Goal: Information Seeking & Learning: Learn about a topic

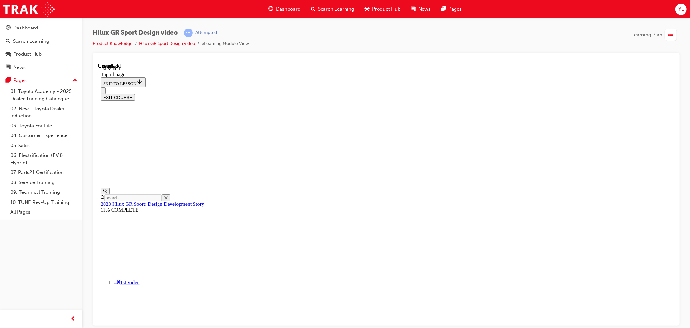
scroll to position [196, 0]
click at [422, 34] on div "Hilux GR Sport Design video | Attempted Product Knowledge Hilux GR Sport Design…" at bounding box center [386, 40] width 587 height 24
click at [16, 27] on div "Dashboard" at bounding box center [25, 27] width 25 height 7
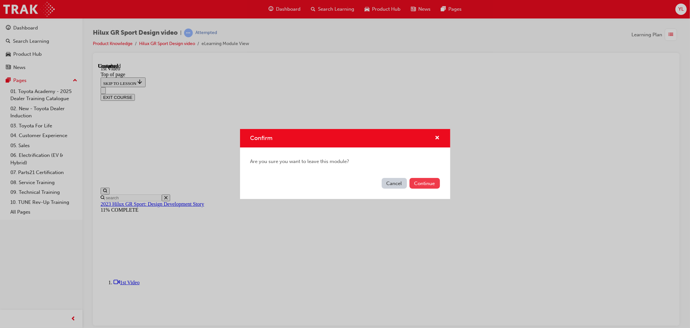
click at [423, 186] on button "Continue" at bounding box center [425, 183] width 30 height 11
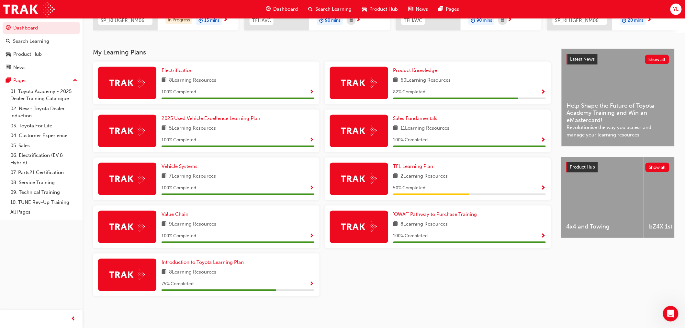
scroll to position [118, 0]
click at [421, 69] on span "Product Knowledge" at bounding box center [415, 70] width 44 height 6
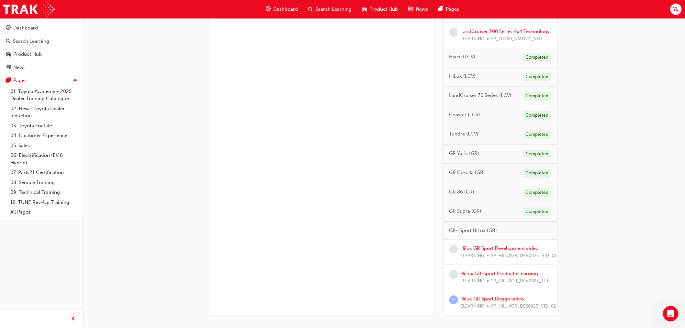
scroll to position [558, 0]
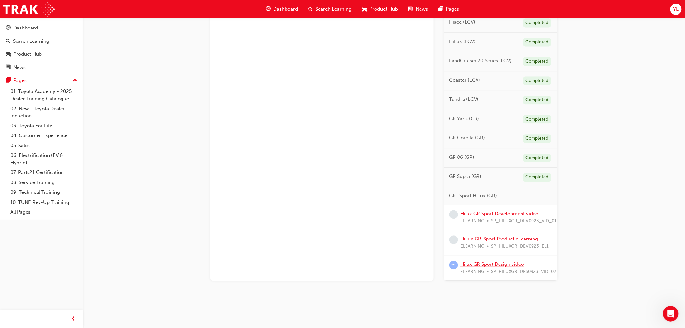
click at [513, 261] on link "Hilux GR Sport Design video" at bounding box center [492, 264] width 63 height 6
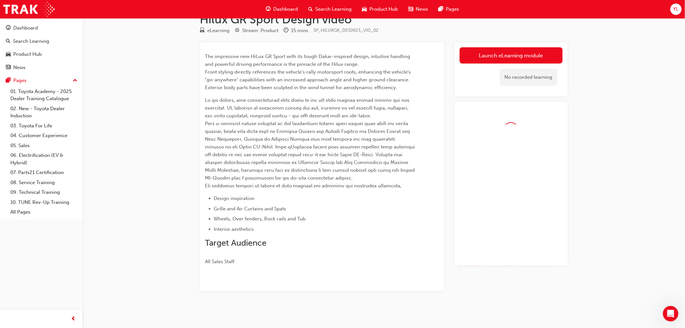
scroll to position [17, 0]
click at [528, 60] on link "Launch eLearning module" at bounding box center [511, 55] width 103 height 16
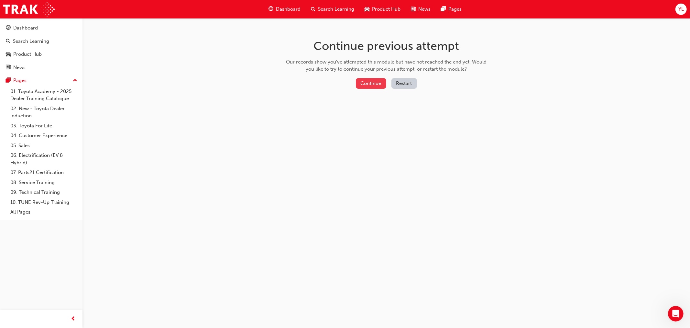
click at [363, 86] on button "Continue" at bounding box center [371, 83] width 30 height 11
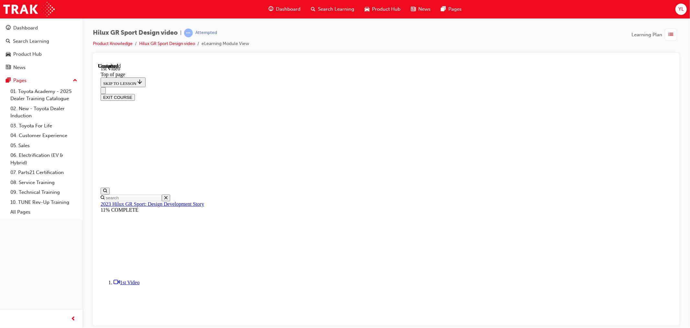
scroll to position [196, 0]
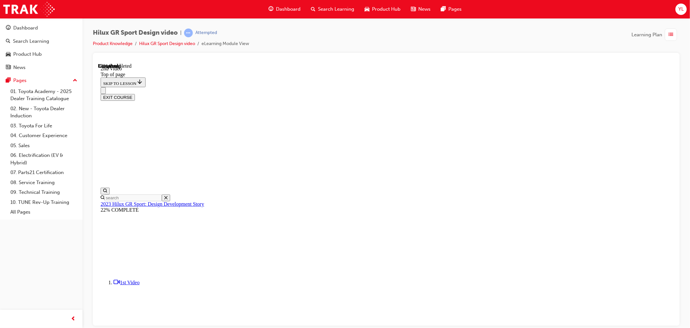
drag, startPoint x: 495, startPoint y: 273, endPoint x: 489, endPoint y: 274, distance: 6.4
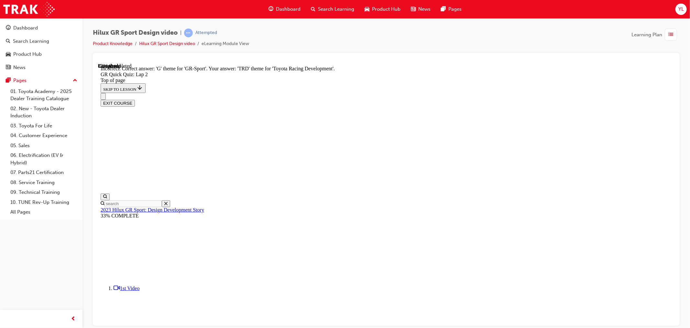
scroll to position [107, 0]
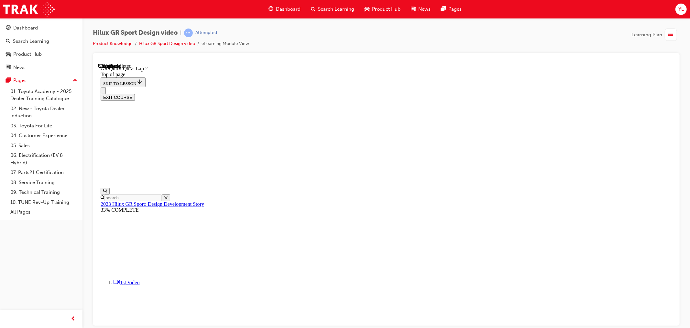
scroll to position [20, 0]
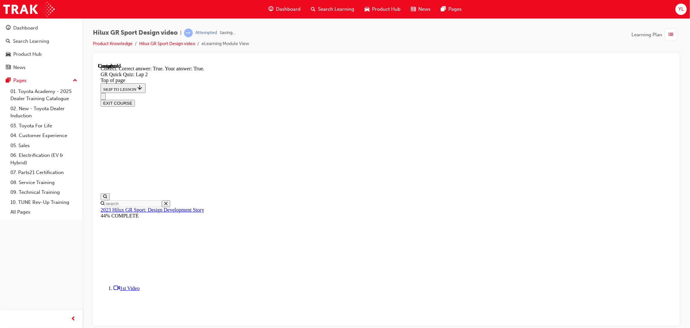
scroll to position [93, 0]
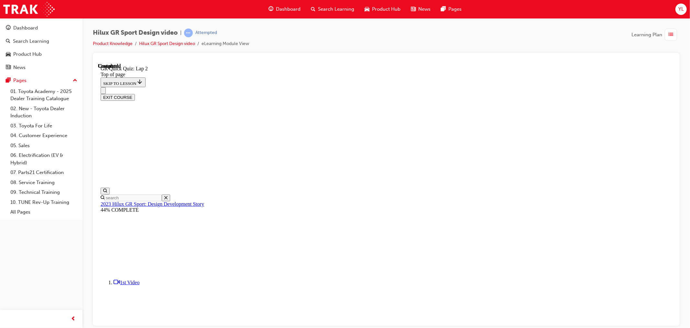
scroll to position [60, 0]
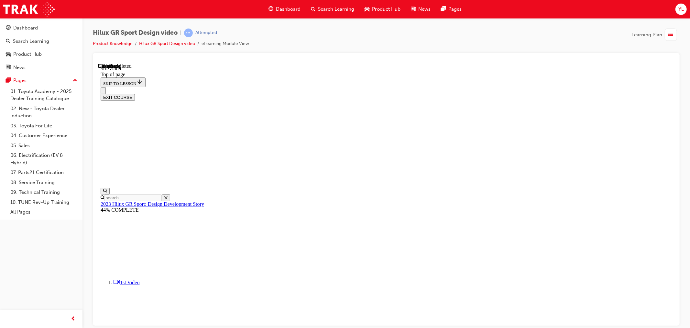
drag, startPoint x: 492, startPoint y: 212, endPoint x: 492, endPoint y: 215, distance: 3.3
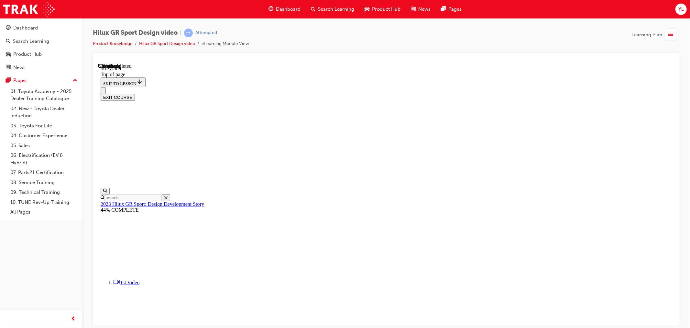
drag, startPoint x: 383, startPoint y: 261, endPoint x: 390, endPoint y: 263, distance: 7.5
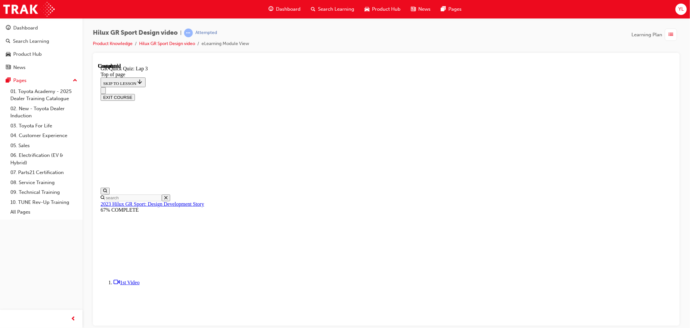
scroll to position [60, 0]
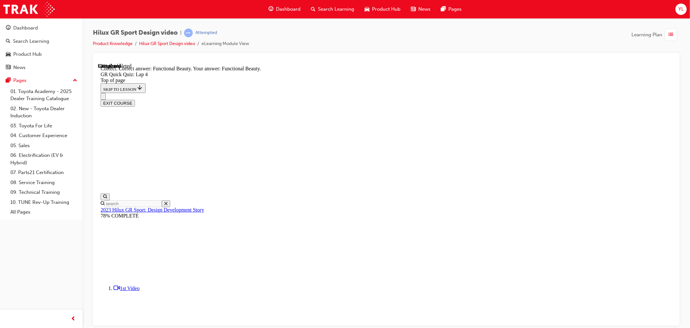
scroll to position [136, 0]
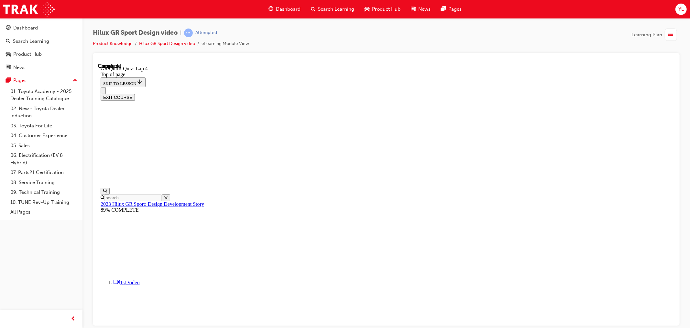
scroll to position [60, 0]
click at [135, 94] on button "EXIT COURSE" at bounding box center [117, 97] width 34 height 7
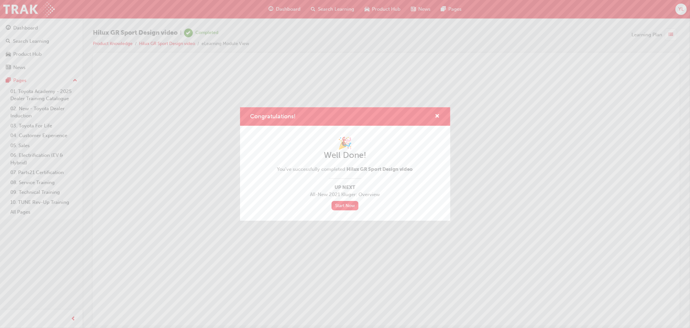
scroll to position [0, 0]
click at [439, 117] on span "cross-icon" at bounding box center [437, 117] width 5 height 6
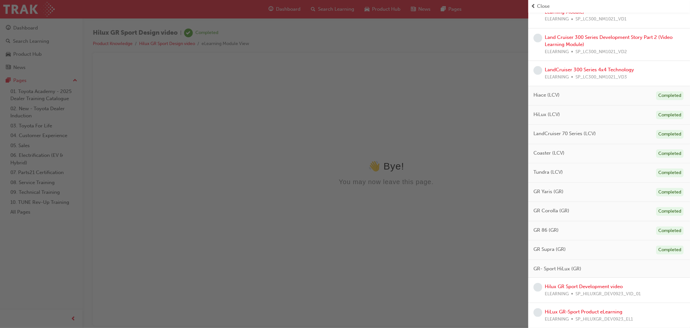
scroll to position [468, 0]
click at [603, 312] on link "HiLux GR-Sport Product eLearning" at bounding box center [584, 311] width 78 height 6
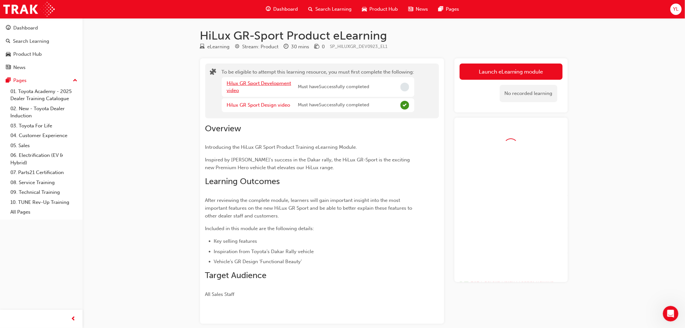
click at [271, 85] on link "Hilux GR Sport Development video" at bounding box center [259, 86] width 64 height 13
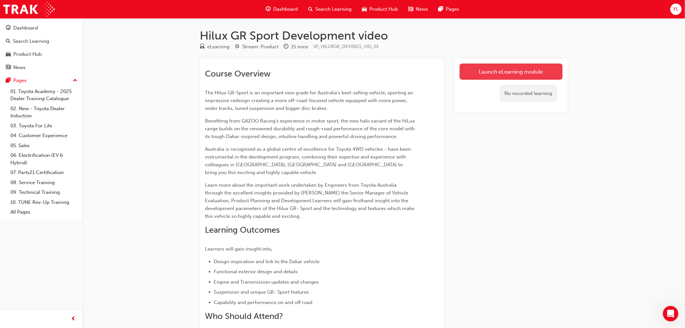
click at [510, 67] on link "Launch eLearning module" at bounding box center [511, 71] width 103 height 16
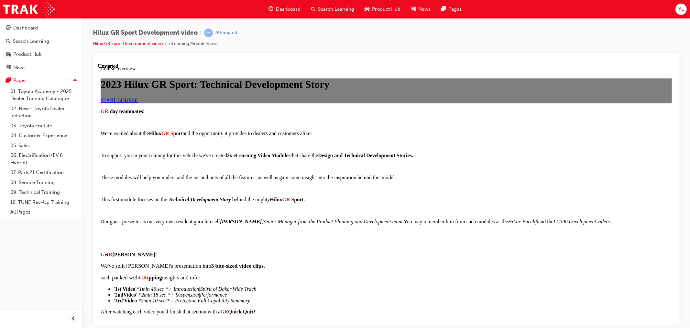
scroll to position [396, 0]
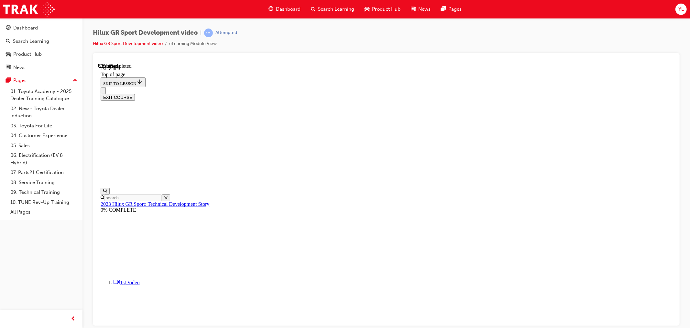
scroll to position [215, 0]
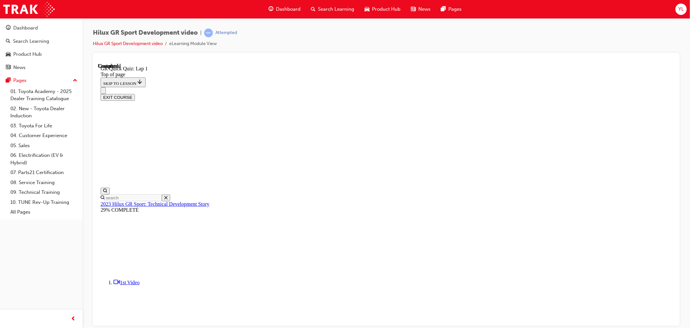
scroll to position [60, 0]
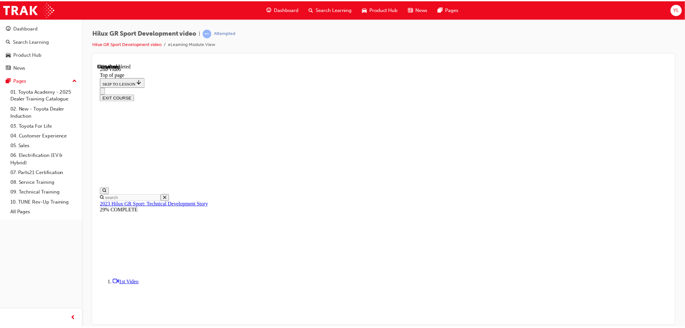
scroll to position [160, 0]
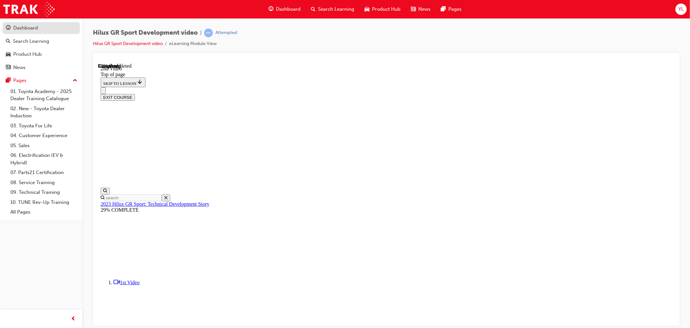
click at [31, 28] on div "Dashboard" at bounding box center [25, 27] width 25 height 7
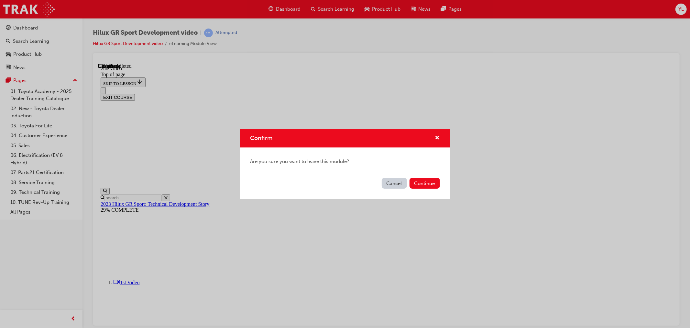
click at [399, 183] on button "Cancel" at bounding box center [394, 183] width 25 height 11
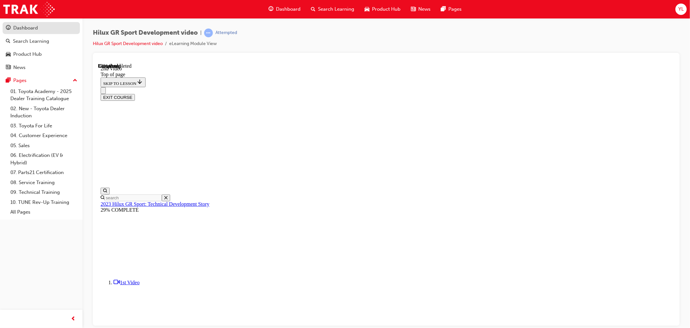
click at [43, 30] on div "Dashboard" at bounding box center [41, 28] width 71 height 8
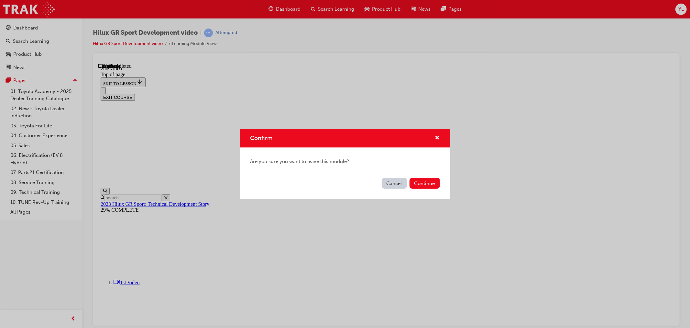
click at [441, 188] on div "Cancel Continue" at bounding box center [345, 187] width 210 height 24
click at [434, 184] on button "Continue" at bounding box center [425, 183] width 30 height 11
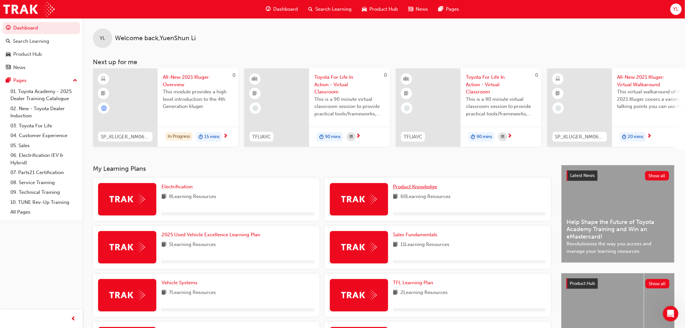
click at [424, 189] on span "Product Knowledge" at bounding box center [415, 187] width 44 height 6
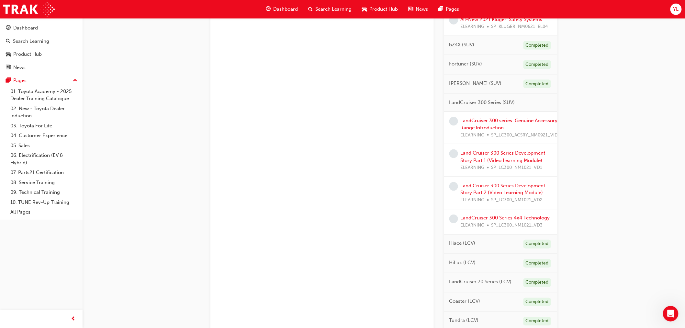
scroll to position [533, 0]
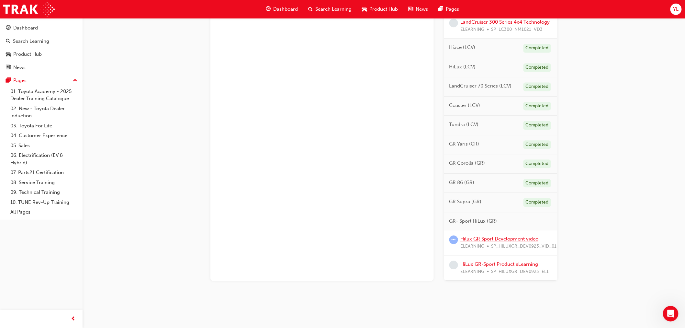
click at [512, 236] on link "Hilux GR Sport Development video" at bounding box center [500, 239] width 78 height 6
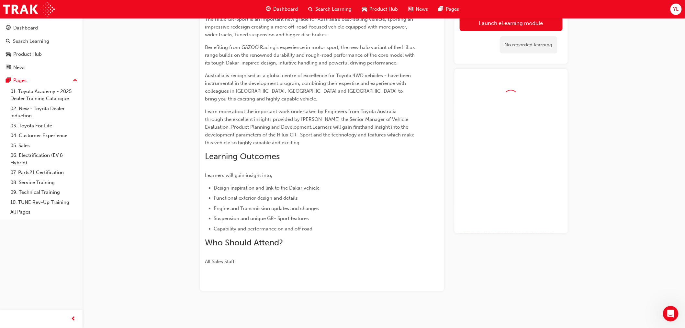
scroll to position [73, 0]
drag, startPoint x: 512, startPoint y: 233, endPoint x: 465, endPoint y: 236, distance: 47.7
click at [465, 236] on div "Launch eLearning module Learning Plan Today Attempted Product Knowledge Yaris (…" at bounding box center [510, 138] width 113 height 306
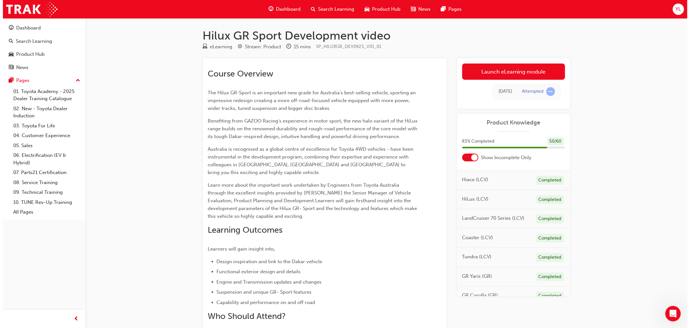
scroll to position [604, 0]
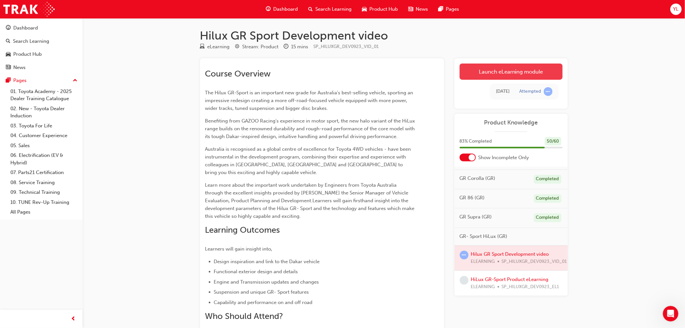
click at [518, 73] on link "Launch eLearning module" at bounding box center [511, 71] width 103 height 16
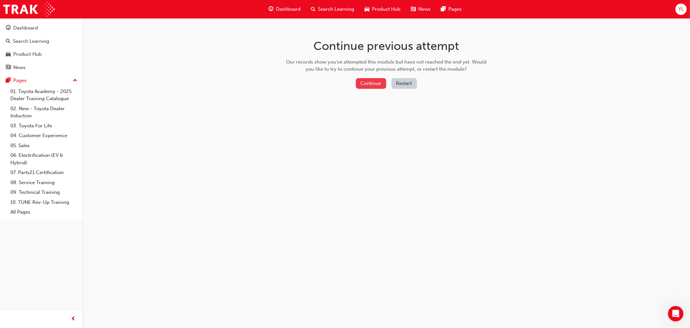
click at [384, 80] on button "Continue" at bounding box center [371, 83] width 30 height 11
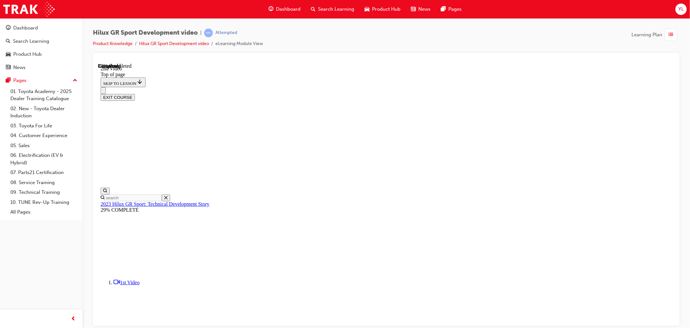
scroll to position [20, 0]
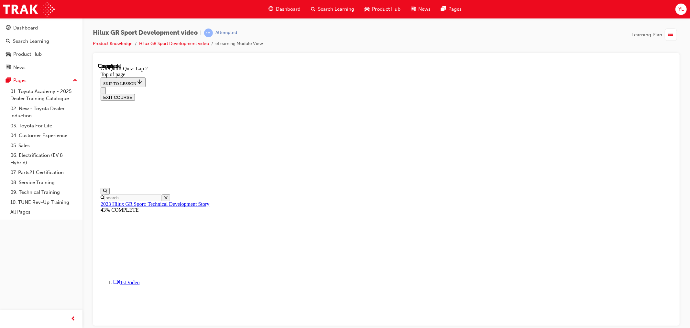
scroll to position [20, 0]
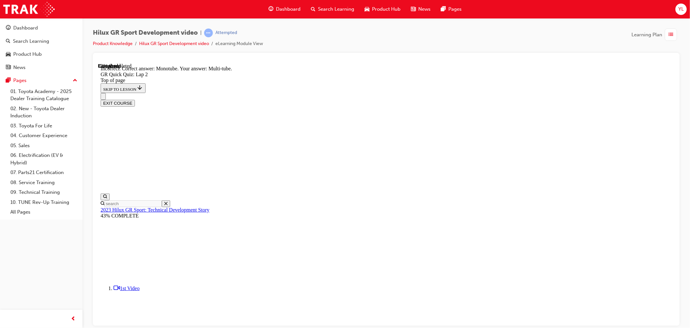
scroll to position [118, 0]
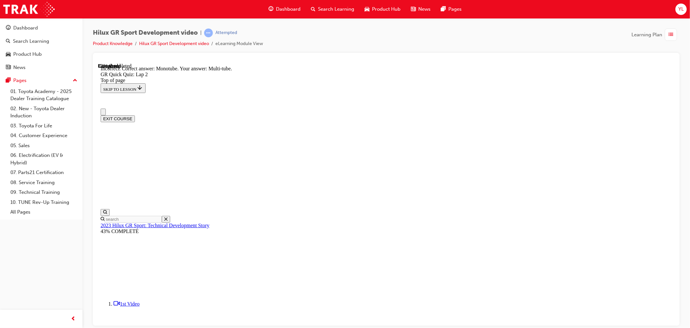
scroll to position [0, 0]
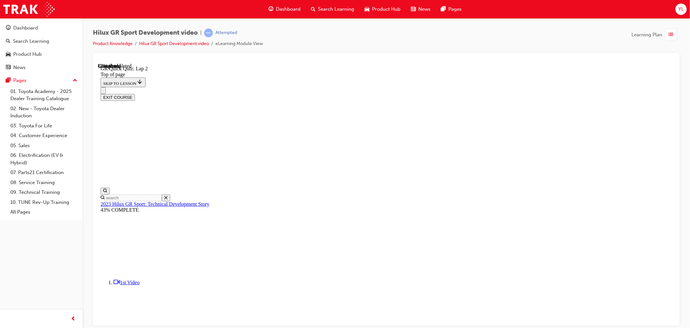
scroll to position [59, 0]
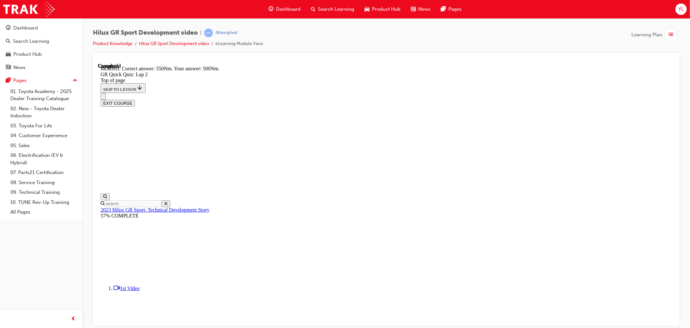
scroll to position [59, 0]
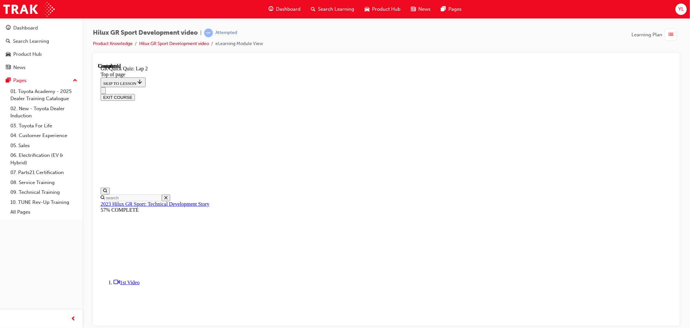
scroll to position [60, 0]
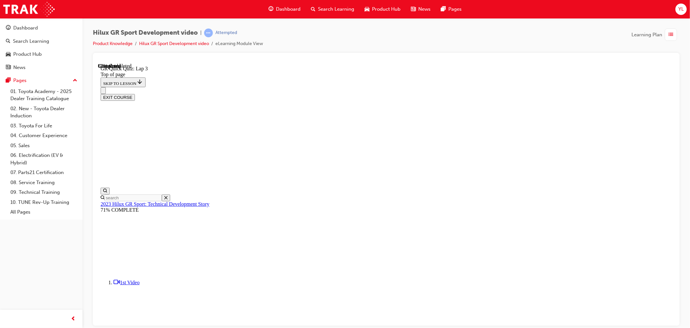
scroll to position [20, 0]
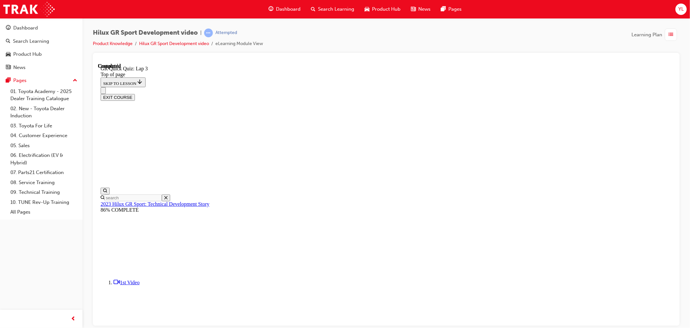
scroll to position [56, 0]
click at [135, 94] on button "EXIT COURSE" at bounding box center [117, 97] width 34 height 7
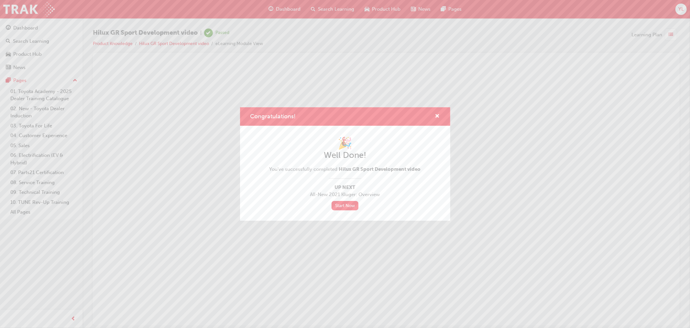
scroll to position [0, 0]
click at [439, 119] on span "cross-icon" at bounding box center [437, 117] width 5 height 6
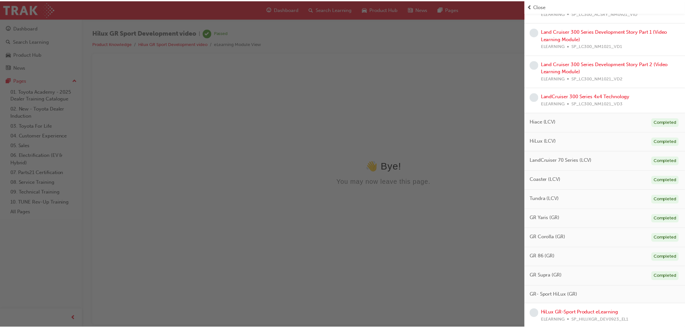
scroll to position [443, 0]
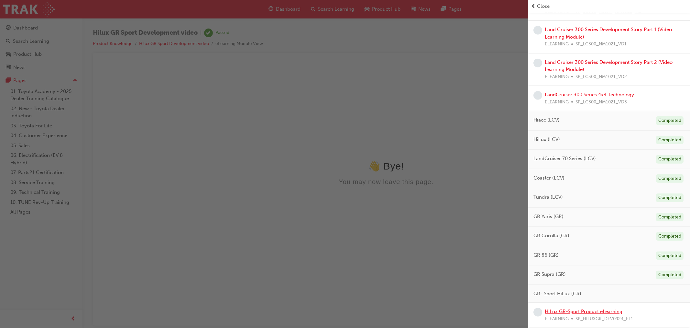
click at [587, 312] on link "HiLux GR-Sport Product eLearning" at bounding box center [584, 311] width 78 height 6
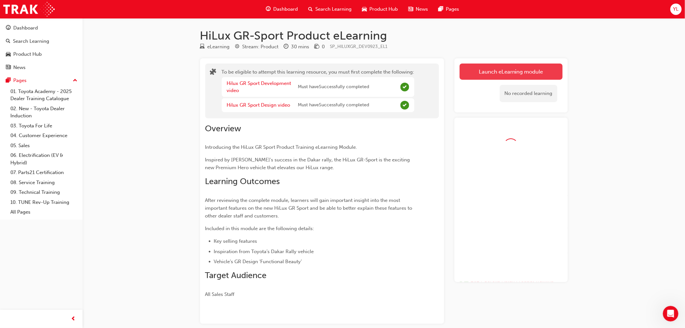
click at [512, 79] on button "Launch eLearning module" at bounding box center [511, 71] width 103 height 16
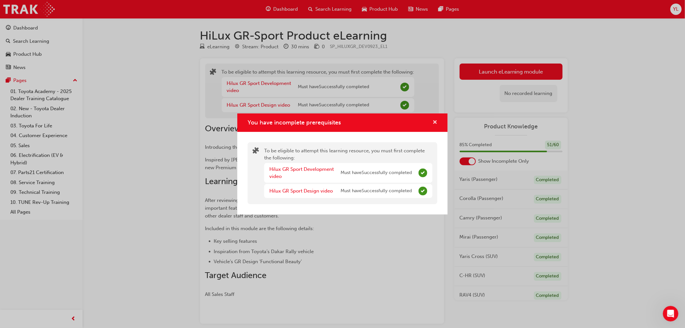
click at [437, 121] on span "cross-icon" at bounding box center [434, 123] width 5 height 6
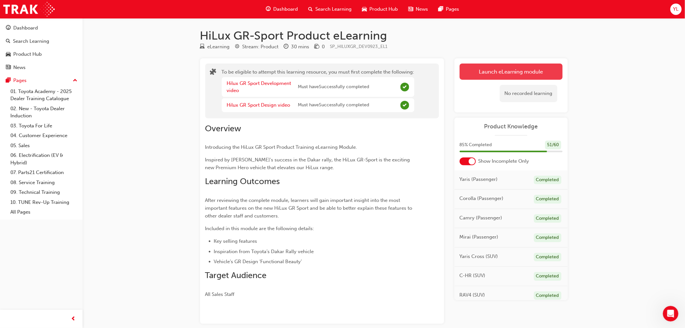
click at [511, 73] on button "Launch eLearning module" at bounding box center [511, 71] width 103 height 16
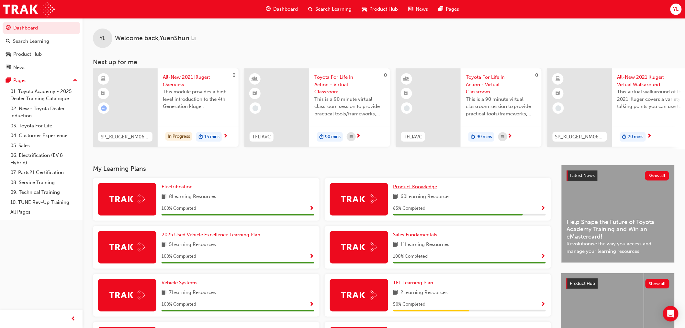
click at [406, 188] on span "Product Knowledge" at bounding box center [415, 187] width 44 height 6
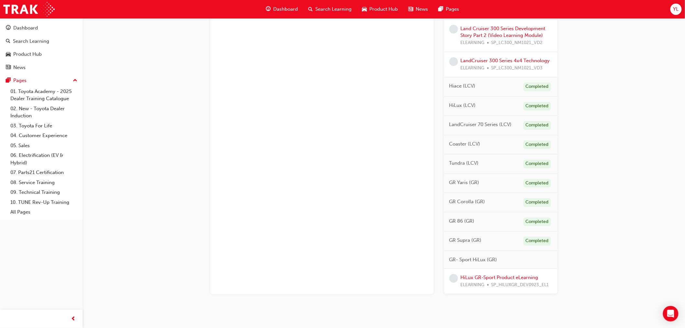
scroll to position [508, 0]
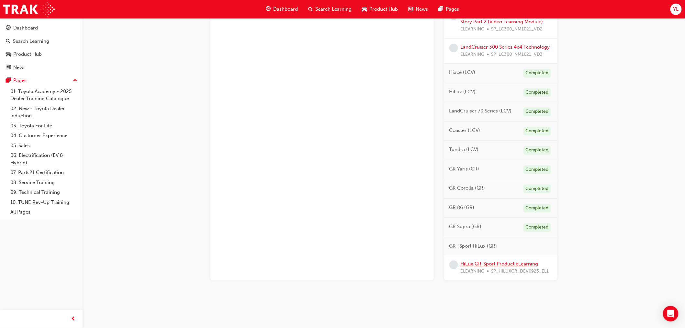
click at [478, 261] on link "HiLux GR-Sport Product eLearning" at bounding box center [500, 264] width 78 height 6
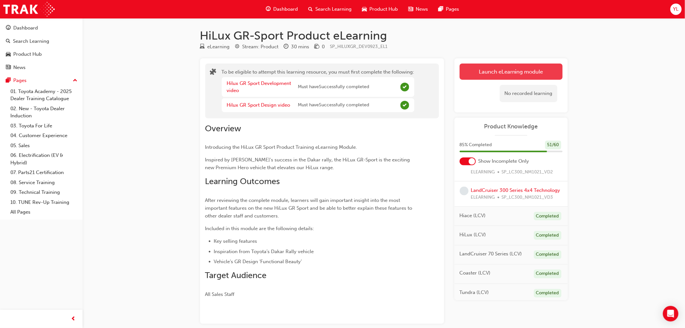
click at [496, 79] on button "Launch eLearning module" at bounding box center [511, 71] width 103 height 16
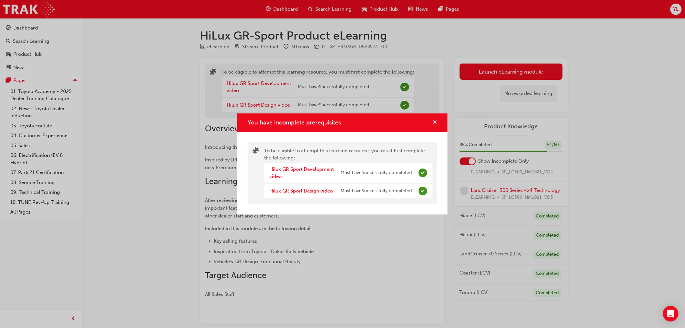
click at [436, 121] on span "cross-icon" at bounding box center [434, 123] width 5 height 6
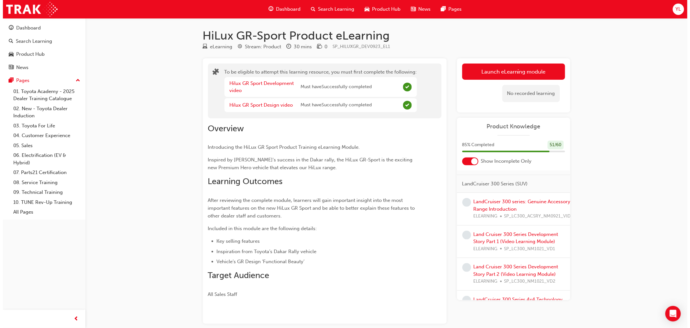
scroll to position [324, 0]
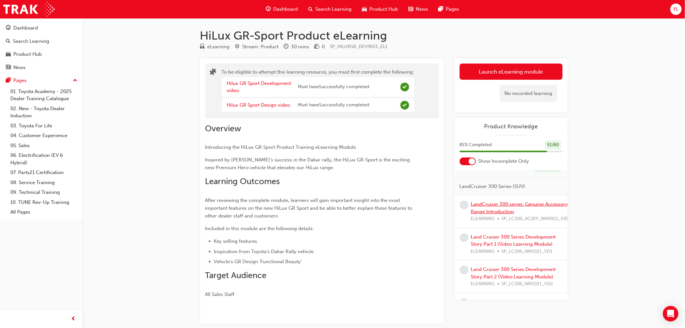
click at [490, 212] on link "LandCruiser 300 series: Genuine Accessory Range Introduction" at bounding box center [519, 207] width 97 height 13
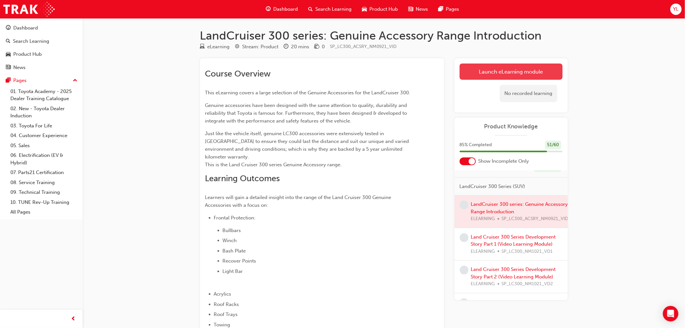
click at [506, 73] on link "Launch eLearning module" at bounding box center [511, 71] width 103 height 16
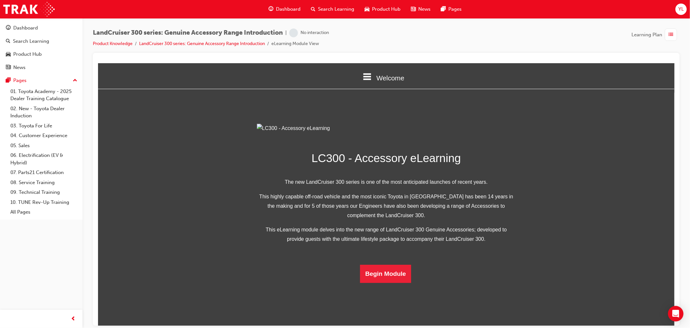
scroll to position [93, 0]
click at [392, 282] on button "Begin Module" at bounding box center [385, 273] width 51 height 18
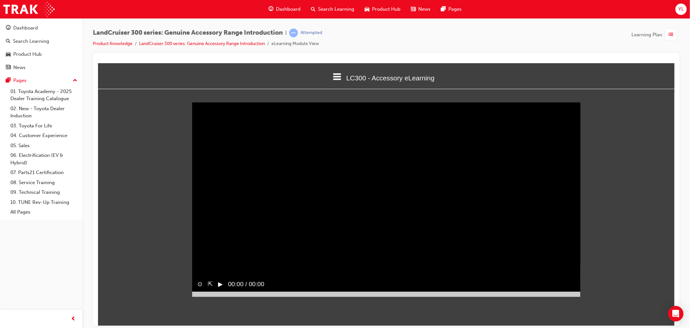
scroll to position [0, 0]
click at [223, 291] on span "00:00 / 07:37" at bounding box center [243, 283] width 41 height 15
click at [571, 296] on div "⊙ ⇱ ‖ 00:00 / 07:37" at bounding box center [386, 286] width 388 height 20
click at [574, 296] on div at bounding box center [386, 293] width 388 height 5
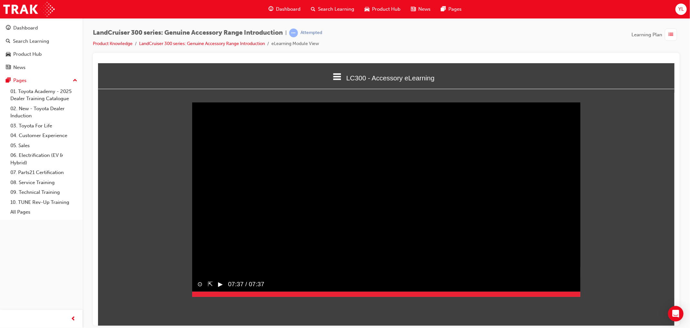
drag, startPoint x: 576, startPoint y: 304, endPoint x: 592, endPoint y: 304, distance: 16.5
click at [592, 304] on div "Sorry, your browser does not support embedded videos. Download Instead ⊙ ⇱ ▶︎ 0…" at bounding box center [386, 202] width 577 height 210
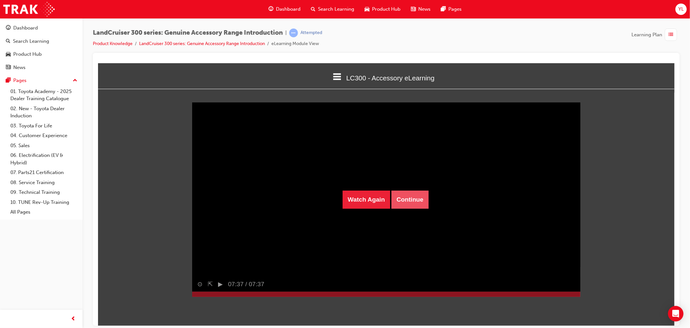
click at [396, 197] on button "Continue" at bounding box center [409, 199] width 37 height 18
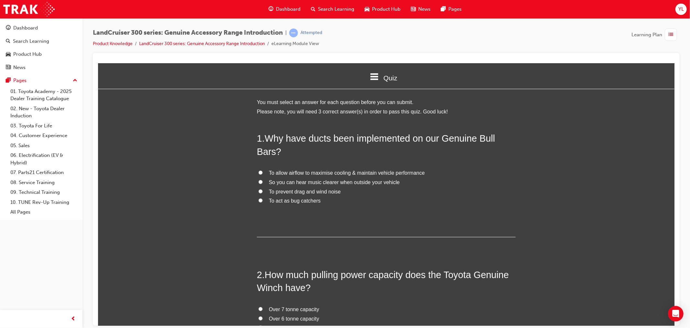
drag, startPoint x: 357, startPoint y: 232, endPoint x: 322, endPoint y: 226, distance: 35.2
click at [322, 226] on div "1 . Why have ducts been implemented on our Genuine Bull Bars? To allow airflow …" at bounding box center [386, 183] width 259 height 105
click at [338, 175] on span "To allow airflow to maximise cooling & maintain vehicle performance" at bounding box center [347, 173] width 156 height 6
click at [263, 174] on input "To allow airflow to maximise cooling & maintain vehicle performance" at bounding box center [260, 172] width 4 height 4
radio input "true"
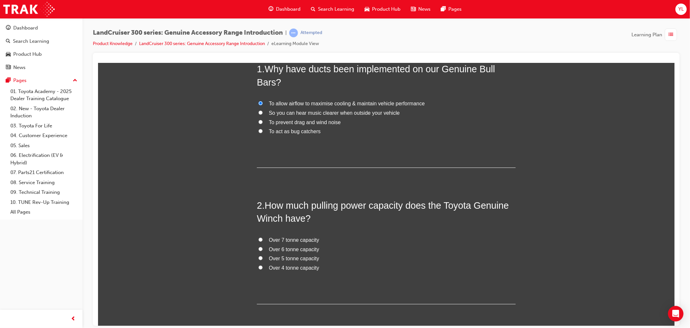
scroll to position [72, 0]
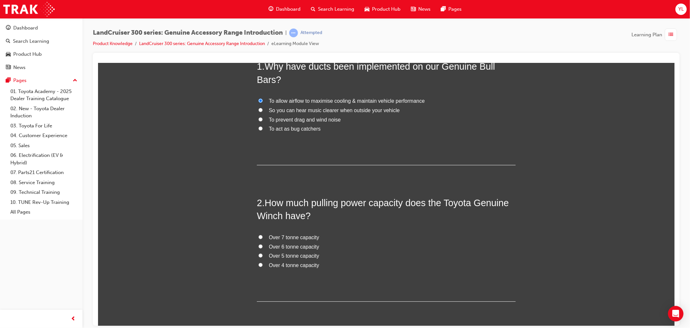
drag, startPoint x: 311, startPoint y: 245, endPoint x: 310, endPoint y: 250, distance: 5.2
click at [311, 245] on span "Over 6 tonne capacity" at bounding box center [294, 246] width 50 height 6
click at [263, 245] on input "Over 6 tonne capacity" at bounding box center [260, 246] width 4 height 4
radio input "true"
click at [309, 253] on span "Over 5 tonne capacity" at bounding box center [294, 255] width 50 height 6
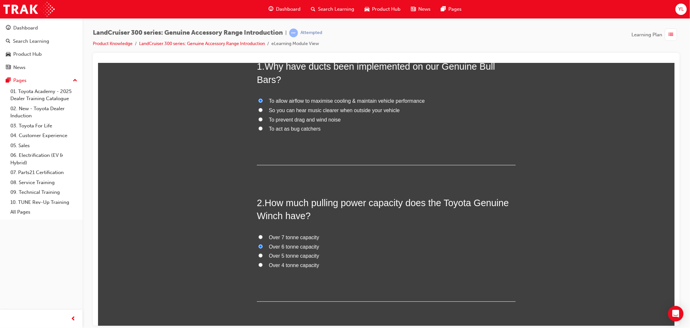
click at [263, 253] on input "Over 5 tonne capacity" at bounding box center [260, 255] width 4 height 4
radio input "true"
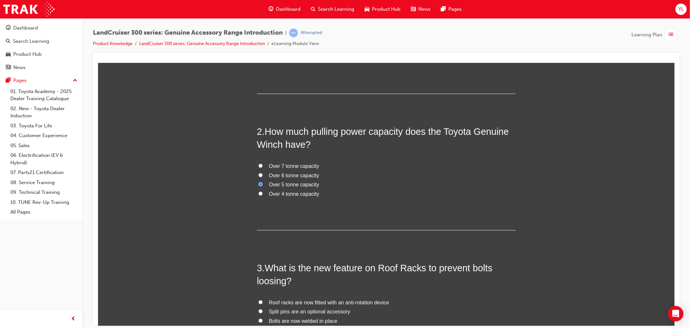
scroll to position [216, 0]
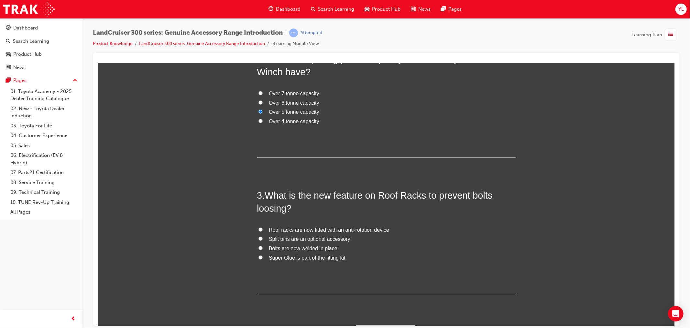
click at [342, 230] on span "Roof racks are now fitted with an anti-rotation device" at bounding box center [329, 230] width 120 height 6
click at [263, 230] on input "Roof racks are now fitted with an anti-rotation device" at bounding box center [260, 229] width 4 height 4
radio input "true"
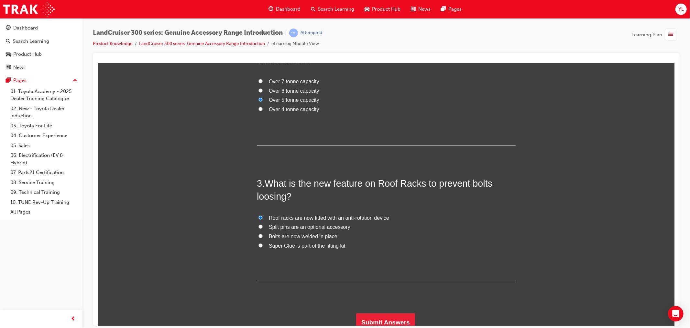
scroll to position [233, 0]
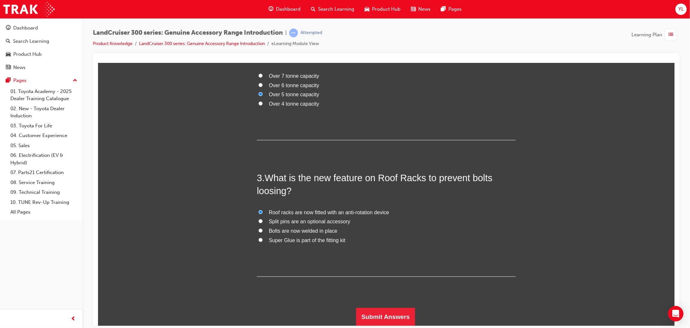
click at [387, 306] on div "1 . Why have ducts been implemented on our Genuine Bull Bars? To allow airflow …" at bounding box center [386, 111] width 259 height 427
click at [392, 313] on button "Submit Answers" at bounding box center [385, 316] width 59 height 18
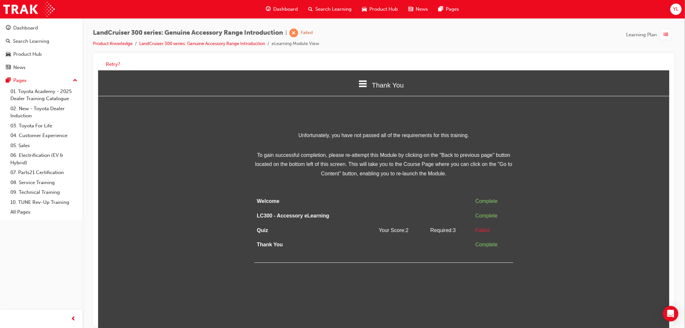
scroll to position [5, 0]
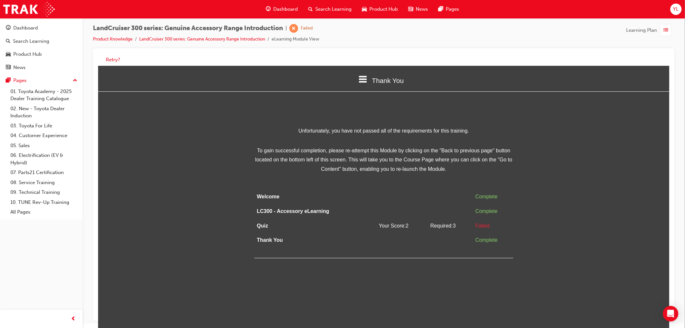
click at [482, 226] on div "Failed" at bounding box center [492, 225] width 35 height 9
click at [29, 30] on div "Dashboard" at bounding box center [25, 27] width 25 height 7
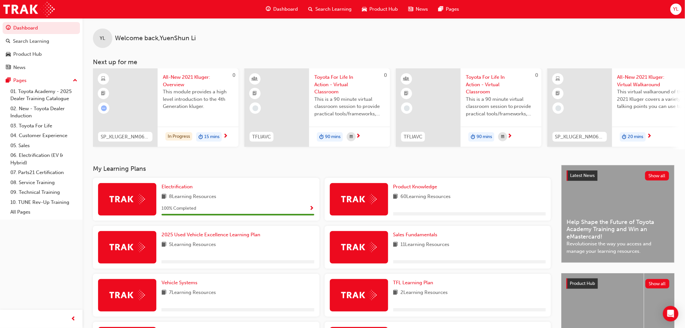
click at [406, 184] on div "Product Knowledge 60 Learning Resources" at bounding box center [438, 199] width 227 height 43
click at [406, 186] on span "Product Knowledge" at bounding box center [415, 187] width 44 height 6
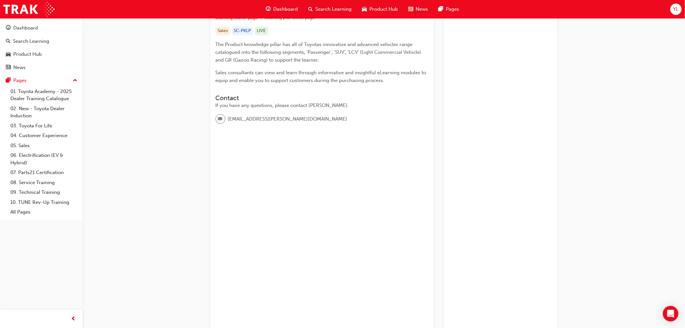
scroll to position [252, 0]
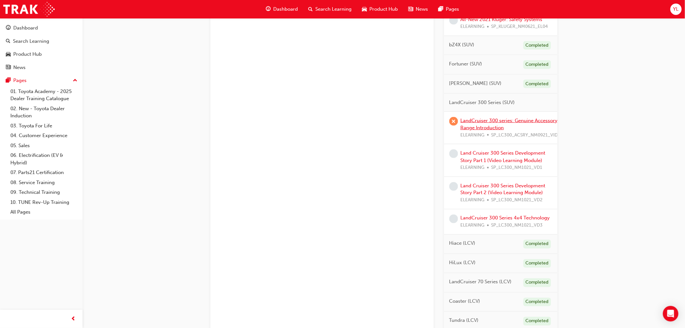
click at [482, 131] on link "LandCruiser 300 series: Genuine Accessory Range Introduction" at bounding box center [509, 124] width 97 height 13
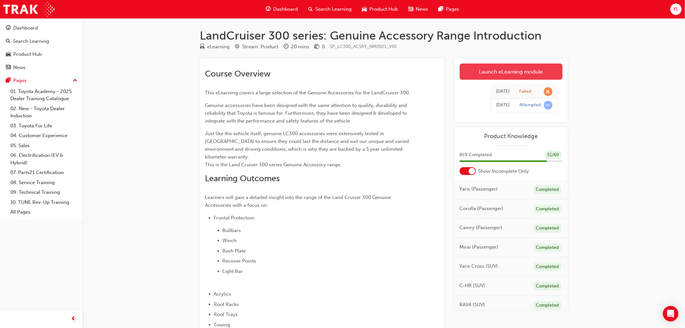
click at [495, 76] on link "Launch eLearning module" at bounding box center [511, 71] width 103 height 16
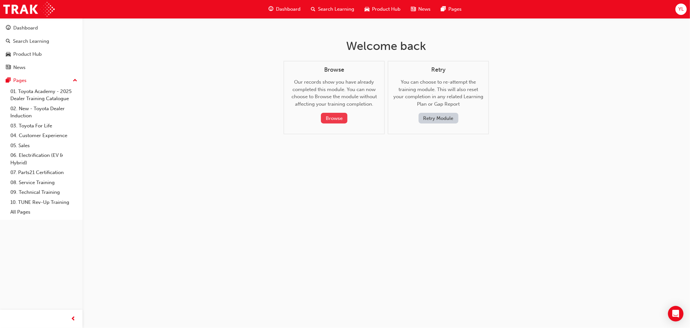
click at [334, 120] on button "Browse" at bounding box center [334, 118] width 27 height 11
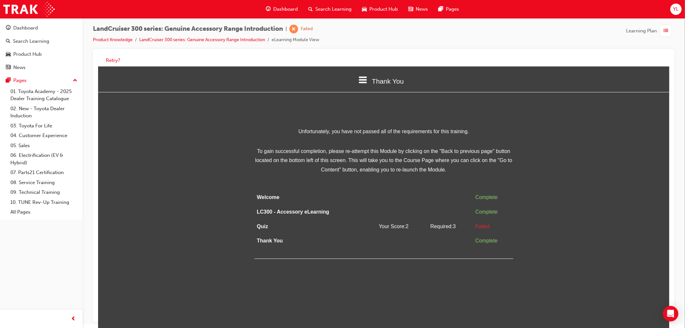
scroll to position [5, 0]
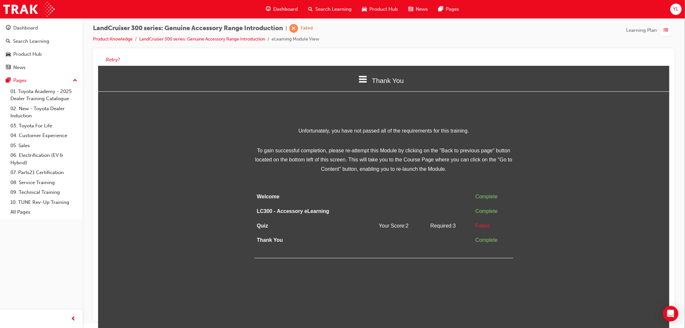
click at [479, 223] on div "Failed" at bounding box center [492, 225] width 35 height 9
click at [111, 58] on button "Retry?" at bounding box center [113, 59] width 14 height 7
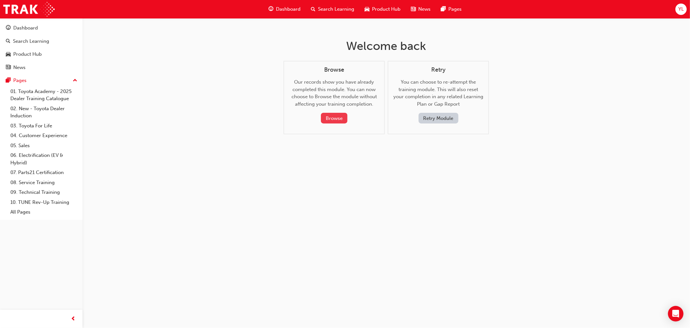
click at [335, 120] on button "Browse" at bounding box center [334, 118] width 27 height 11
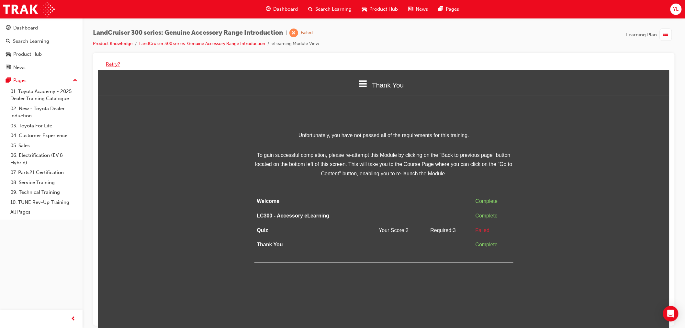
click at [110, 63] on button "Retry?" at bounding box center [113, 64] width 14 height 7
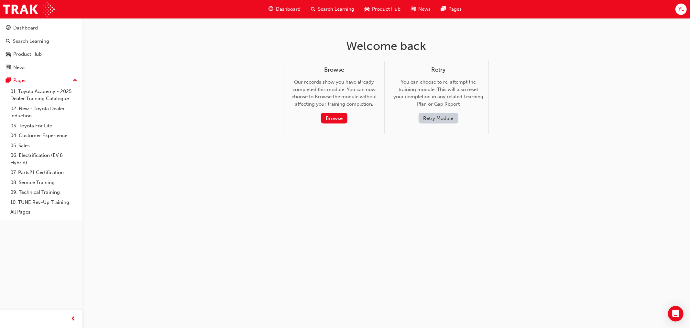
click at [442, 116] on button "Retry Module" at bounding box center [439, 118] width 40 height 11
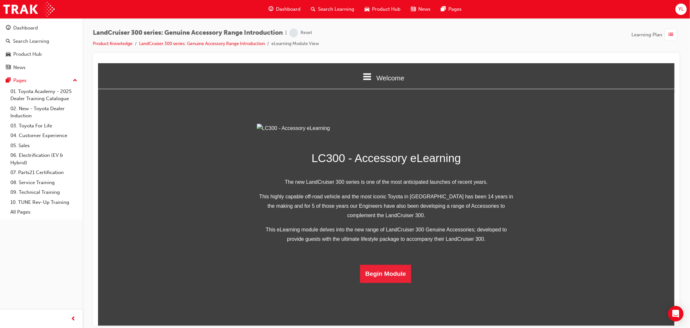
scroll to position [93, 0]
click at [388, 282] on button "Begin Module" at bounding box center [385, 273] width 51 height 18
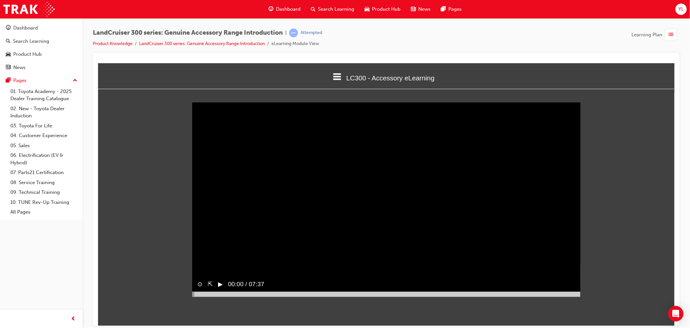
click at [578, 296] on div at bounding box center [386, 293] width 388 height 5
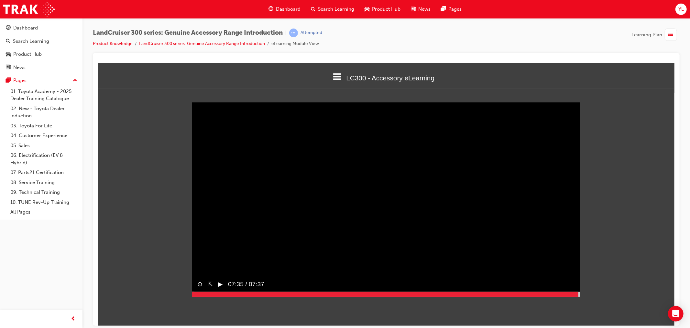
click at [223, 288] on button "▶︎" at bounding box center [220, 283] width 5 height 9
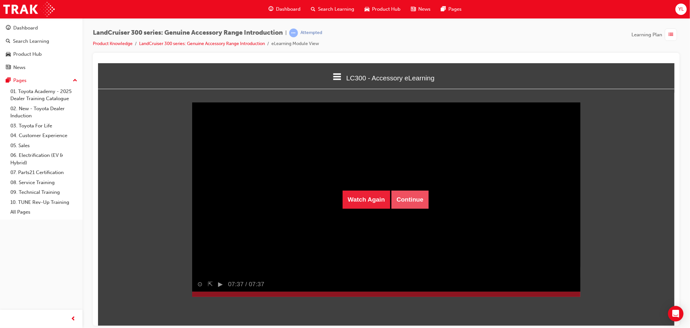
click at [421, 198] on button "Continue" at bounding box center [409, 199] width 37 height 18
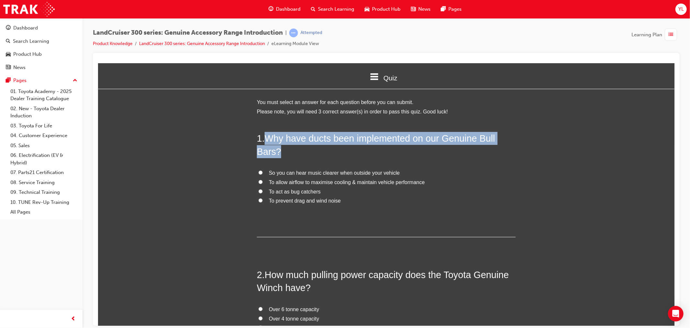
drag, startPoint x: 263, startPoint y: 138, endPoint x: 280, endPoint y: 155, distance: 23.8
click at [280, 155] on h2 "1 . Why have ducts been implemented on our Genuine Bull Bars?" at bounding box center [386, 144] width 259 height 26
copy span "Why have ducts been implemented on our Genuine Bull Bars?"
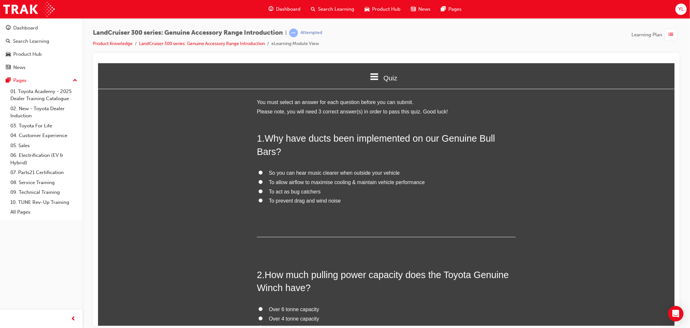
click at [278, 182] on span "To allow airflow to maximise cooling & maintain vehicle performance" at bounding box center [347, 182] width 156 height 6
click at [263, 182] on input "To allow airflow to maximise cooling & maintain vehicle performance" at bounding box center [260, 181] width 4 height 4
radio input "true"
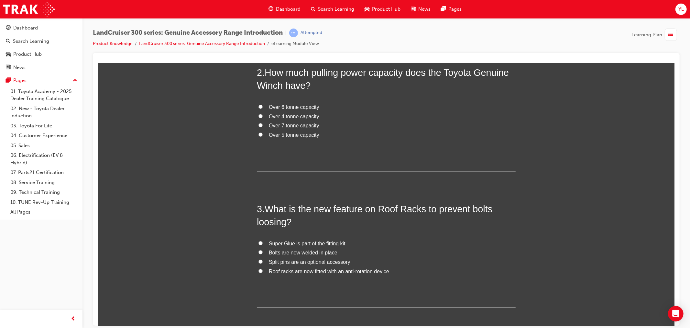
scroll to position [161, 0]
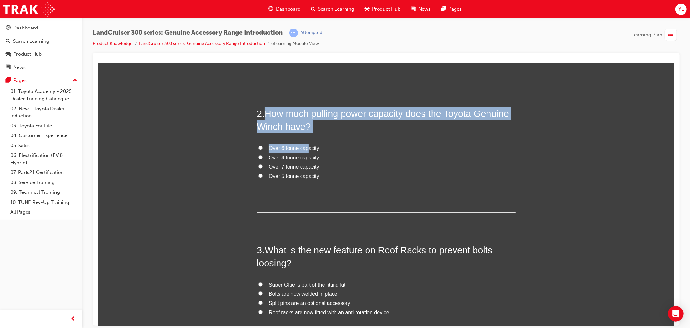
drag, startPoint x: 265, startPoint y: 108, endPoint x: 304, endPoint y: 138, distance: 48.7
click at [304, 138] on div "2 . How much pulling power capacity does the Toyota Genuine Winch have? Over 6 …" at bounding box center [386, 159] width 259 height 105
click at [360, 120] on h2 "2 . How much pulling power capacity does the Toyota Genuine Winch have?" at bounding box center [386, 120] width 259 height 26
drag, startPoint x: 332, startPoint y: 124, endPoint x: 266, endPoint y: 112, distance: 67.6
click at [266, 112] on h2 "2 . How much pulling power capacity does the Toyota Genuine Winch have?" at bounding box center [386, 120] width 259 height 26
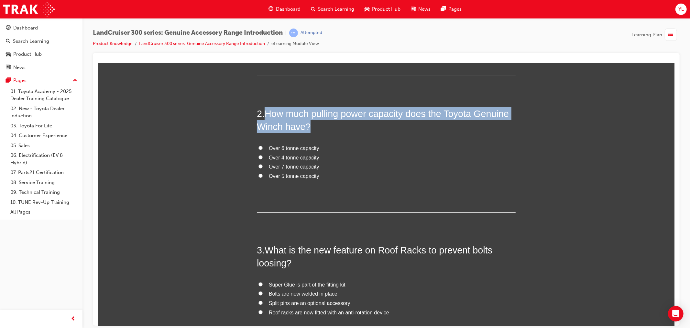
copy span "How much pulling power capacity does the Toyota Genuine Winch have?"
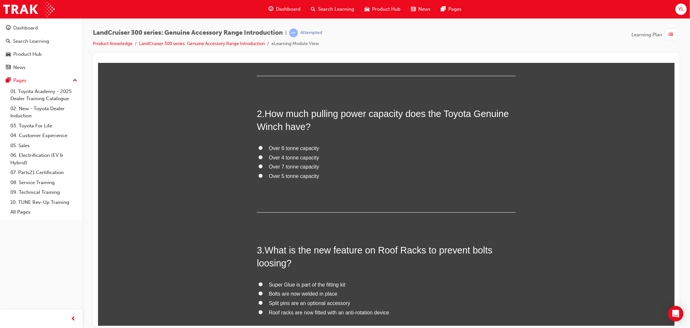
click at [227, 152] on div "You must select an answer for each question before you can submit. Please note,…" at bounding box center [386, 167] width 577 height 461
click at [265, 165] on label "Over 7 tonne capacity" at bounding box center [386, 166] width 259 height 9
click at [263, 165] on input "Over 7 tonne capacity" at bounding box center [260, 166] width 4 height 4
radio input "true"
click at [269, 178] on span "Over 5 tonne capacity" at bounding box center [294, 176] width 50 height 6
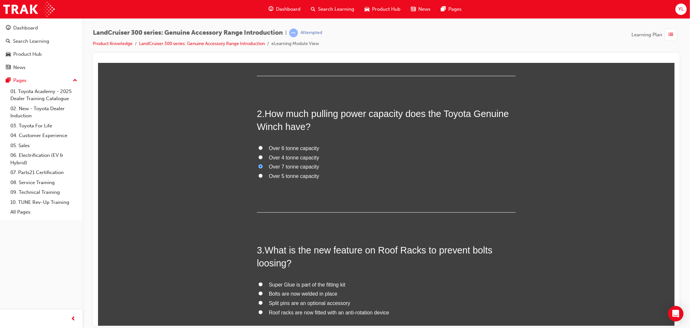
click at [263, 177] on input "Over 5 tonne capacity" at bounding box center [260, 175] width 4 height 4
radio input "true"
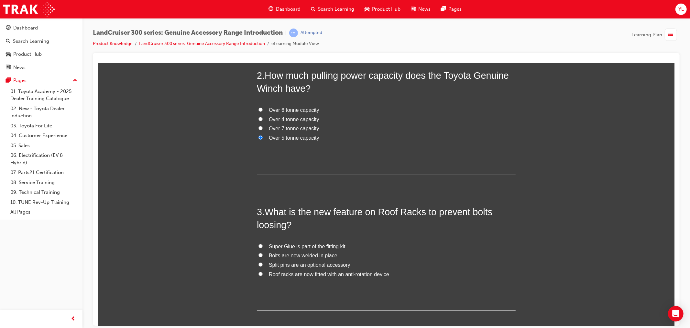
scroll to position [233, 0]
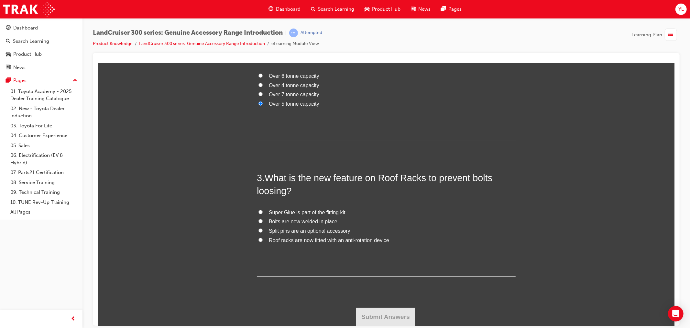
click at [310, 223] on span "Bolts are now welded in place" at bounding box center [303, 221] width 69 height 6
click at [263, 223] on input "Bolts are now welded in place" at bounding box center [260, 220] width 4 height 4
radio input "true"
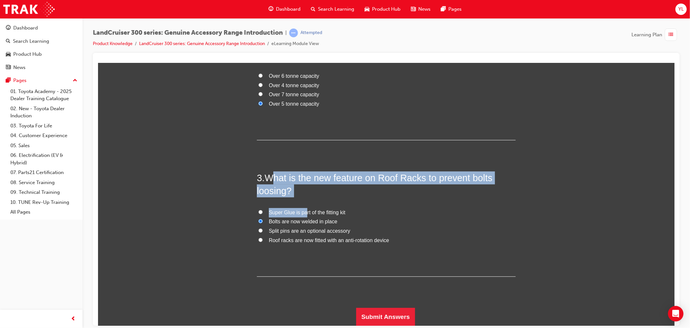
drag, startPoint x: 302, startPoint y: 198, endPoint x: 267, endPoint y: 176, distance: 41.4
click at [269, 176] on div "3 . What is the new feature on Roof Racks to prevent bolts loosing? Super Glue …" at bounding box center [386, 223] width 259 height 105
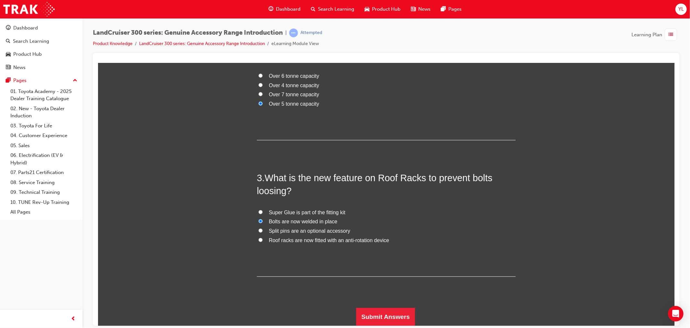
click at [267, 176] on span "What is the new feature on Roof Racks to prevent bolts loosing?" at bounding box center [375, 183] width 236 height 23
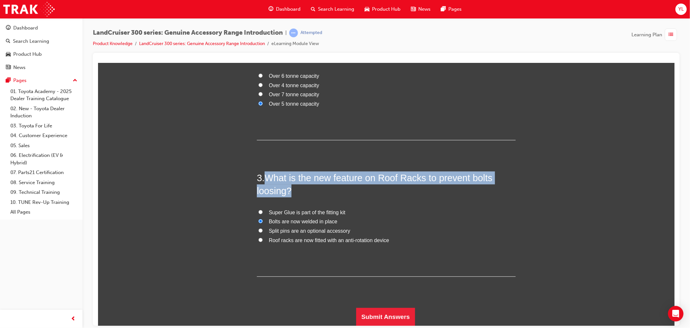
drag, startPoint x: 267, startPoint y: 176, endPoint x: 290, endPoint y: 189, distance: 26.4
click at [290, 189] on h2 "3 . What is the new feature on Roof Racks to prevent bolts loosing?" at bounding box center [386, 184] width 259 height 26
copy div "What is the new feature on Roof Racks to prevent bolts loosing?"
click at [383, 319] on button "Submit Answers" at bounding box center [385, 316] width 59 height 18
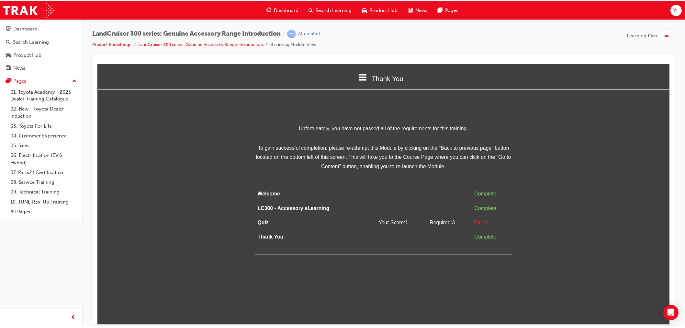
scroll to position [0, 0]
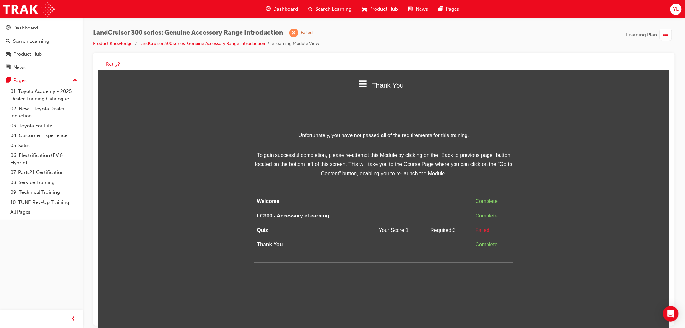
click at [108, 62] on button "Retry?" at bounding box center [113, 64] width 14 height 7
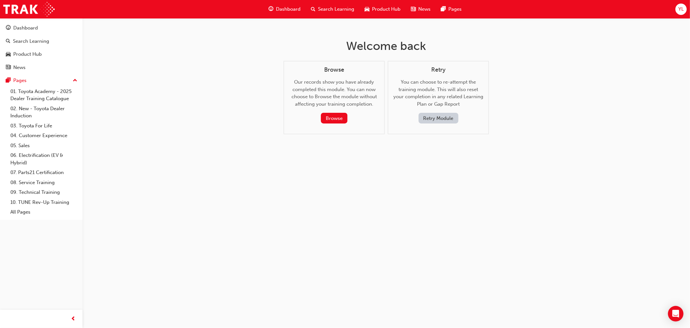
click at [423, 116] on button "Retry Module" at bounding box center [439, 118] width 40 height 11
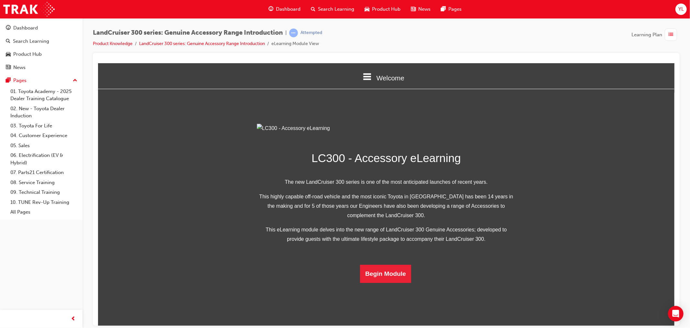
click at [340, 133] on img at bounding box center [386, 127] width 259 height 9
click at [392, 282] on button "Begin Module" at bounding box center [385, 273] width 51 height 18
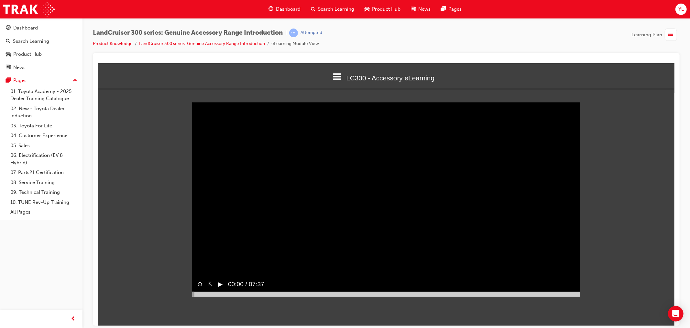
click at [225, 291] on span "00:00 / 07:37" at bounding box center [243, 283] width 41 height 15
click at [218, 296] on div at bounding box center [386, 293] width 388 height 5
click at [231, 296] on div at bounding box center [386, 293] width 388 height 5
click at [254, 296] on div at bounding box center [386, 293] width 388 height 5
click at [578, 296] on div at bounding box center [386, 293] width 388 height 5
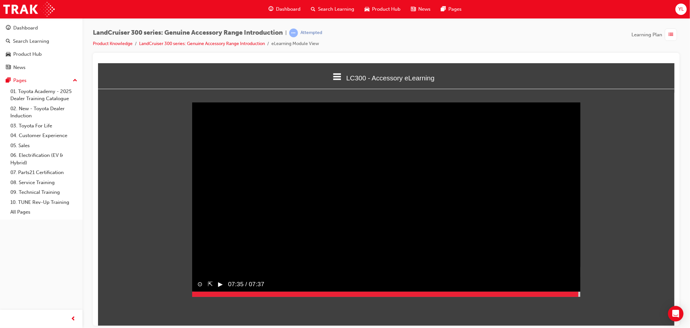
click at [220, 288] on button "▶︎" at bounding box center [220, 283] width 5 height 9
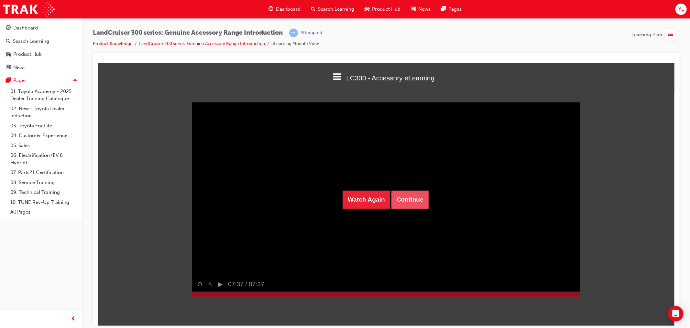
click at [401, 200] on button "Continue" at bounding box center [409, 199] width 37 height 18
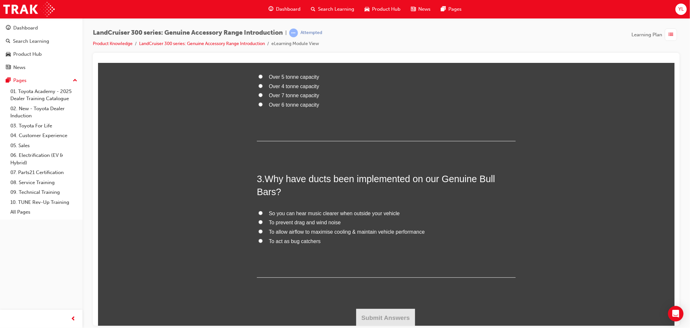
scroll to position [233, 0]
click at [286, 231] on span "To allow airflow to maximise cooling & maintain vehicle performance" at bounding box center [347, 231] width 156 height 6
click at [263, 231] on input "To allow airflow to maximise cooling & maintain vehicle performance" at bounding box center [260, 230] width 4 height 4
radio input "true"
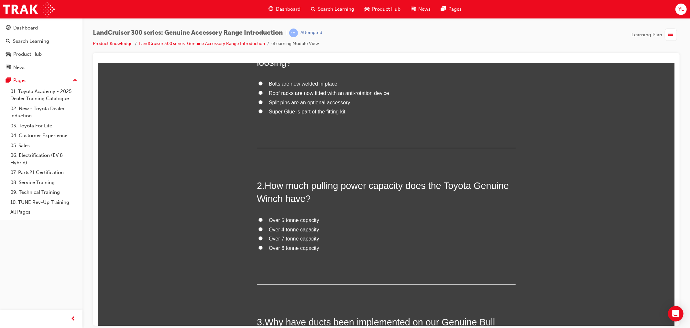
scroll to position [53, 0]
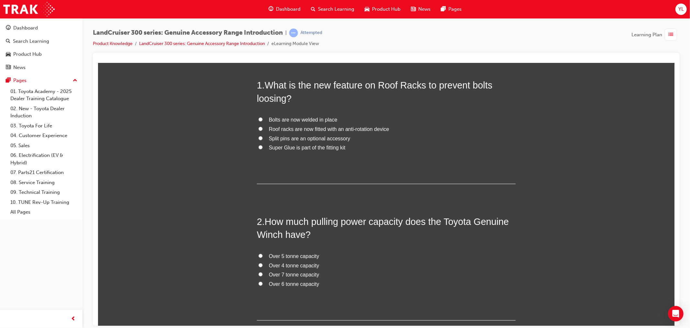
click at [285, 255] on span "Over 5 tonne capacity" at bounding box center [294, 256] width 50 height 6
click at [263, 255] on input "Over 5 tonne capacity" at bounding box center [260, 255] width 4 height 4
radio input "true"
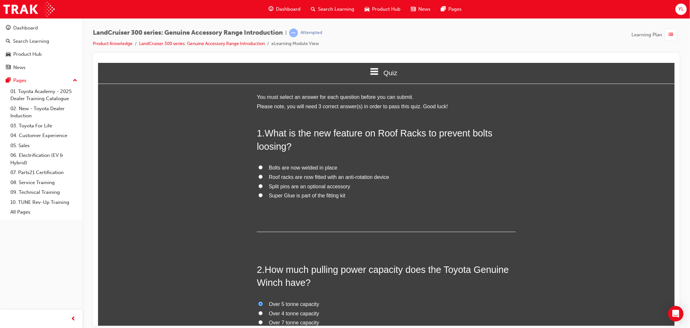
scroll to position [0, 0]
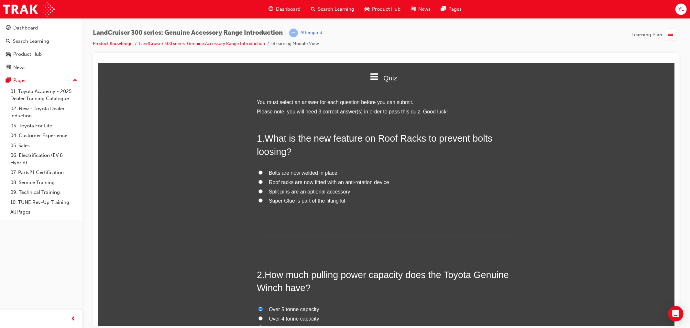
click at [289, 172] on span "Bolts are now welded in place" at bounding box center [303, 173] width 69 height 6
click at [263, 172] on input "Bolts are now welded in place" at bounding box center [260, 172] width 4 height 4
radio input "true"
click at [295, 180] on span "Roof racks are now fitted with an anti-rotation device" at bounding box center [329, 182] width 120 height 6
click at [263, 180] on input "Roof racks are now fitted with an anti-rotation device" at bounding box center [260, 181] width 4 height 4
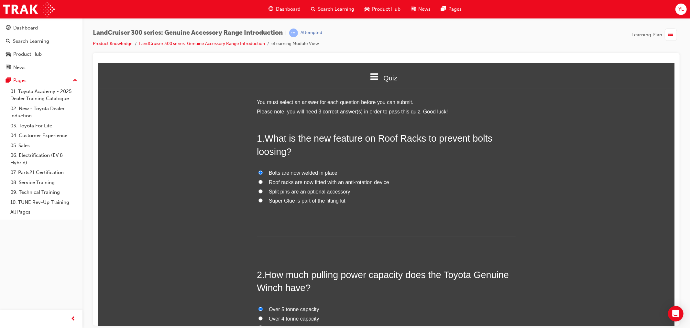
radio input "true"
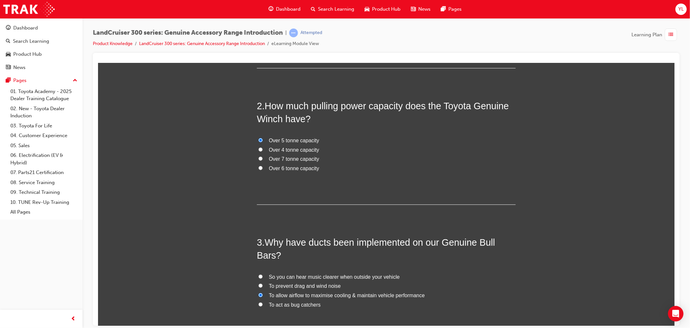
scroll to position [233, 0]
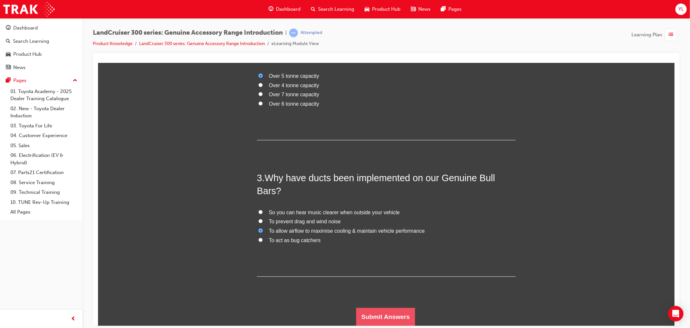
click at [390, 312] on button "Submit Answers" at bounding box center [385, 316] width 59 height 18
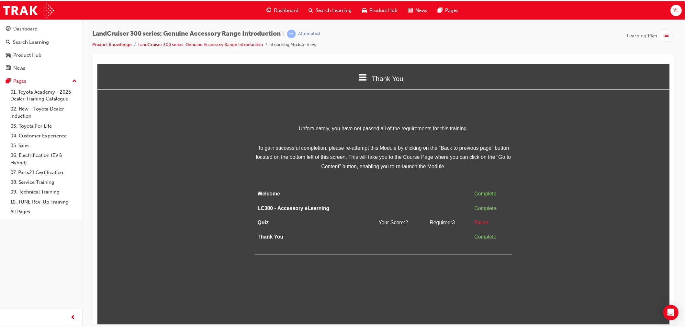
scroll to position [0, 0]
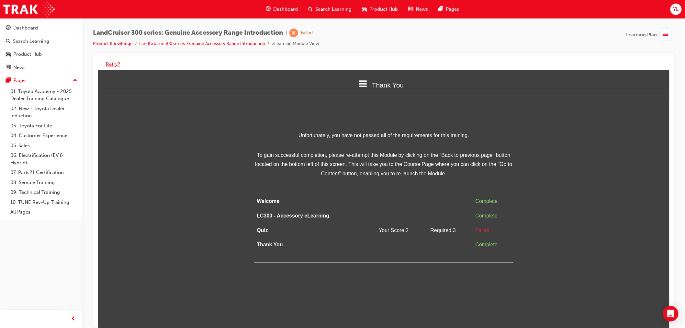
click at [118, 63] on button "Retry?" at bounding box center [113, 64] width 14 height 7
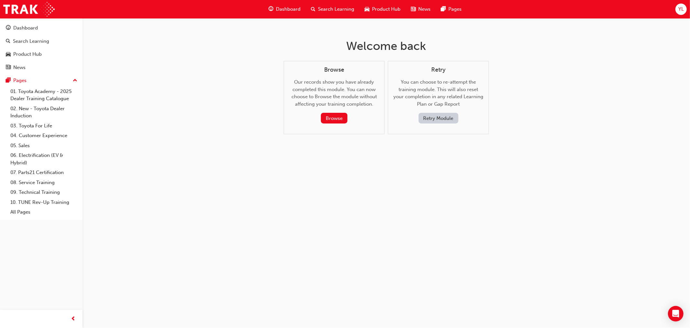
drag, startPoint x: 436, startPoint y: 120, endPoint x: 439, endPoint y: 117, distance: 4.6
click at [439, 117] on button "Retry Module" at bounding box center [439, 118] width 40 height 11
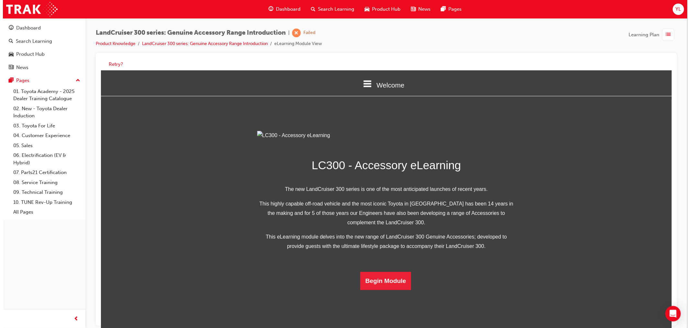
scroll to position [93, 0]
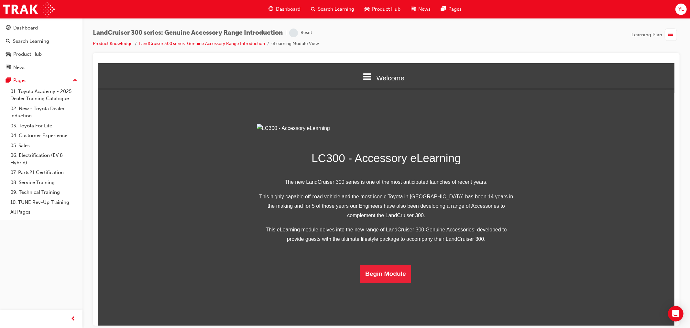
click at [408, 282] on div "Begin Module" at bounding box center [386, 273] width 228 height 18
click at [399, 282] on button "Begin Module" at bounding box center [385, 273] width 51 height 18
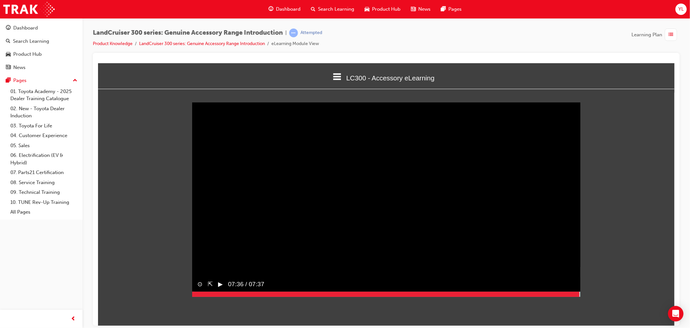
click at [580, 296] on div at bounding box center [386, 293] width 388 height 5
click at [218, 291] on div "▶︎" at bounding box center [218, 283] width 10 height 15
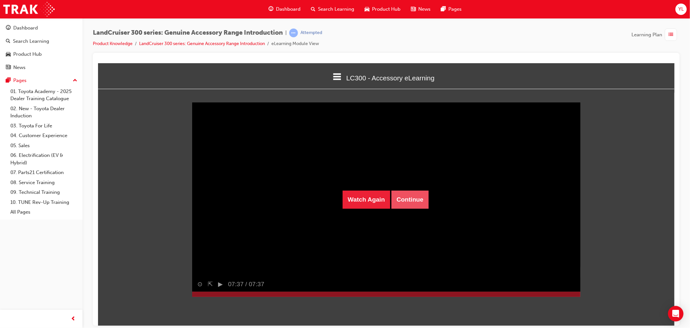
click at [407, 201] on button "Continue" at bounding box center [409, 199] width 37 height 18
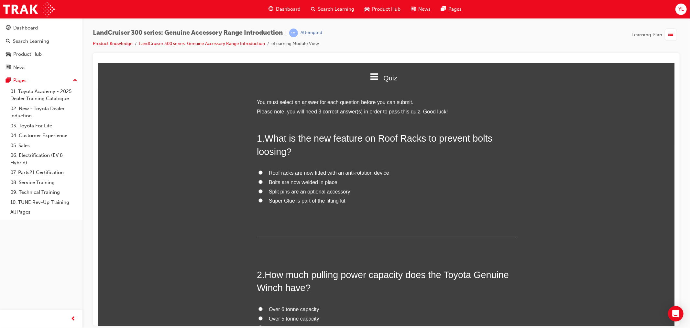
click at [310, 189] on span "Split pins are an optional accessory" at bounding box center [310, 191] width 82 height 6
click at [263, 189] on input "Split pins are an optional accessory" at bounding box center [260, 191] width 4 height 4
radio input "true"
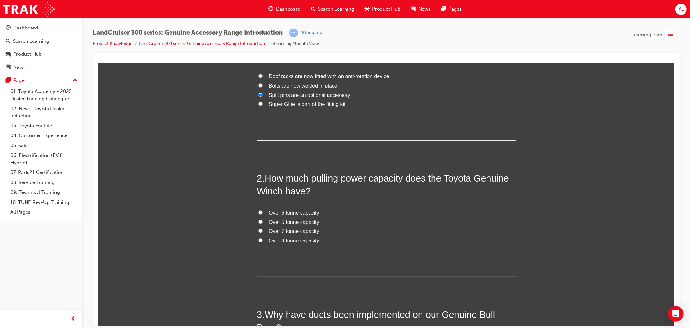
scroll to position [180, 0]
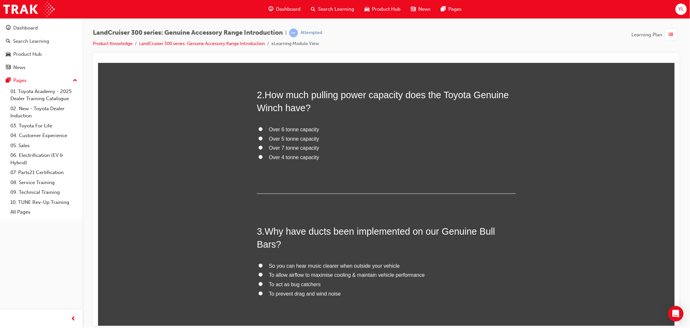
click at [298, 140] on span "Over 5 tonne capacity" at bounding box center [294, 139] width 50 height 6
click at [263, 140] on input "Over 5 tonne capacity" at bounding box center [260, 138] width 4 height 4
radio input "true"
click at [292, 278] on label "To allow airflow to maximise cooling & maintain vehicle performance" at bounding box center [386, 274] width 259 height 9
click at [263, 276] on input "To allow airflow to maximise cooling & maintain vehicle performance" at bounding box center [260, 274] width 4 height 4
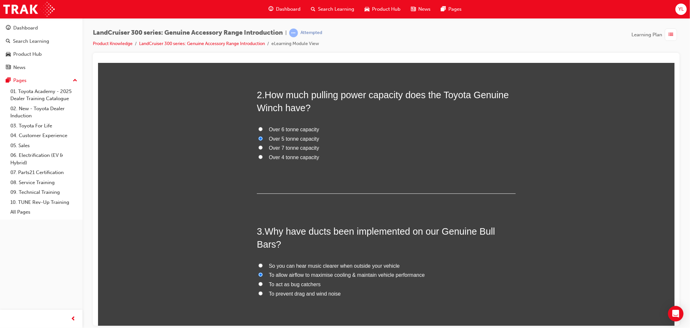
radio input "true"
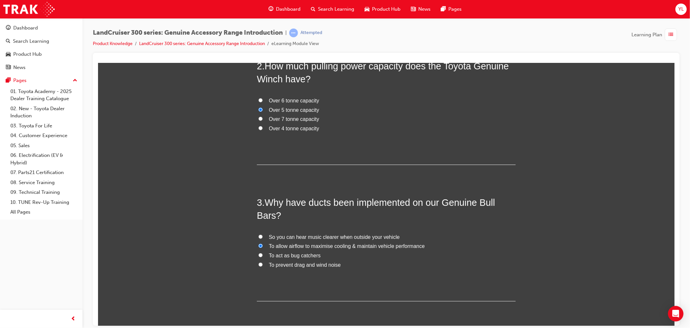
scroll to position [233, 0]
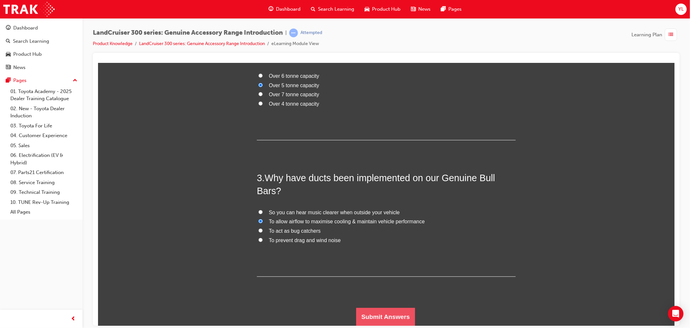
click at [381, 310] on button "Submit Answers" at bounding box center [385, 316] width 59 height 18
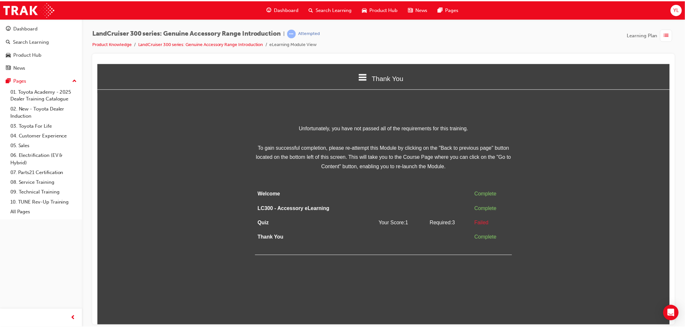
scroll to position [0, 0]
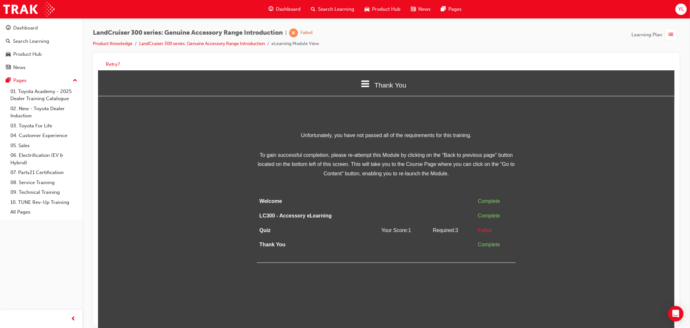
drag, startPoint x: 391, startPoint y: 230, endPoint x: 380, endPoint y: 229, distance: 10.7
click at [390, 223] on td "Your Score: 1" at bounding box center [404, 230] width 51 height 15
drag, startPoint x: 114, startPoint y: 63, endPoint x: 244, endPoint y: 118, distance: 140.9
click at [114, 64] on button "Retry?" at bounding box center [113, 64] width 14 height 7
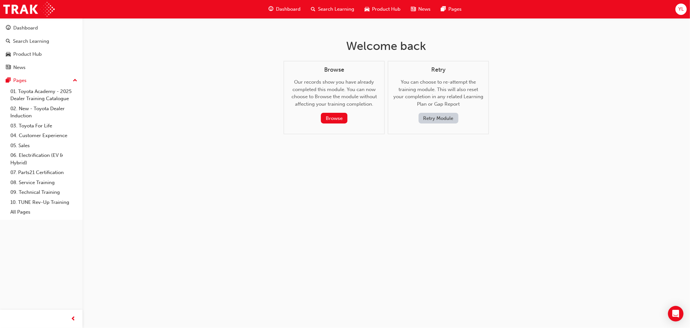
click at [427, 118] on button "Retry Module" at bounding box center [439, 118] width 40 height 11
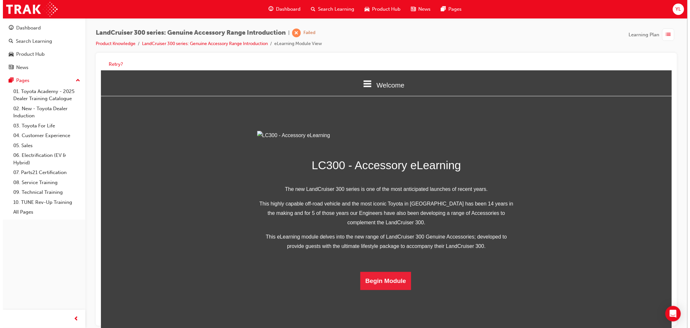
scroll to position [93, 0]
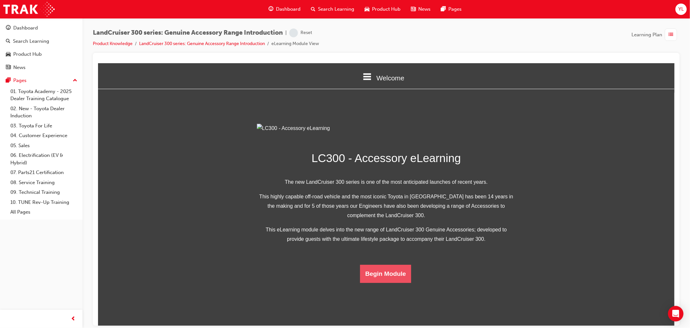
click at [398, 282] on button "Begin Module" at bounding box center [385, 273] width 51 height 18
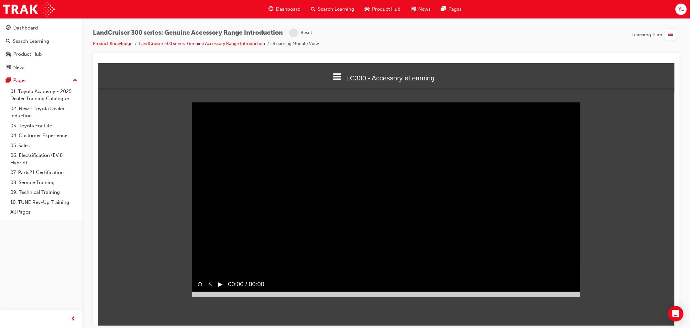
scroll to position [0, 0]
click at [579, 296] on div at bounding box center [386, 293] width 388 height 5
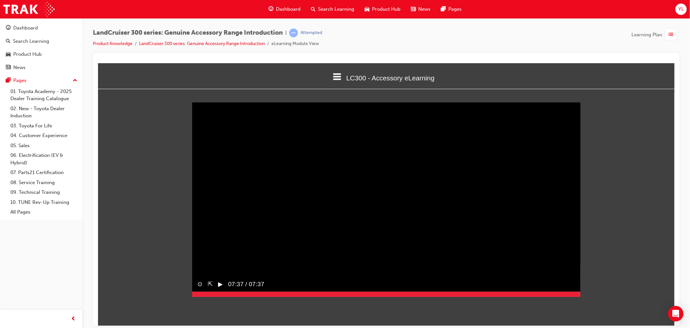
drag, startPoint x: 580, startPoint y: 306, endPoint x: 583, endPoint y: 305, distance: 3.6
click at [583, 305] on div "Sorry, your browser does not support embedded videos. Download Instead ⊙ ⇱ ▶︎ 0…" at bounding box center [386, 202] width 577 height 210
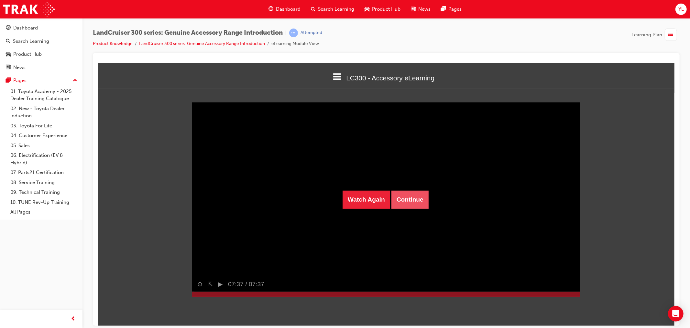
click at [414, 194] on button "Continue" at bounding box center [409, 199] width 37 height 18
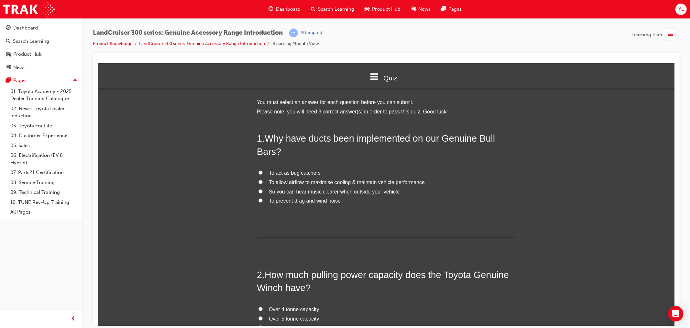
click at [298, 182] on span "To allow airflow to maximise cooling & maintain vehicle performance" at bounding box center [347, 182] width 156 height 6
click at [263, 182] on input "To allow airflow to maximise cooling & maintain vehicle performance" at bounding box center [260, 181] width 4 height 4
radio input "true"
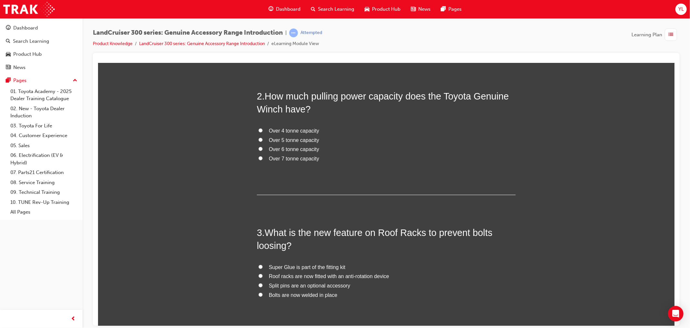
scroll to position [180, 0]
click at [293, 275] on span "Roof racks are now fitted with an anti-rotation device" at bounding box center [329, 275] width 120 height 6
click at [263, 275] on input "Roof racks are now fitted with an anti-rotation device" at bounding box center [260, 274] width 4 height 4
radio input "true"
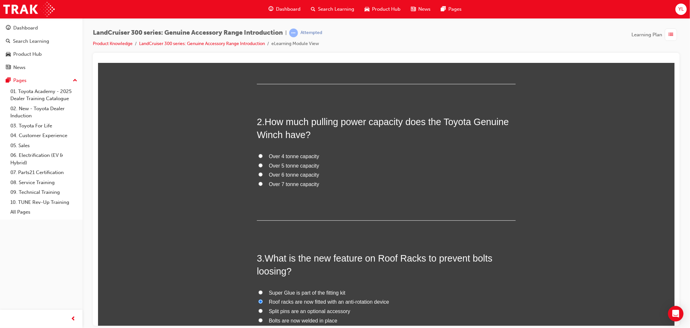
scroll to position [108, 0]
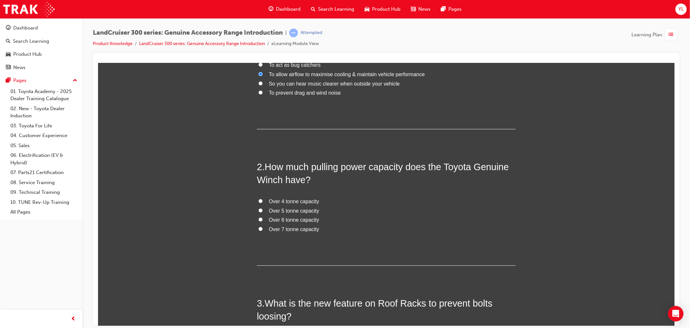
click at [301, 203] on span "Over 4 tonne capacity" at bounding box center [294, 201] width 50 height 6
click at [263, 203] on input "Over 4 tonne capacity" at bounding box center [260, 200] width 4 height 4
radio input "true"
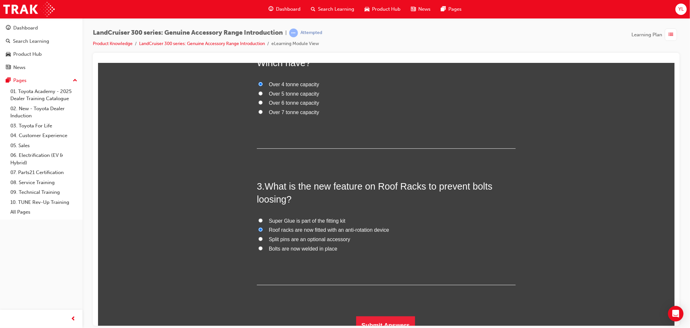
scroll to position [233, 0]
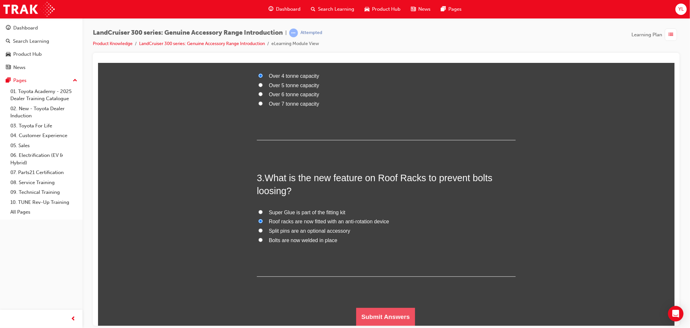
click at [378, 314] on button "Submit Answers" at bounding box center [385, 316] width 59 height 18
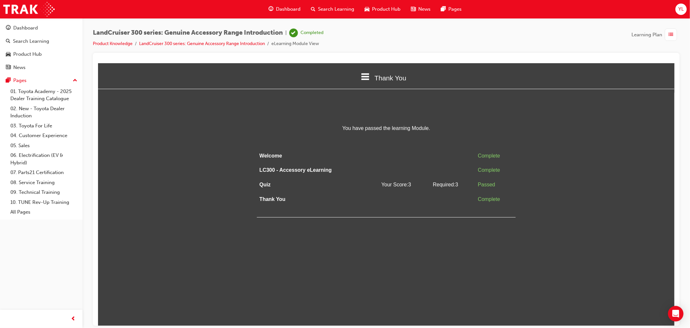
click at [665, 34] on div "button" at bounding box center [671, 34] width 12 height 12
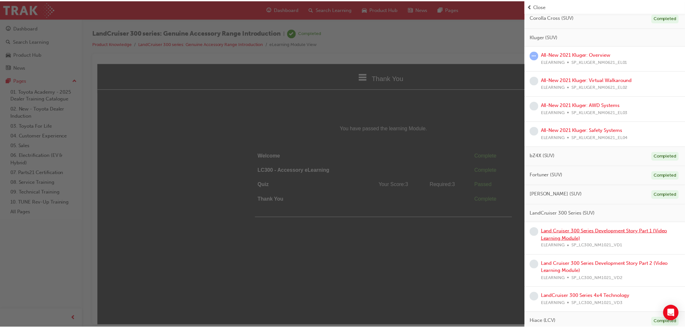
scroll to position [287, 0]
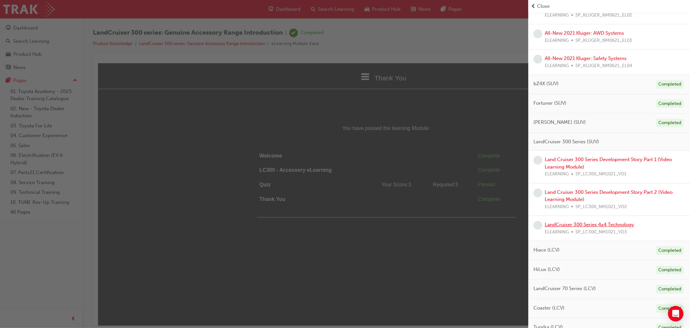
click at [592, 224] on link "LandCruiser 300 Series 4x4 Technology" at bounding box center [589, 224] width 89 height 6
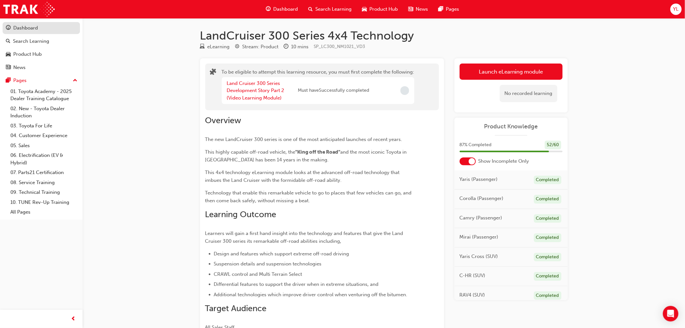
click at [43, 30] on div "Dashboard" at bounding box center [41, 28] width 71 height 8
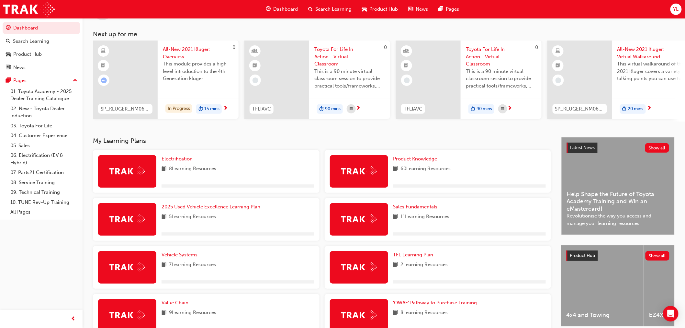
scroll to position [36, 0]
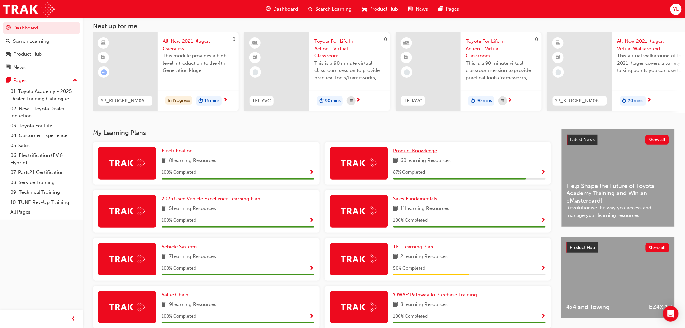
click at [418, 150] on span "Product Knowledge" at bounding box center [415, 151] width 44 height 6
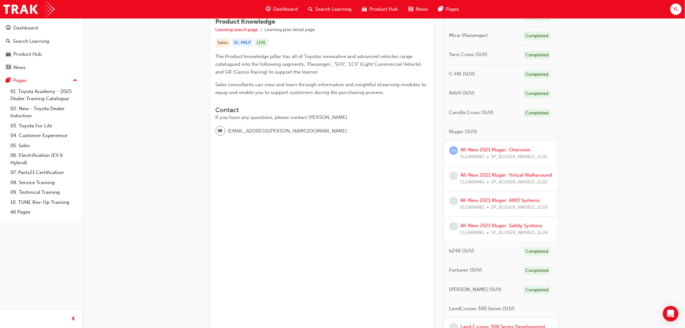
scroll to position [252, 0]
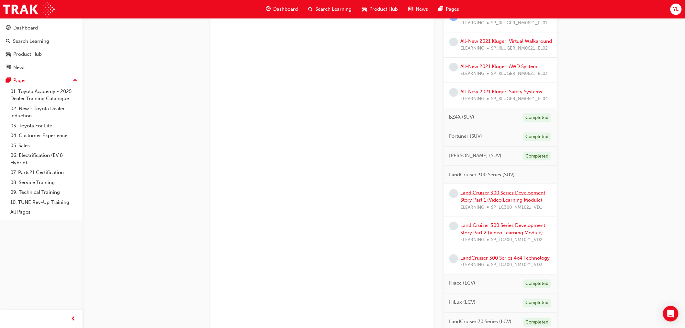
click at [531, 203] on link "Land Cruiser 300 Series Development Story Part 1 (Video Learning Module)" at bounding box center [503, 196] width 85 height 13
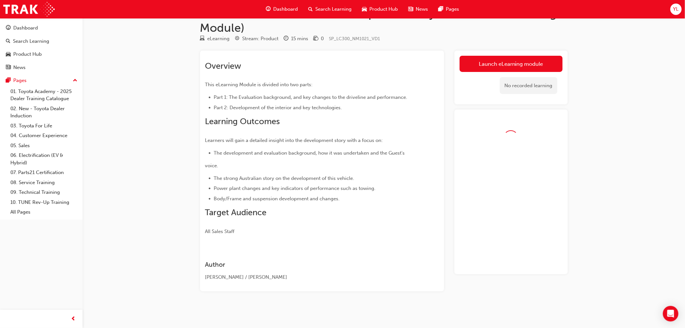
scroll to position [23, 0]
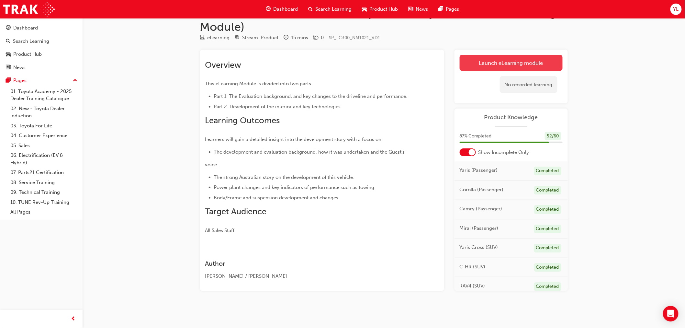
click at [505, 58] on link "Launch eLearning module" at bounding box center [511, 63] width 103 height 16
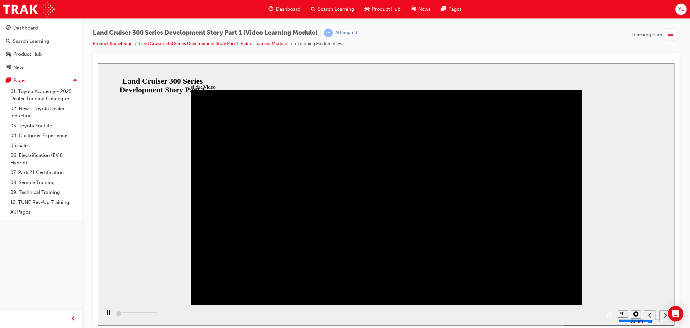
drag, startPoint x: 603, startPoint y: 121, endPoint x: 664, endPoint y: 315, distance: 203.3
click at [664, 315] on nav "slide navigation" at bounding box center [658, 314] width 28 height 21
click at [601, 314] on div "playback controls" at bounding box center [358, 314] width 514 height 21
click at [599, 314] on div "playback controls" at bounding box center [358, 314] width 514 height 21
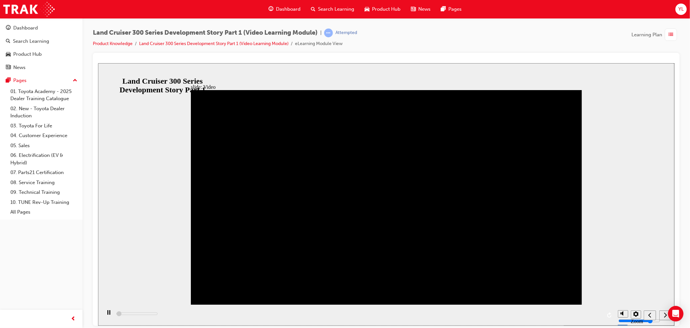
click at [392, 311] on div "playback controls" at bounding box center [358, 314] width 514 height 21
click at [107, 314] on icon "play/pause" at bounding box center [108, 311] width 3 height 5
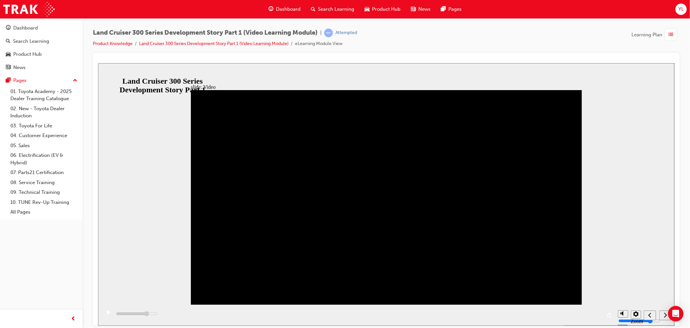
click at [106, 311] on div "play/pause" at bounding box center [108, 314] width 11 height 11
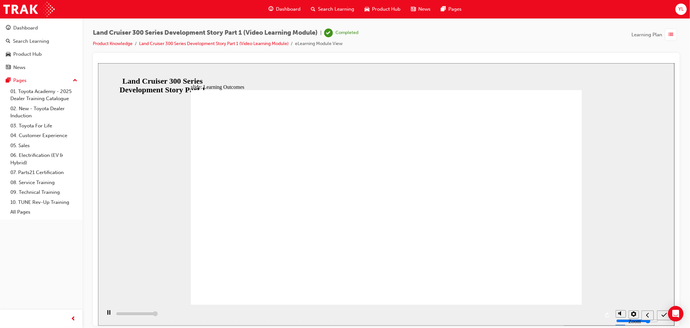
type input "13000"
click at [672, 30] on div "button" at bounding box center [671, 34] width 12 height 12
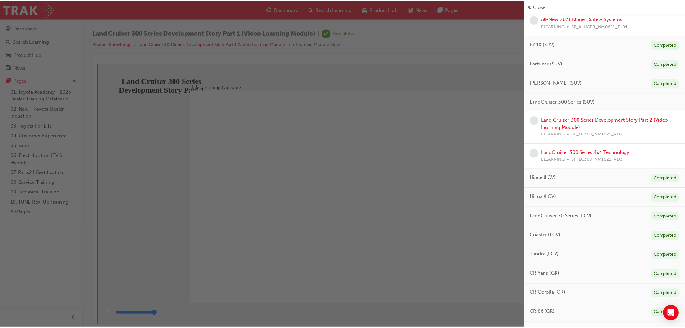
scroll to position [360, 0]
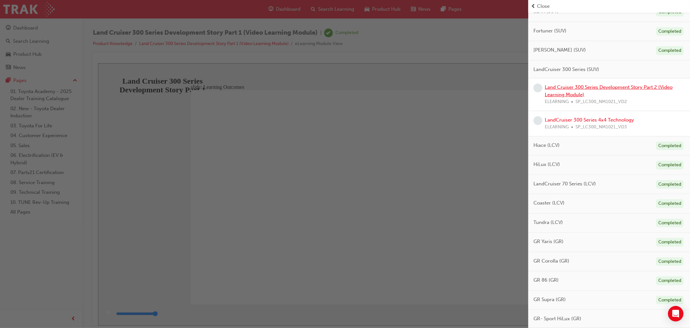
click at [548, 93] on link "Land Cruiser 300 Series Development Story Part 2 (Video Learning Module)" at bounding box center [609, 90] width 128 height 13
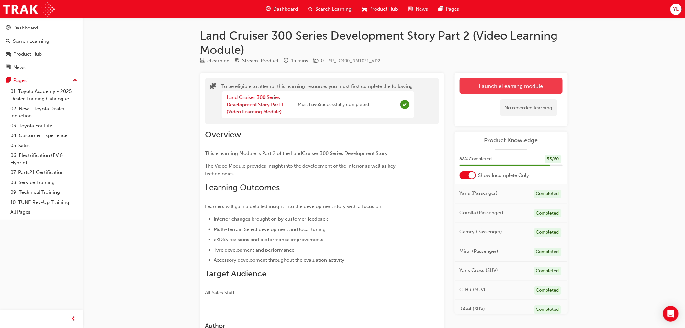
click at [519, 84] on button "Launch eLearning module" at bounding box center [511, 86] width 103 height 16
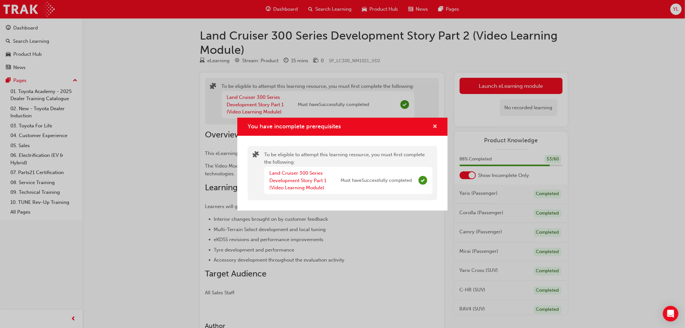
click at [436, 124] on span "cross-icon" at bounding box center [434, 127] width 5 height 6
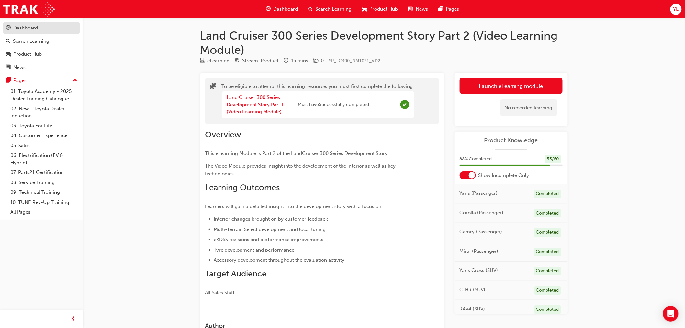
click at [33, 23] on link "Dashboard" at bounding box center [41, 28] width 77 height 12
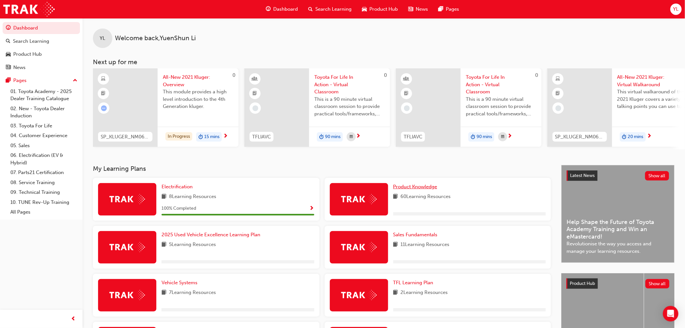
click at [402, 186] on span "Product Knowledge" at bounding box center [415, 187] width 44 height 6
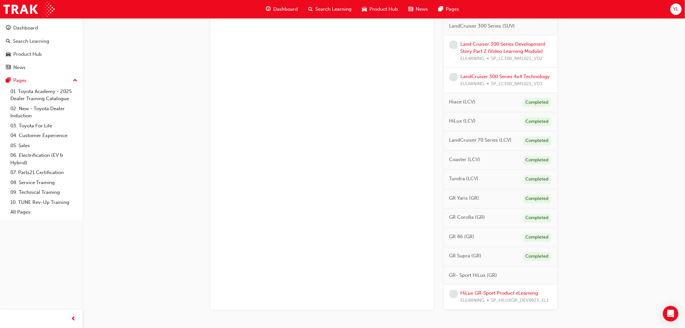
scroll to position [437, 0]
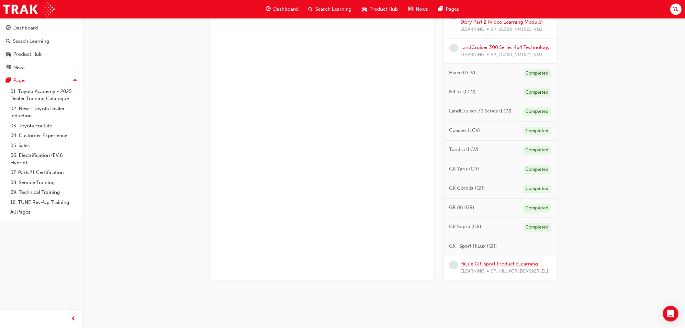
click at [489, 262] on link "HiLux GR-Sport Product eLearning" at bounding box center [500, 264] width 78 height 6
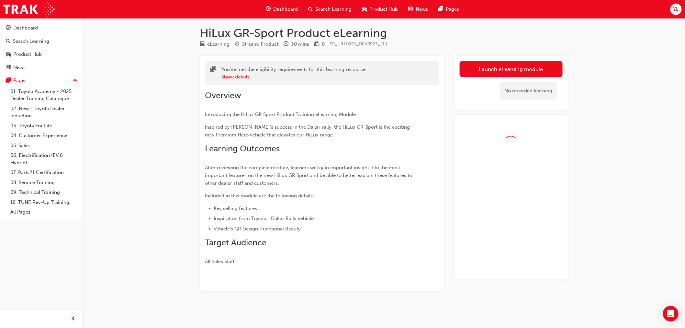
scroll to position [9, 0]
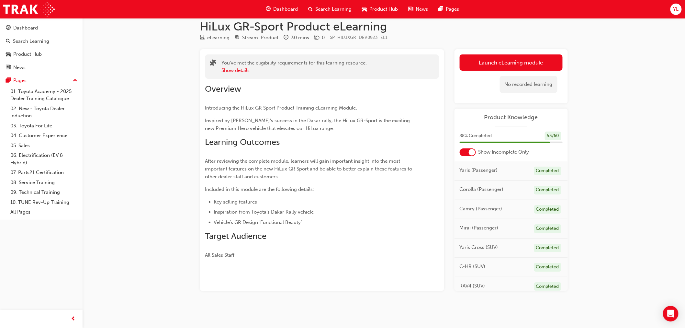
click at [510, 71] on div "No recorded learning" at bounding box center [511, 85] width 103 height 28
click at [476, 57] on link "Launch eLearning module" at bounding box center [511, 62] width 103 height 16
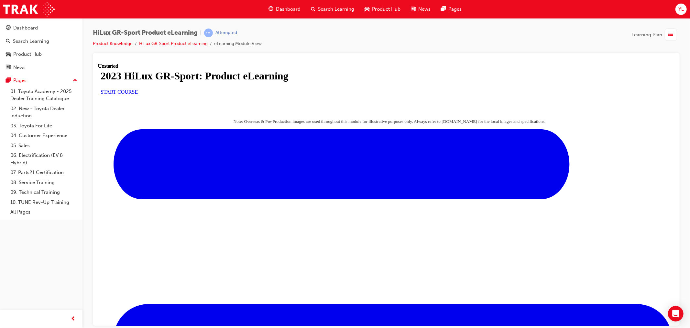
scroll to position [51, 0]
click at [138, 94] on span "START COURSE" at bounding box center [118, 92] width 37 height 6
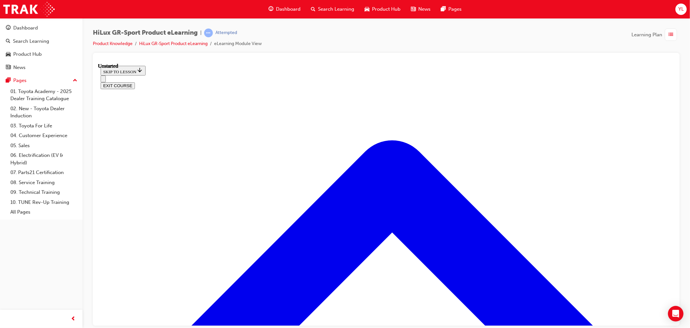
scroll to position [20, 0]
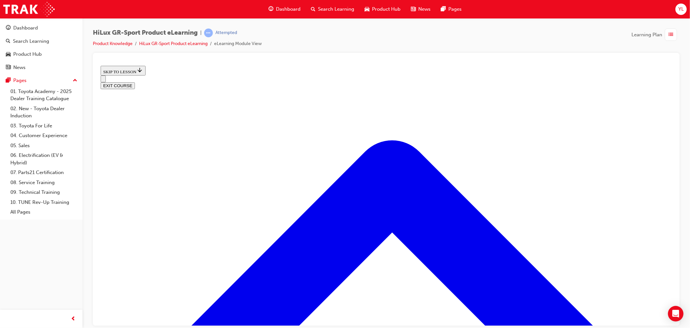
scroll to position [413, 0]
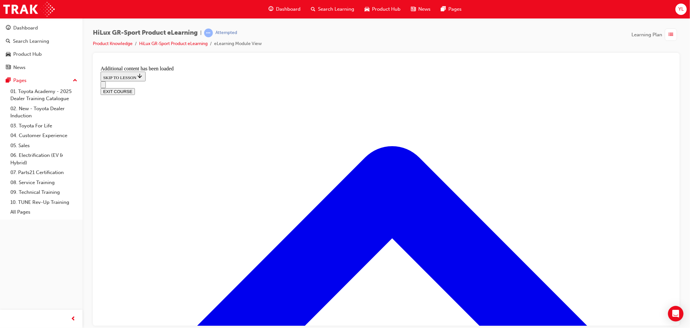
scroll to position [613, 0]
drag, startPoint x: 331, startPoint y: 167, endPoint x: 337, endPoint y: 169, distance: 6.1
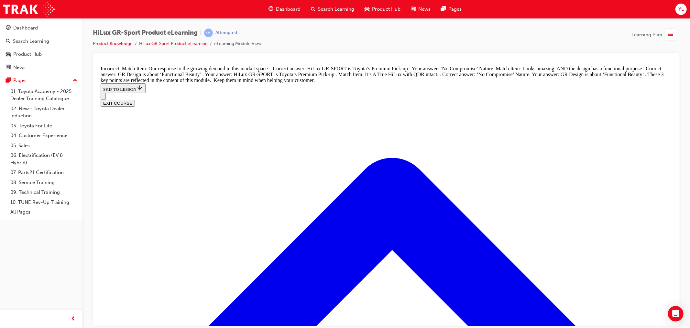
scroll to position [685, 0]
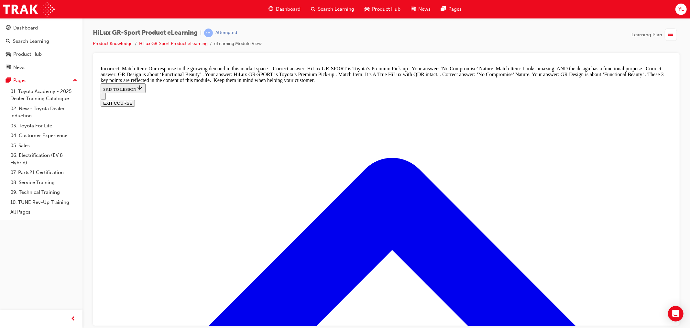
drag, startPoint x: 285, startPoint y: 165, endPoint x: 326, endPoint y: 165, distance: 40.8
drag, startPoint x: 315, startPoint y: 196, endPoint x: 391, endPoint y: 199, distance: 75.8
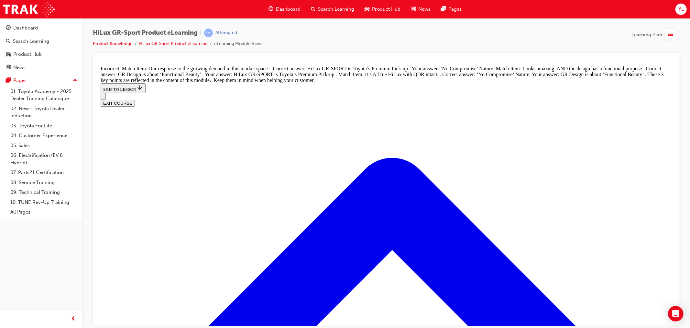
drag, startPoint x: 287, startPoint y: 233, endPoint x: 407, endPoint y: 237, distance: 119.8
drag, startPoint x: 288, startPoint y: 228, endPoint x: 395, endPoint y: 221, distance: 107.3
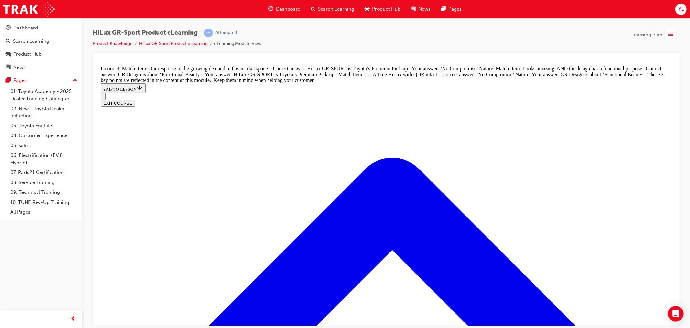
drag, startPoint x: 298, startPoint y: 234, endPoint x: 301, endPoint y: 198, distance: 36.1
drag, startPoint x: 432, startPoint y: 243, endPoint x: 441, endPoint y: 243, distance: 8.1
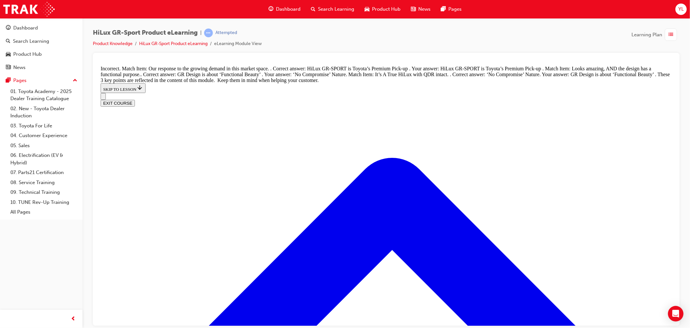
drag, startPoint x: 296, startPoint y: 200, endPoint x: 341, endPoint y: 165, distance: 57.0
drag, startPoint x: 330, startPoint y: 197, endPoint x: 398, endPoint y: 226, distance: 74.0
drag, startPoint x: 329, startPoint y: 206, endPoint x: 423, endPoint y: 207, distance: 93.9
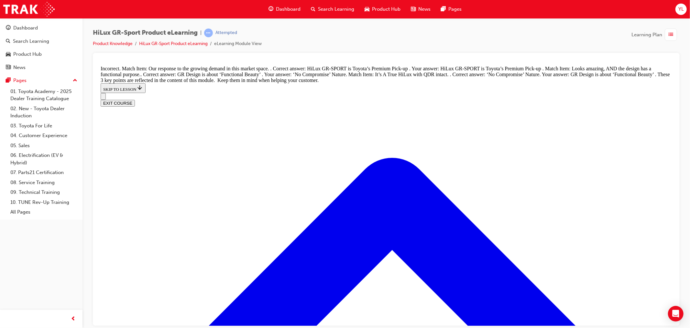
drag, startPoint x: 296, startPoint y: 153, endPoint x: 426, endPoint y: 118, distance: 134.6
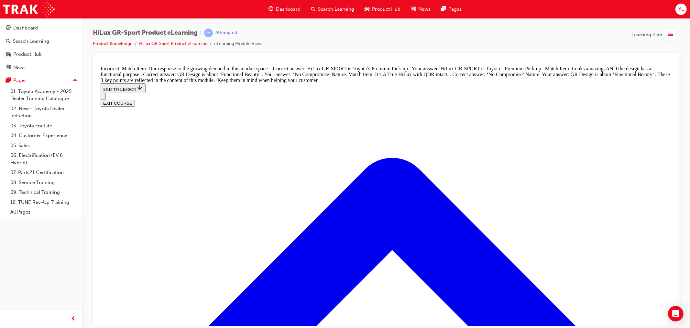
drag, startPoint x: 316, startPoint y: 146, endPoint x: 414, endPoint y: 185, distance: 105.6
drag, startPoint x: 382, startPoint y: 151, endPoint x: 418, endPoint y: 151, distance: 35.6
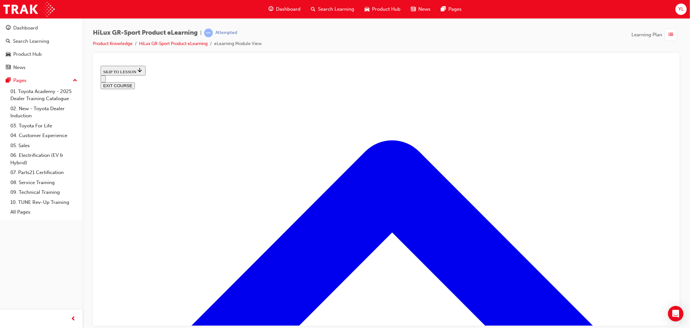
scroll to position [279, 0]
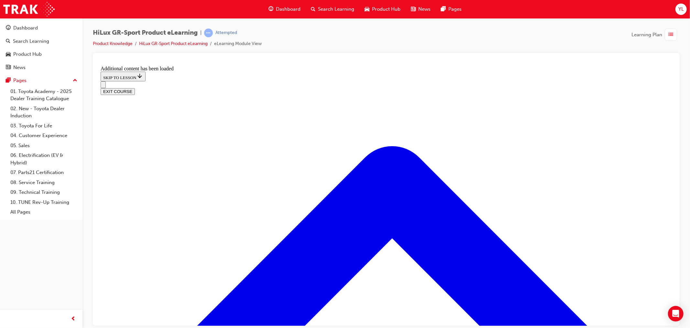
scroll to position [585, 0]
radio input "true"
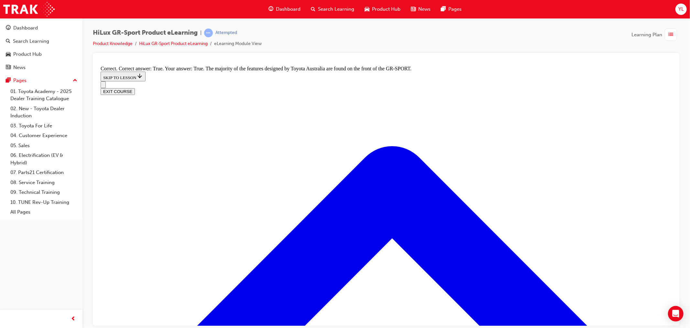
scroll to position [873, 0]
radio input "true"
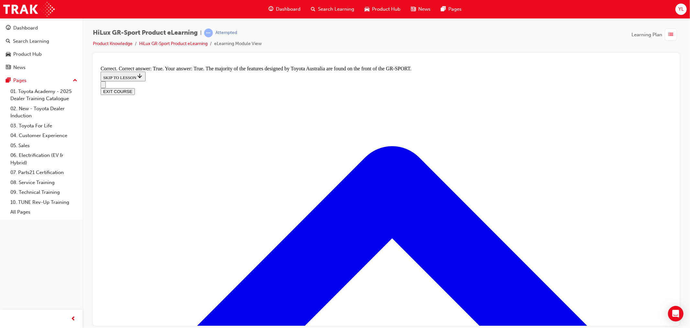
radio input "true"
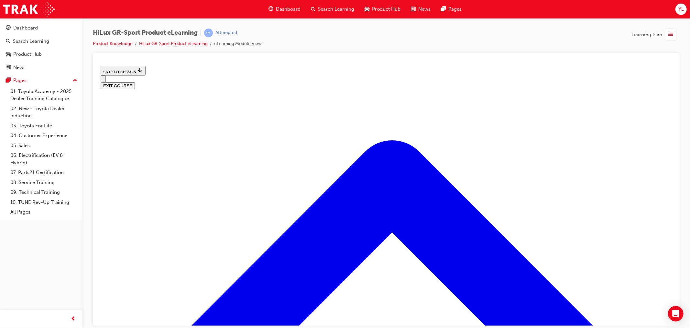
scroll to position [76, 0]
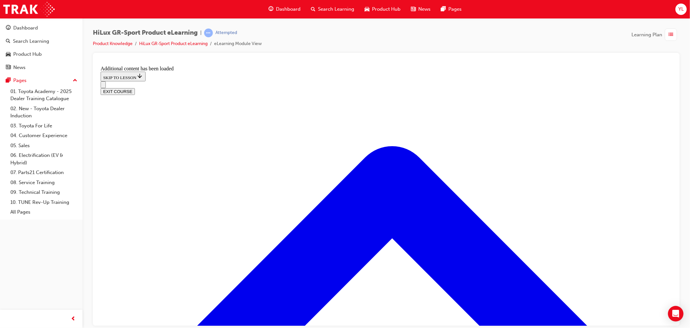
scroll to position [203, 0]
radio input "true"
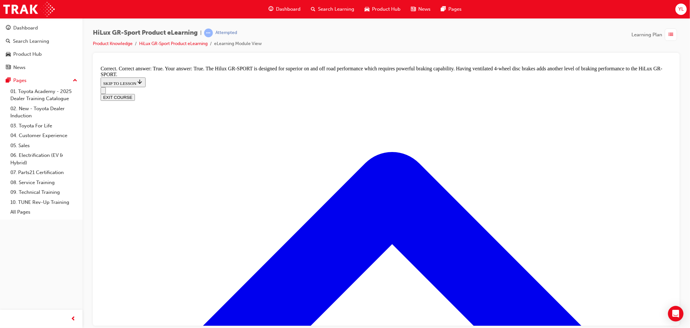
scroll to position [476, 0]
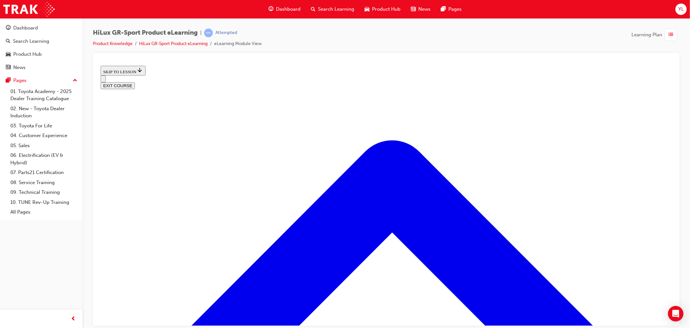
scroll to position [580, 0]
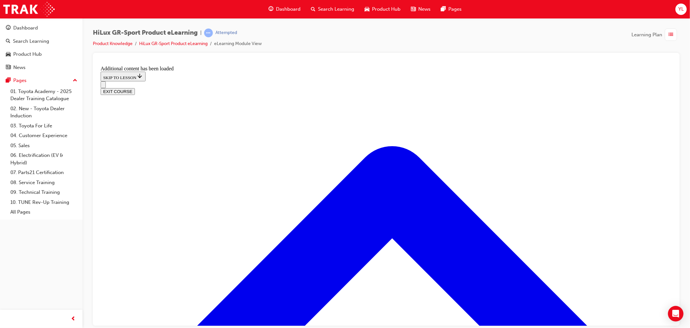
scroll to position [815, 0]
checkbox input "true"
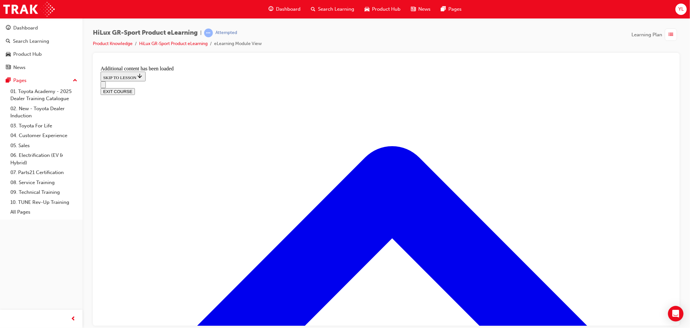
checkbox input "true"
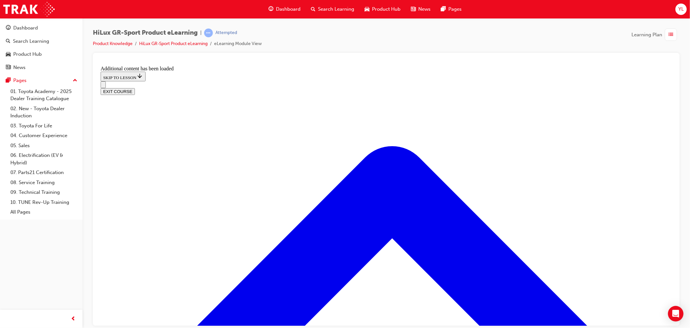
scroll to position [791, 0]
checkbox input "true"
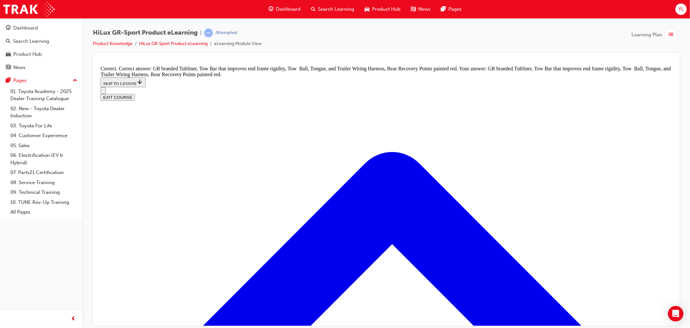
scroll to position [863, 0]
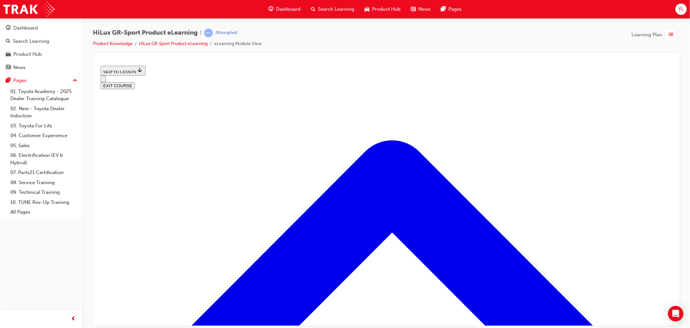
scroll to position [20, 0]
drag, startPoint x: 403, startPoint y: 315, endPoint x: 546, endPoint y: 229, distance: 167.0
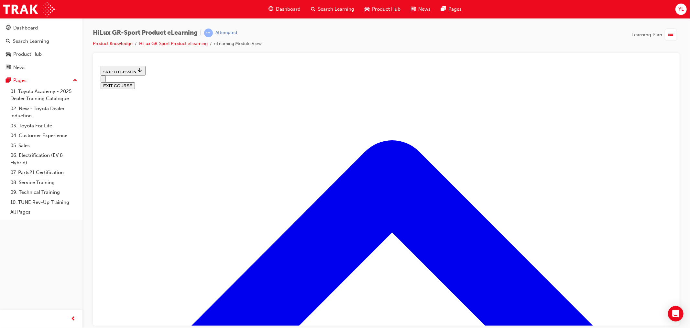
drag, startPoint x: 431, startPoint y: 266, endPoint x: 426, endPoint y: 268, distance: 5.4
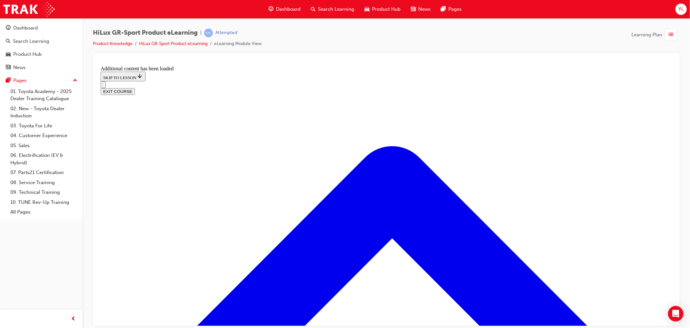
scroll to position [625, 0]
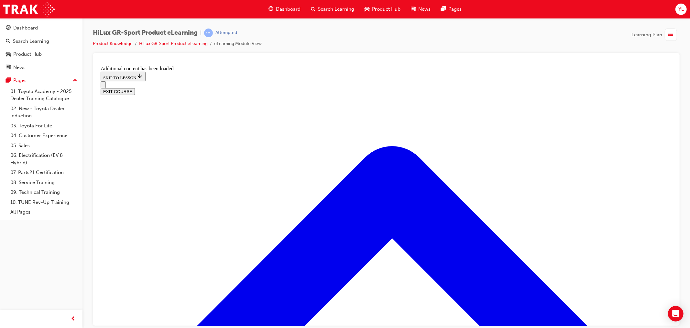
scroll to position [696, 0]
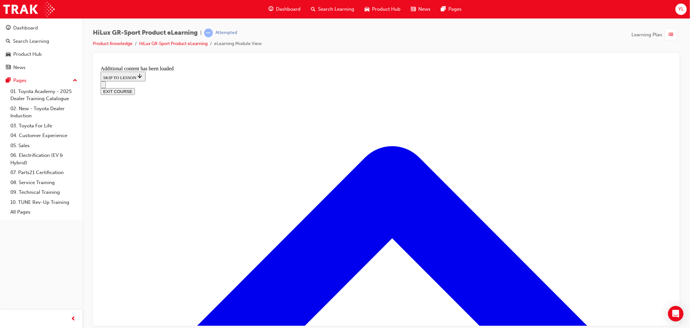
checkbox input "true"
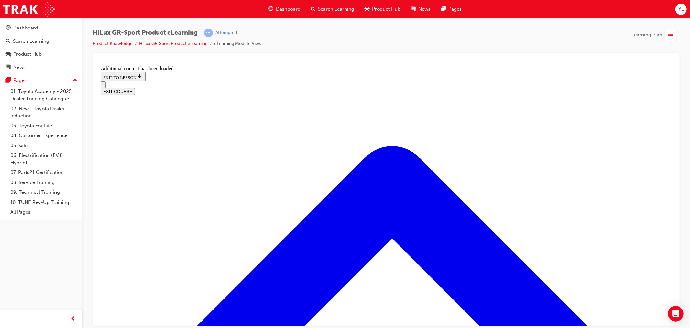
checkbox input "false"
drag, startPoint x: 378, startPoint y: 255, endPoint x: 414, endPoint y: 229, distance: 45.0
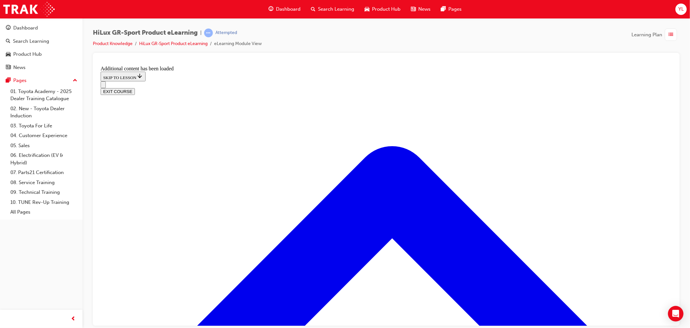
checkbox input "true"
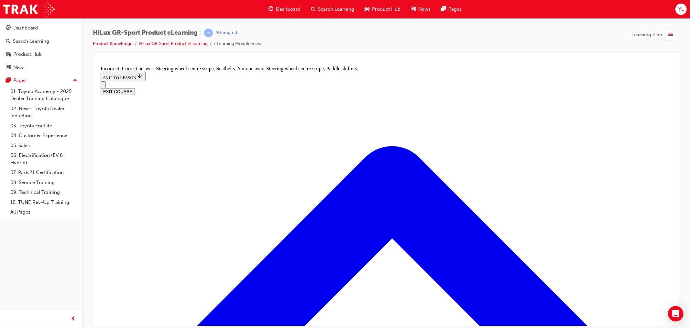
scroll to position [889, 0]
checkbox input "true"
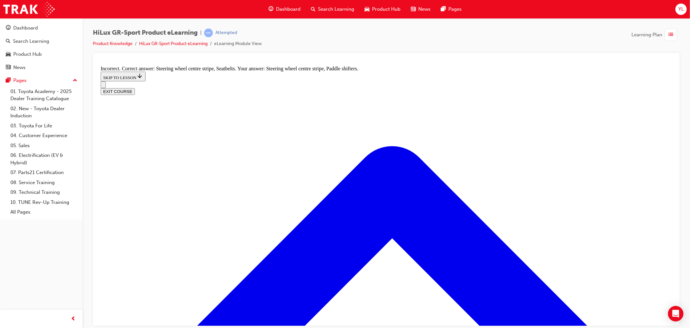
checkbox input "false"
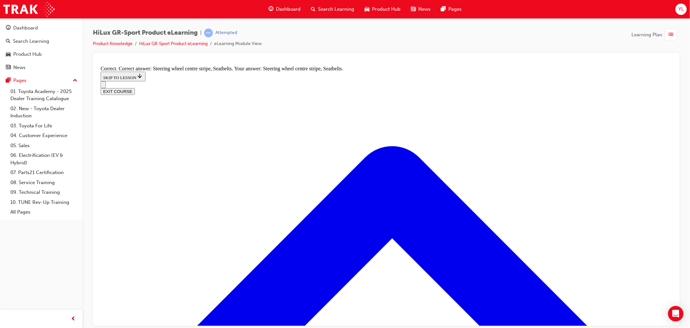
radio input "true"
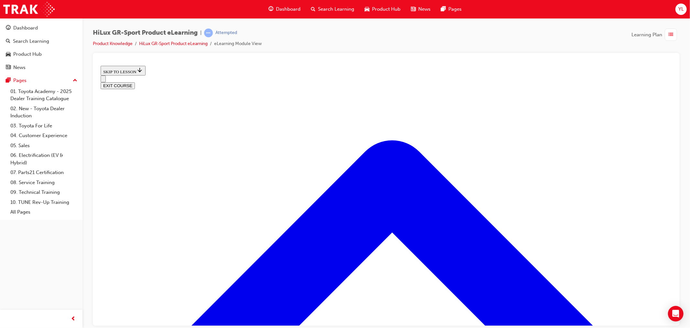
scroll to position [240, 0]
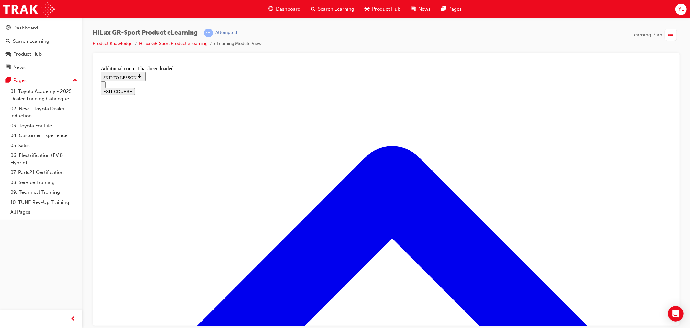
scroll to position [440, 0]
radio input "true"
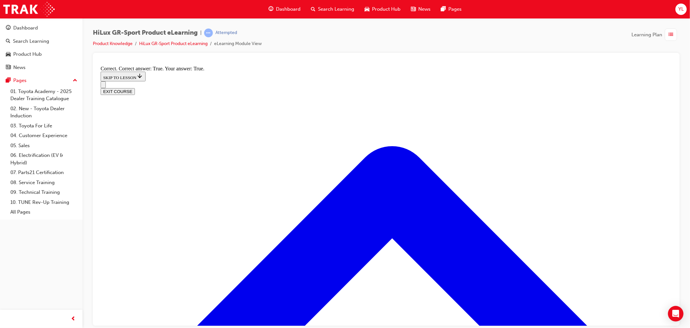
scroll to position [489, 0]
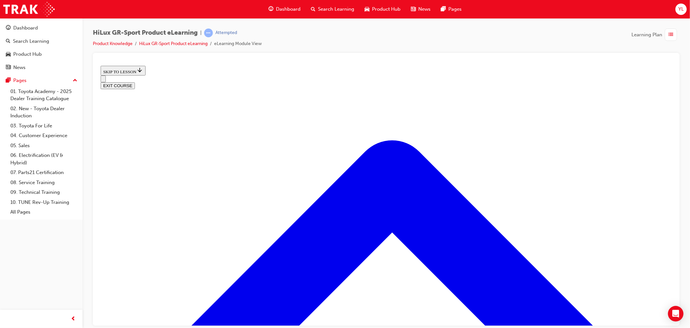
scroll to position [813, 0]
click at [135, 82] on button "EXIT COURSE" at bounding box center [117, 85] width 34 height 7
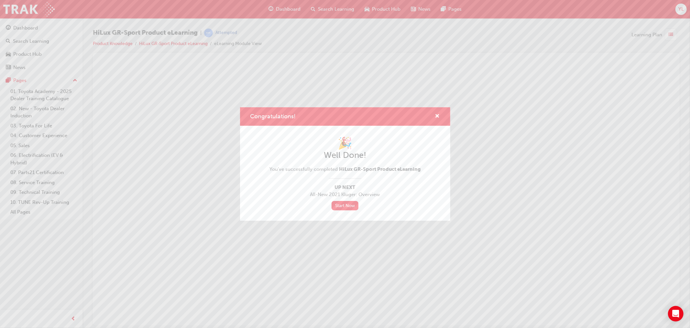
scroll to position [0, 0]
click at [438, 116] on span "cross-icon" at bounding box center [437, 117] width 5 height 6
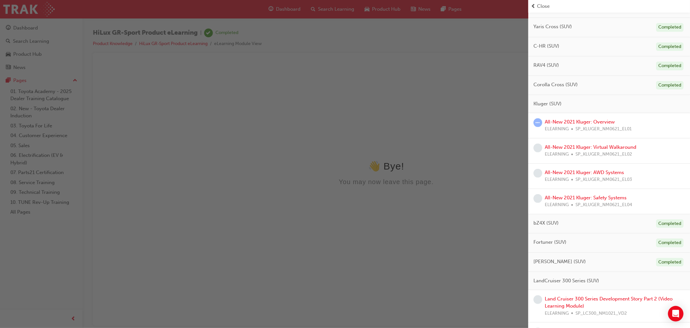
scroll to position [252, 0]
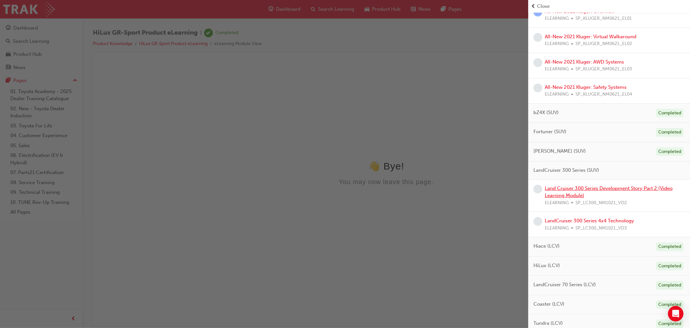
click at [646, 186] on link "Land Cruiser 300 Series Development Story Part 2 (Video Learning Module)" at bounding box center [609, 191] width 128 height 13
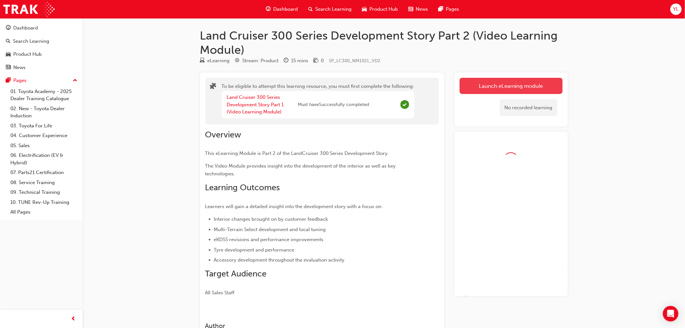
click at [496, 86] on link "Launch eLearning module" at bounding box center [511, 86] width 103 height 16
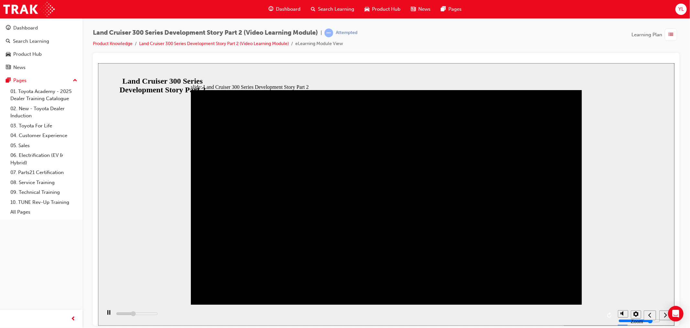
click at [602, 315] on div "playback controls" at bounding box center [358, 314] width 514 height 21
click at [601, 313] on div "playback controls" at bounding box center [358, 314] width 514 height 21
click at [600, 313] on div "playback controls" at bounding box center [358, 314] width 514 height 21
click at [107, 314] on icon "play/pause" at bounding box center [109, 311] width 4 height 4
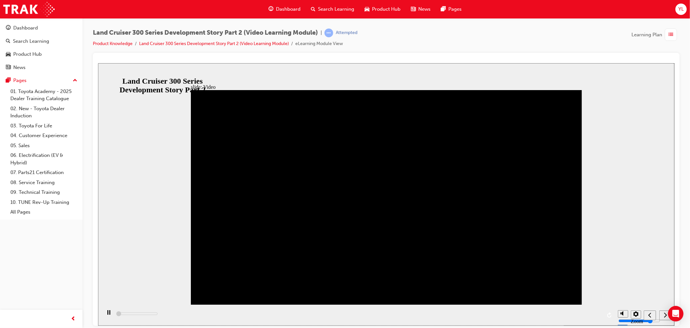
click at [109, 314] on rect "play/pause" at bounding box center [109, 311] width 1 height 5
click at [107, 314] on icon "play/pause" at bounding box center [109, 311] width 4 height 4
click at [121, 316] on div "playback controls" at bounding box center [358, 314] width 514 height 21
click at [122, 314] on div "playback controls" at bounding box center [358, 314] width 514 height 21
click at [535, 314] on div "playback controls" at bounding box center [358, 314] width 514 height 21
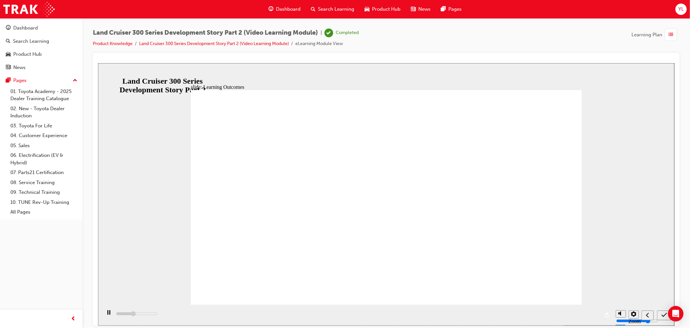
click at [663, 34] on div "Learning Plan" at bounding box center [656, 34] width 48 height 12
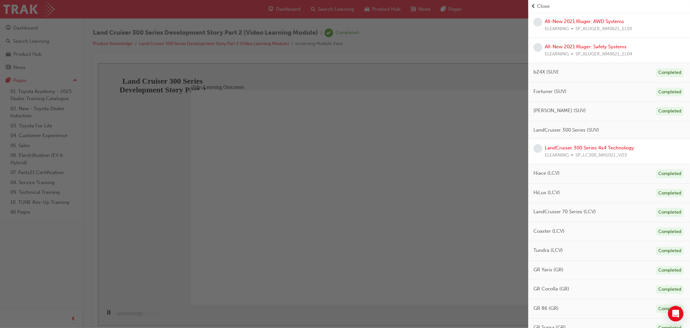
scroll to position [329, 0]
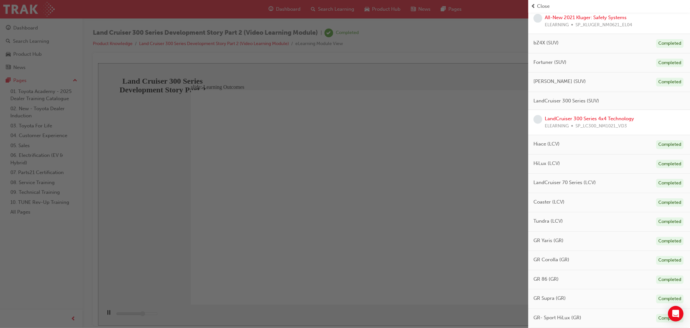
click at [357, 111] on div "button" at bounding box center [264, 164] width 529 height 328
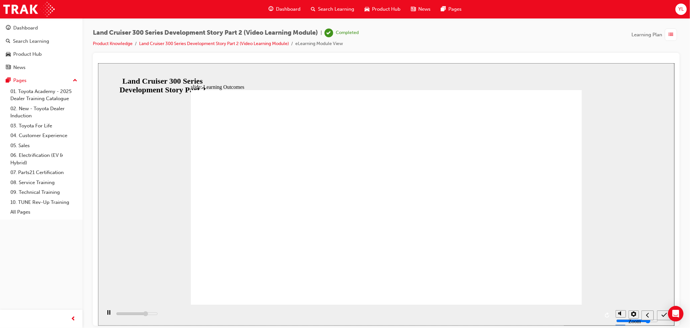
click at [666, 31] on div "button" at bounding box center [671, 34] width 12 height 12
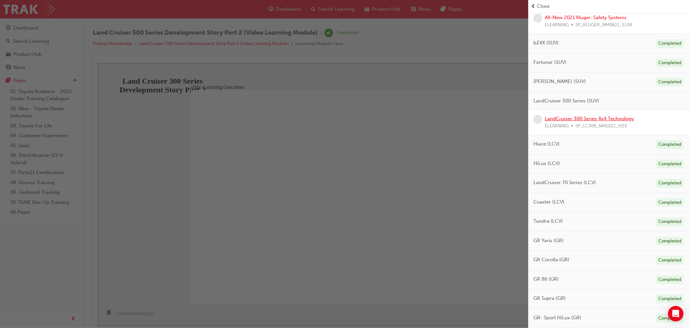
type input "11600"
click at [597, 119] on link "LandCruiser 300 Series 4x4 Technology" at bounding box center [589, 119] width 89 height 6
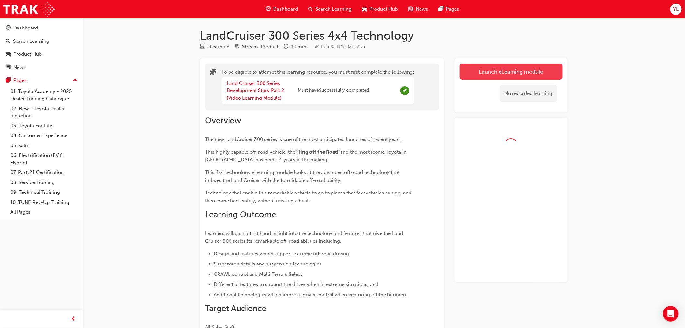
click at [545, 73] on button "Launch eLearning module" at bounding box center [511, 71] width 103 height 16
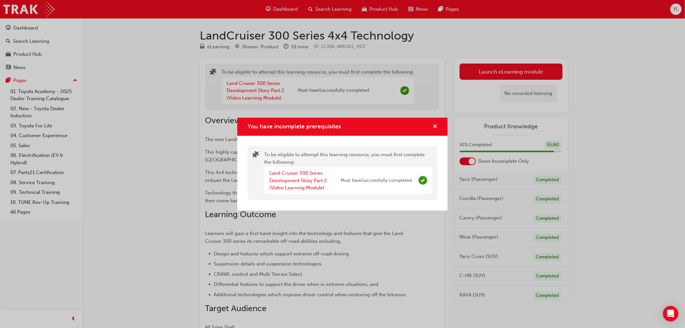
click at [435, 125] on span "cross-icon" at bounding box center [434, 127] width 5 height 6
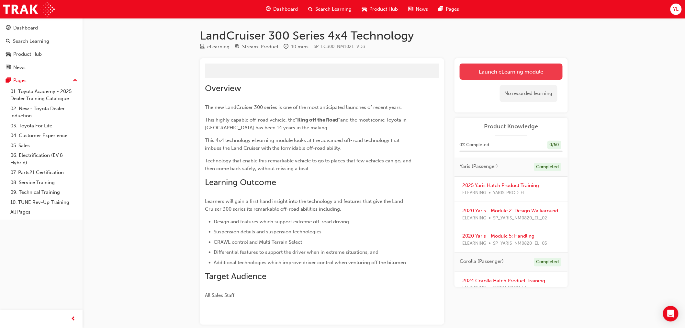
click at [503, 75] on link "Launch eLearning module" at bounding box center [511, 71] width 103 height 16
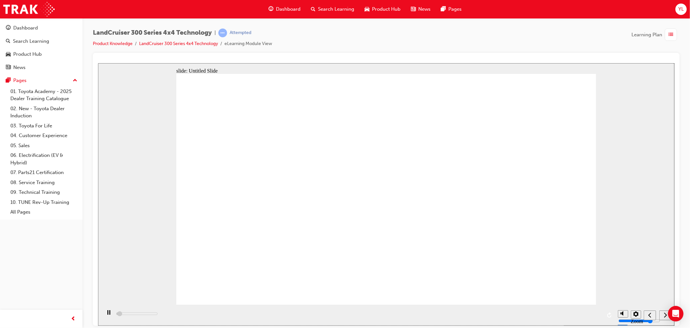
click at [145, 310] on div "playback controls" at bounding box center [358, 314] width 514 height 21
click at [144, 311] on div "playback controls" at bounding box center [358, 314] width 514 height 21
click at [665, 315] on icon "next" at bounding box center [665, 314] width 3 height 6
click at [665, 315] on icon "submit" at bounding box center [665, 314] width 6 height 6
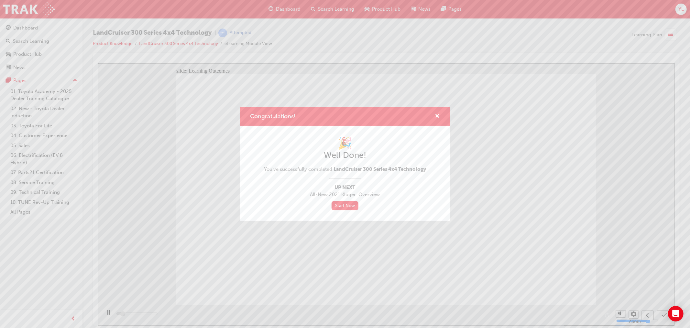
type input "1500"
click at [438, 114] on span "cross-icon" at bounding box center [437, 117] width 5 height 6
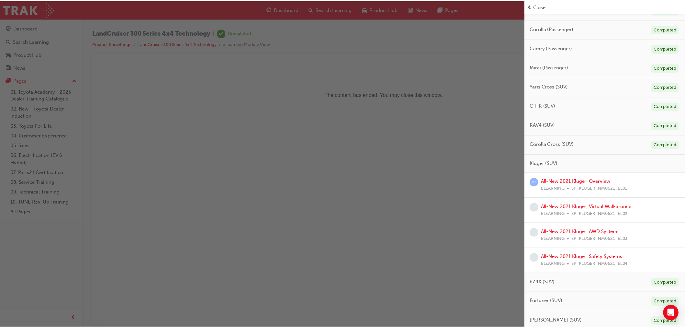
scroll to position [82, 0]
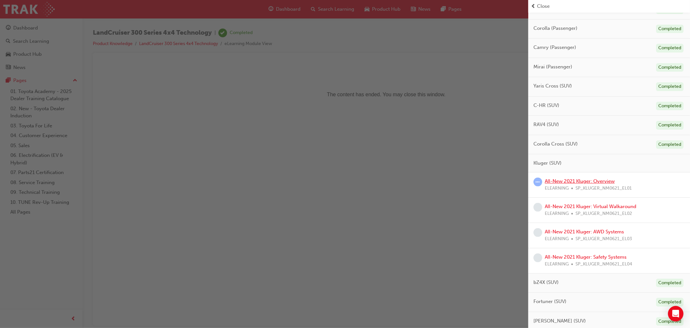
click at [590, 179] on link "All-New 2021 Kluger: Overview" at bounding box center [580, 181] width 70 height 6
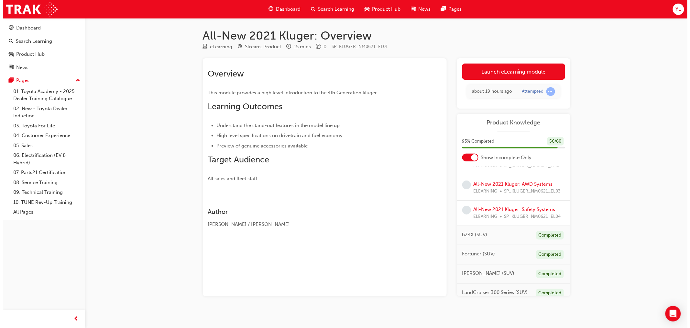
scroll to position [180, 0]
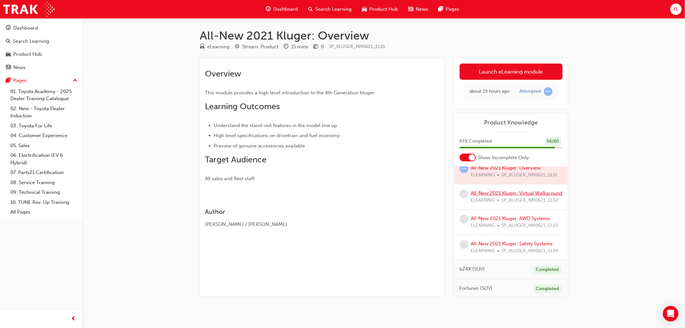
click at [521, 196] on link "All-New 2021 Kluger: Virtual Walkaround" at bounding box center [517, 193] width 92 height 6
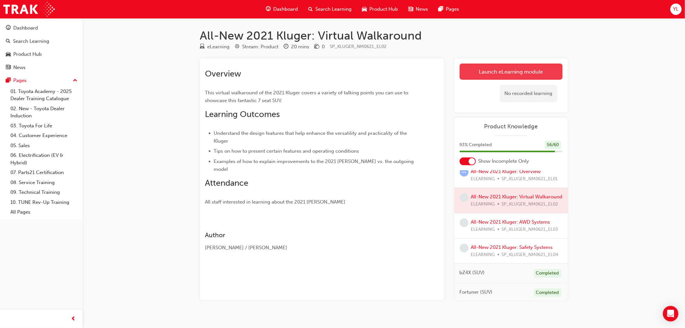
click at [504, 73] on link "Launch eLearning module" at bounding box center [511, 71] width 103 height 16
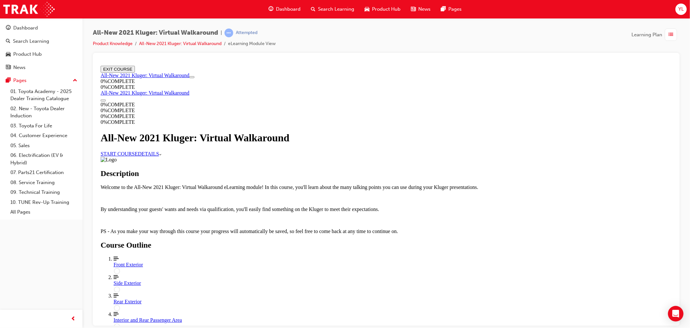
click at [340, 261] on div "Front Exterior" at bounding box center [392, 264] width 559 height 6
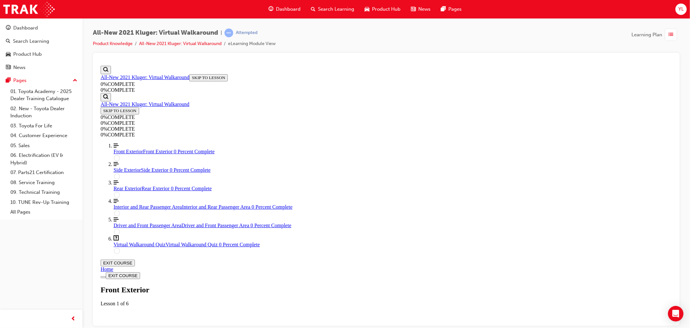
scroll to position [22, 0]
click at [193, 321] on img "Labeled Graphic" at bounding box center [153, 324] width 80 height 6
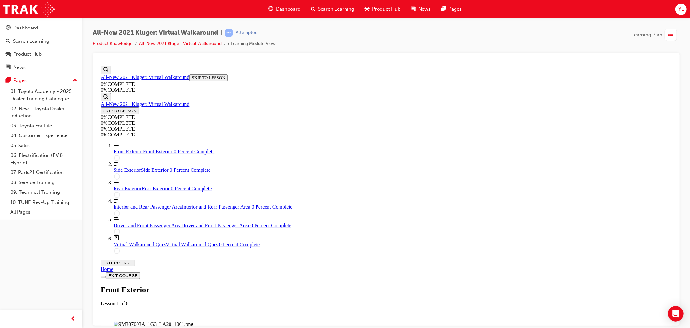
click at [193, 321] on img "Labeled Graphic" at bounding box center [153, 324] width 80 height 6
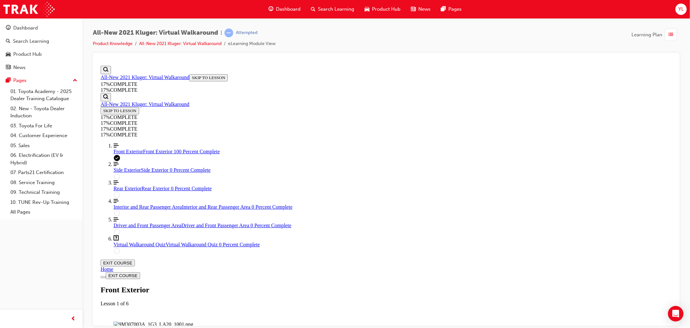
scroll to position [430, 0]
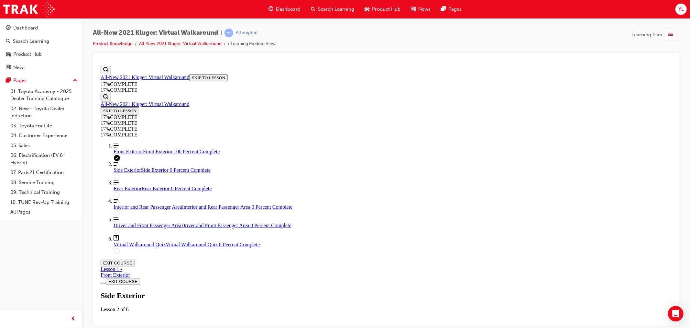
click at [193, 327] on img "Labeled Graphic" at bounding box center [153, 330] width 80 height 6
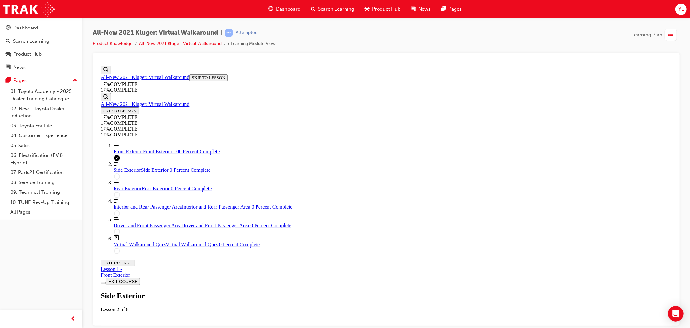
click at [193, 327] on img "Labeled Graphic" at bounding box center [153, 330] width 80 height 6
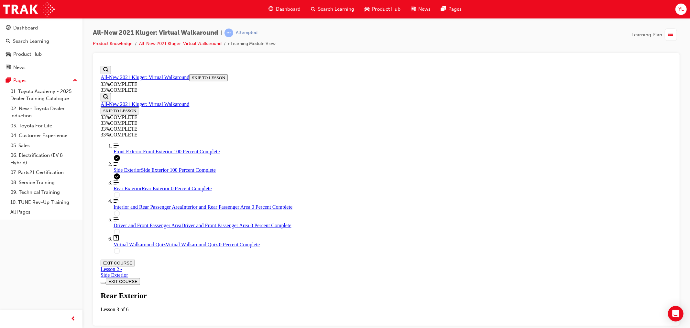
click at [193, 327] on img "Labeled Graphic" at bounding box center [153, 330] width 80 height 6
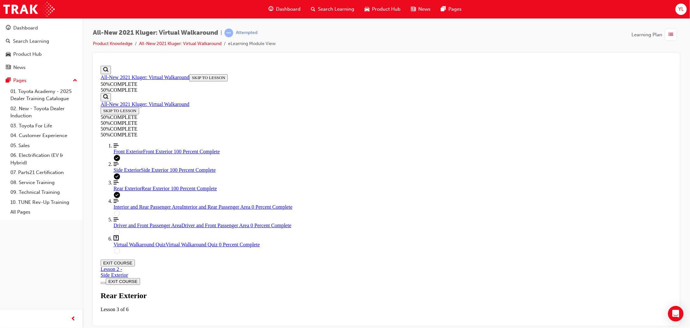
scroll to position [327, 0]
drag, startPoint x: 429, startPoint y: 159, endPoint x: 431, endPoint y: 155, distance: 4.8
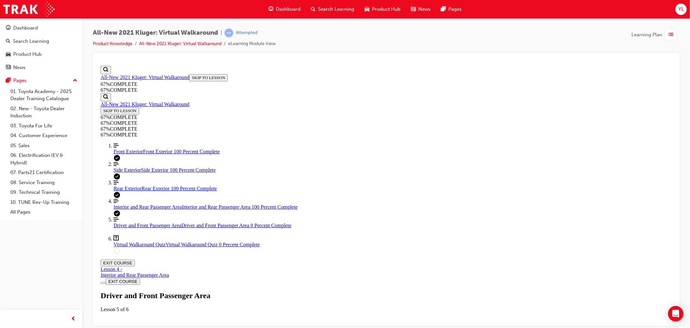
scroll to position [23, 0]
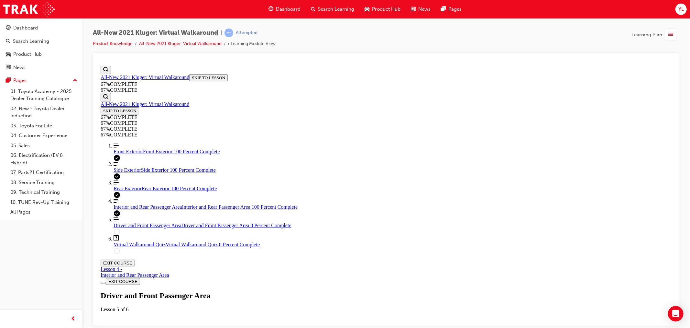
click at [245, 327] on img "Labeled Graphic" at bounding box center [179, 330] width 132 height 6
drag, startPoint x: 416, startPoint y: 217, endPoint x: 425, endPoint y: 197, distance: 22.2
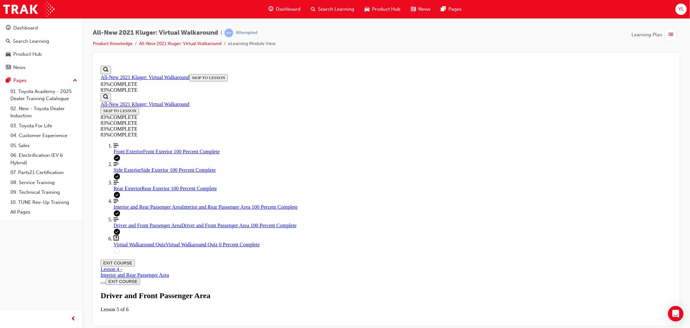
drag, startPoint x: 407, startPoint y: 199, endPoint x: 409, endPoint y: 190, distance: 9.7
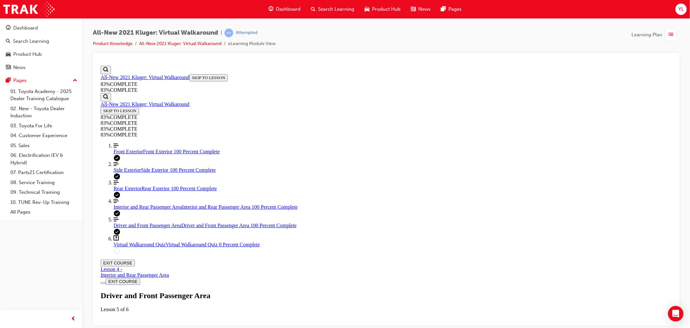
scroll to position [342, 0]
click at [127, 327] on icon "Quiz" at bounding box center [127, 331] width 0 height 5
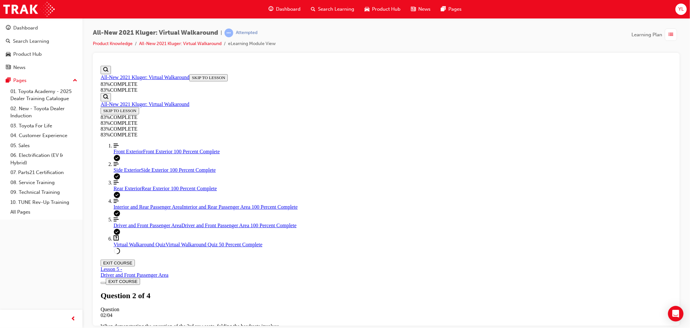
drag, startPoint x: 434, startPoint y: 227, endPoint x: 434, endPoint y: 230, distance: 3.3
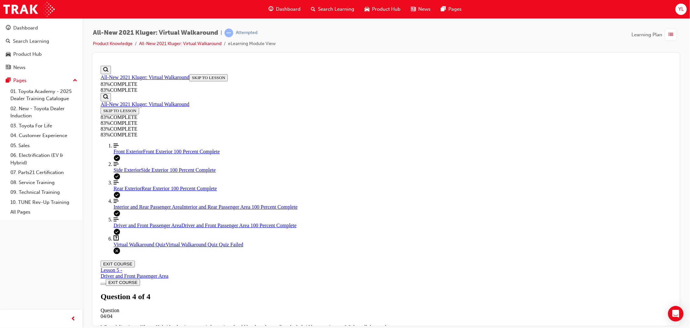
scroll to position [73, 0]
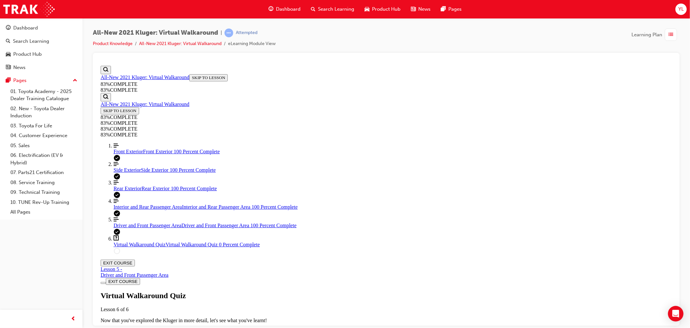
click at [129, 327] on span "TAKE AGAIN" at bounding box center [116, 331] width 26 height 5
drag, startPoint x: 362, startPoint y: 161, endPoint x: 470, endPoint y: 159, distance: 108.5
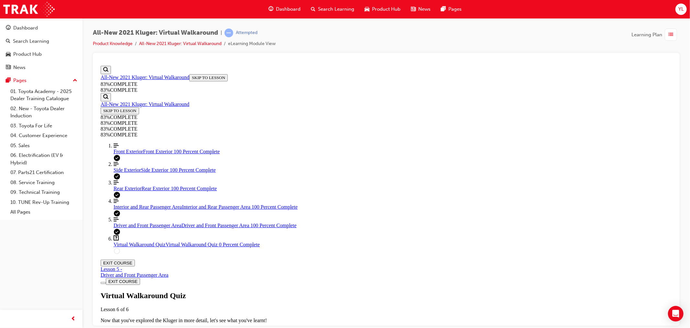
scroll to position [23, 0]
click at [129, 327] on span "TAKE AGAIN" at bounding box center [116, 331] width 26 height 5
drag, startPoint x: 362, startPoint y: 159, endPoint x: 445, endPoint y: 177, distance: 84.6
copy p "On the Kluger, Parking Support Brake (PKSB) is designed to apply the brakes if …"
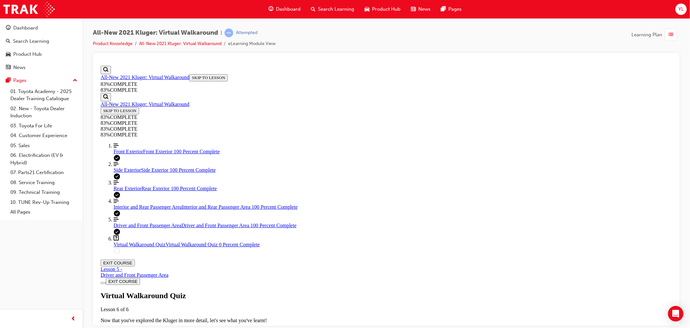
drag, startPoint x: 314, startPoint y: 156, endPoint x: 522, endPoint y: 154, distance: 208.5
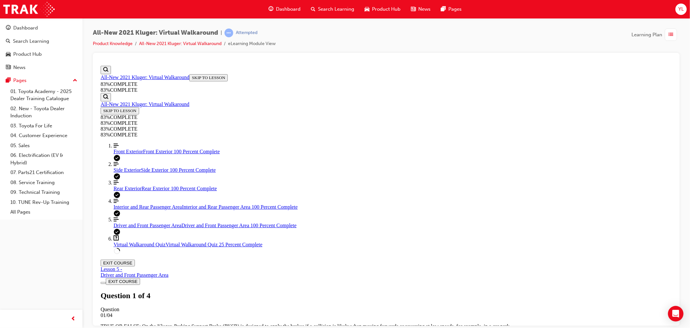
click at [147, 209] on link "Align left Three vertical lines aligned to the left Interior and Rear Passenger…" at bounding box center [392, 204] width 559 height 12
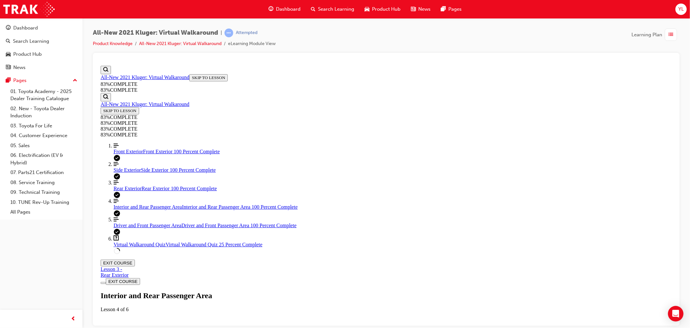
click at [139, 247] on link "Question box Question mark inside of a square Virtual Walkaround Quiz Virtual W…" at bounding box center [392, 241] width 559 height 12
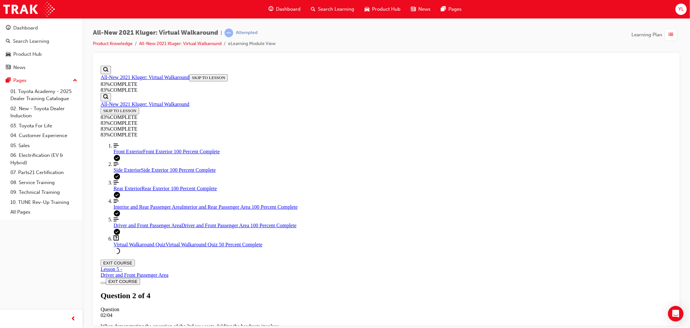
click at [138, 154] on link "Align left Three vertical lines aligned to the left Front Exterior Front Exteri…" at bounding box center [392, 148] width 559 height 12
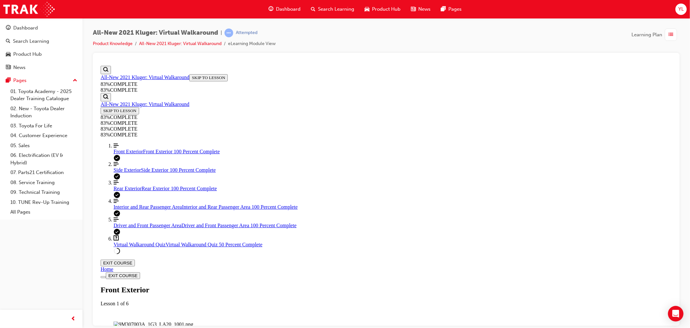
click at [193, 321] on img "Labeled Graphic" at bounding box center [153, 324] width 80 height 6
click at [156, 173] on div "Side Exterior Side Exterior 100 Percent Complete" at bounding box center [392, 170] width 559 height 6
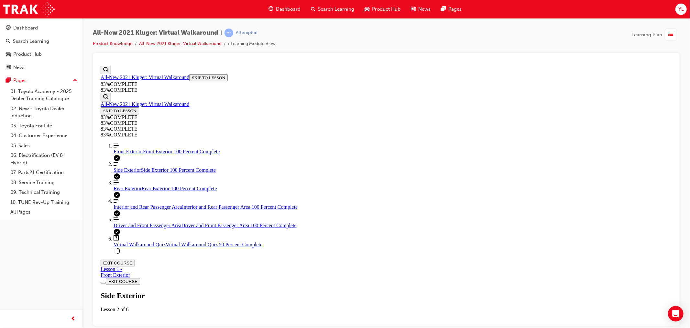
click at [154, 247] on span "Virtual Walkaround Quiz" at bounding box center [139, 244] width 52 height 6
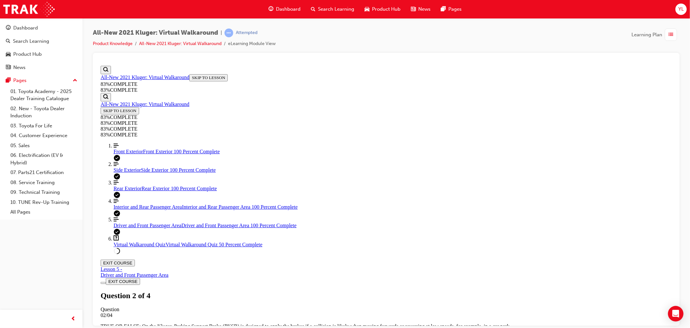
drag, startPoint x: 308, startPoint y: 154, endPoint x: 416, endPoint y: 171, distance: 108.7
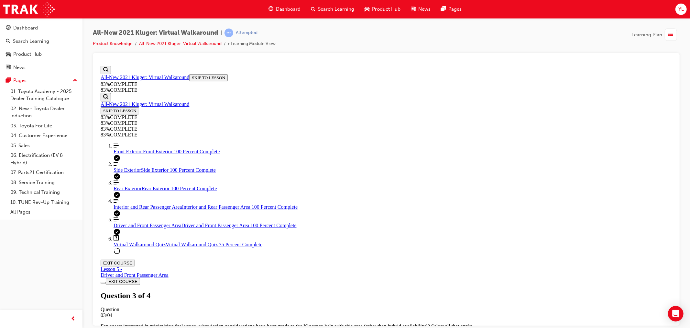
copy p "When delivering a Kluger Hybrid, what important information should be shared re…"
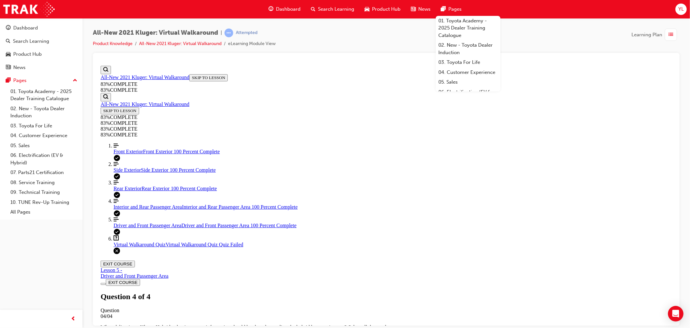
scroll to position [73, 0]
drag, startPoint x: 424, startPoint y: 296, endPoint x: 424, endPoint y: 292, distance: 3.9
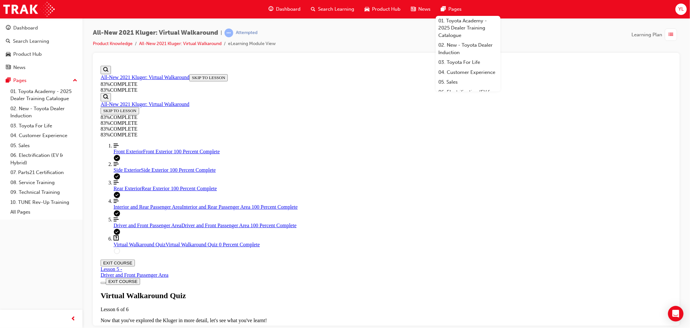
click at [129, 327] on span "TAKE AGAIN" at bounding box center [116, 331] width 26 height 5
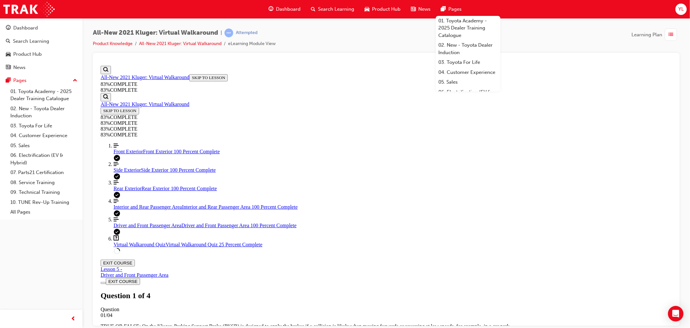
click at [148, 170] on link "Align left Three vertical lines aligned to the left Side Exterior Side Exterior…" at bounding box center [392, 167] width 559 height 12
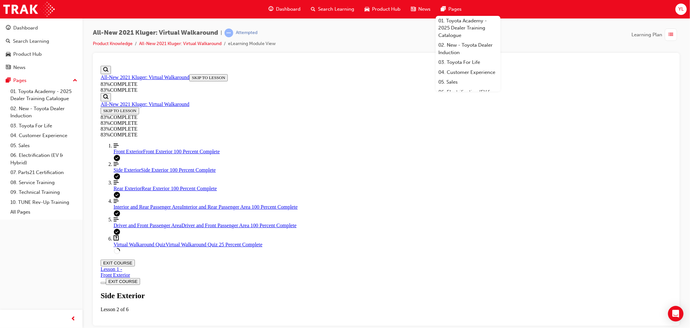
scroll to position [22, 0]
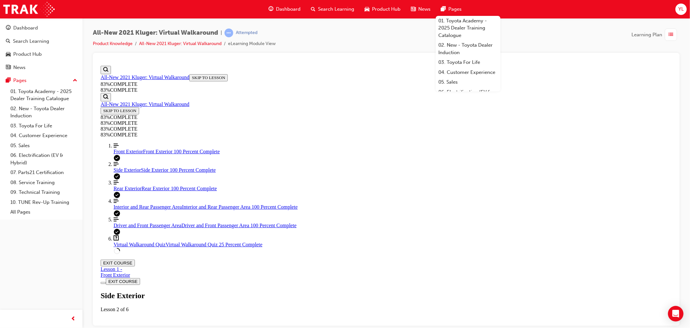
click at [193, 327] on img "Labeled Graphic" at bounding box center [153, 330] width 80 height 6
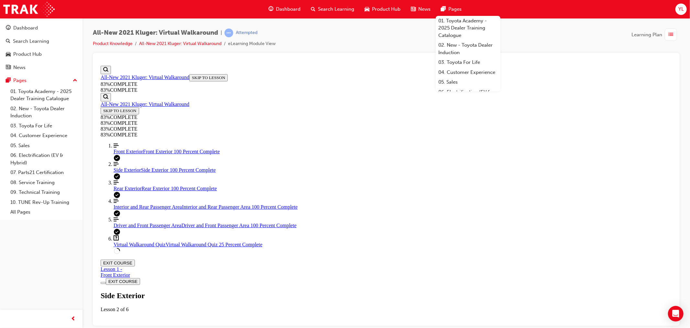
click at [138, 154] on link "Align left Three vertical lines aligned to the left Front Exterior Front Exteri…" at bounding box center [392, 148] width 559 height 12
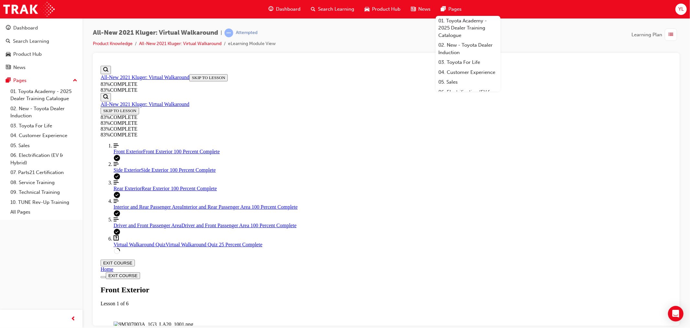
scroll to position [94, 0]
click at [164, 247] on link "Question box Question mark inside of a square Virtual Walkaround Quiz Virtual W…" at bounding box center [392, 241] width 559 height 12
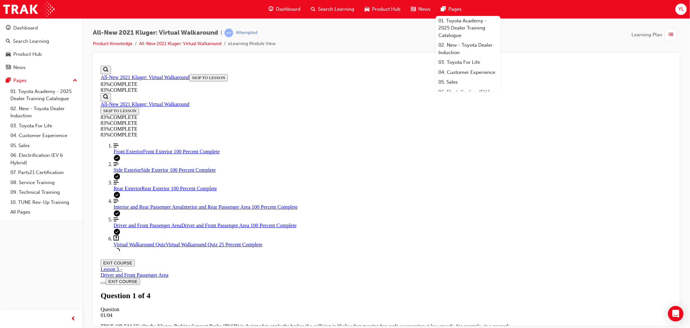
drag, startPoint x: 427, startPoint y: 289, endPoint x: 359, endPoint y: 282, distance: 68.7
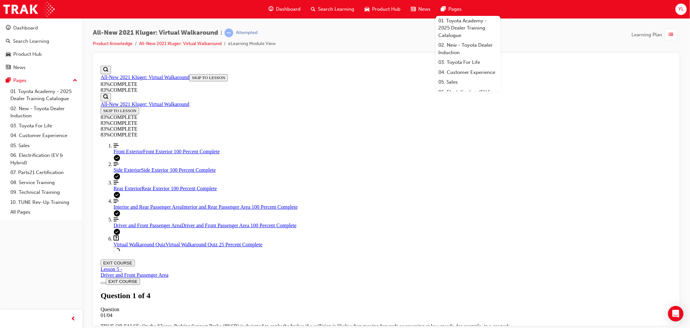
scroll to position [24, 0]
drag, startPoint x: 441, startPoint y: 283, endPoint x: 584, endPoint y: 265, distance: 143.9
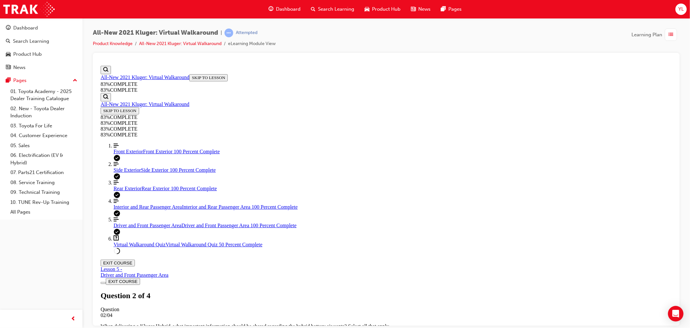
scroll to position [37, 0]
click at [144, 191] on div "Rear Exterior Rear Exterior 100 Percent Complete" at bounding box center [392, 188] width 559 height 6
click at [163, 209] on link "Align left Three vertical lines aligned to the left Interior and Rear Passenger…" at bounding box center [392, 204] width 559 height 12
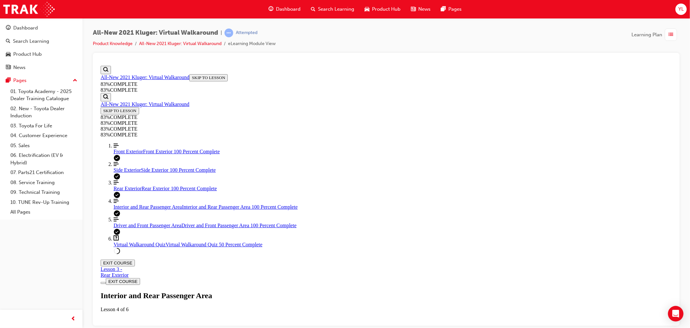
scroll to position [94, 0]
click at [161, 327] on img "Labeled Graphic" at bounding box center [137, 330] width 48 height 6
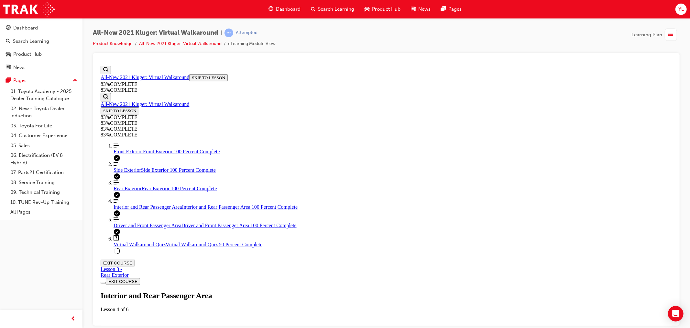
click at [167, 247] on link "Question box Question mark inside of a square Virtual Walkaround Quiz Virtual W…" at bounding box center [392, 241] width 559 height 12
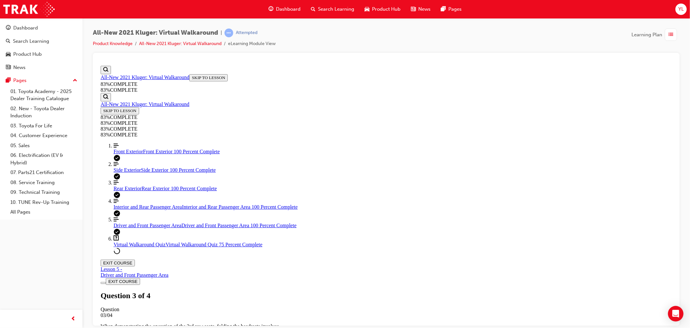
drag, startPoint x: 395, startPoint y: 292, endPoint x: 390, endPoint y: 273, distance: 19.9
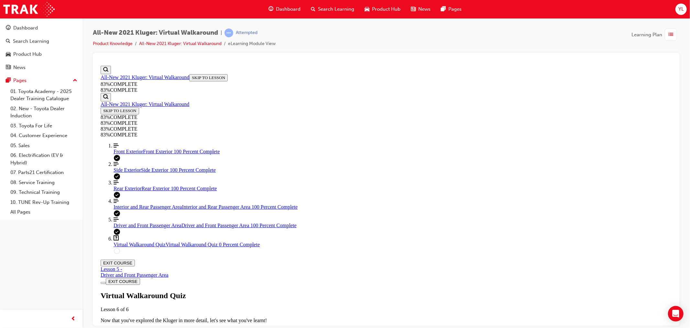
click at [347, 291] on div "Virtual Walkaround Quiz Lesson 6 of 6 Now that you've explored the Kluger in mo…" at bounding box center [386, 313] width 572 height 44
click at [129, 327] on span "TAKE AGAIN" at bounding box center [116, 331] width 26 height 5
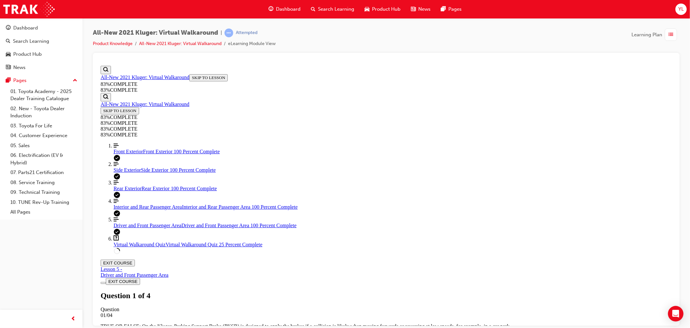
click at [163, 173] on link "Align left Three vertical lines aligned to the left Side Exterior Side Exterior…" at bounding box center [392, 167] width 559 height 12
click at [151, 191] on link "Align left Three vertical lines aligned to the left Rear Exterior Rear Exterior…" at bounding box center [392, 185] width 559 height 12
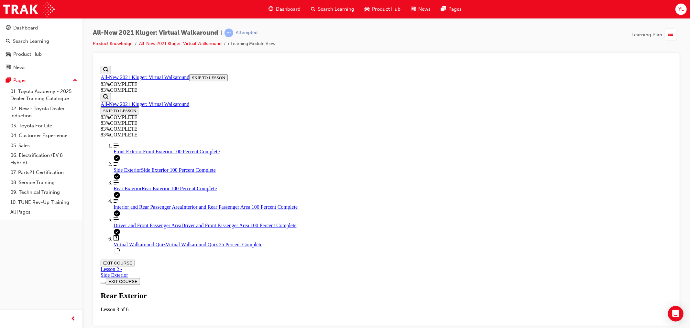
click at [193, 327] on img "Labeled Graphic" at bounding box center [153, 330] width 80 height 6
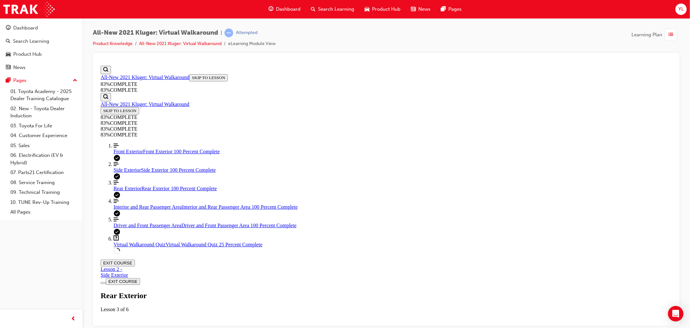
click at [193, 327] on img "Labeled Graphic" at bounding box center [153, 330] width 80 height 6
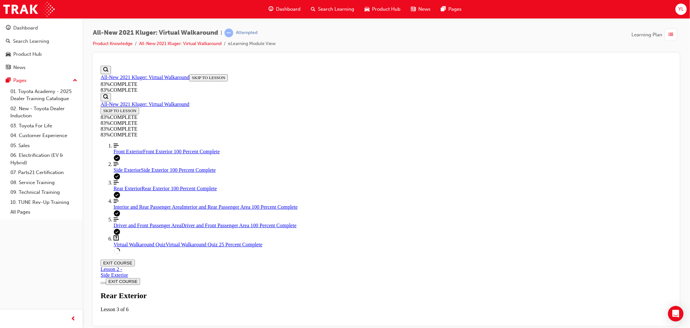
scroll to position [11, 0]
click at [193, 327] on img "Labeled Graphic" at bounding box center [153, 330] width 80 height 6
click at [146, 173] on link "Align left Three vertical lines aligned to the left Side Exterior Side Exterior…" at bounding box center [392, 167] width 559 height 12
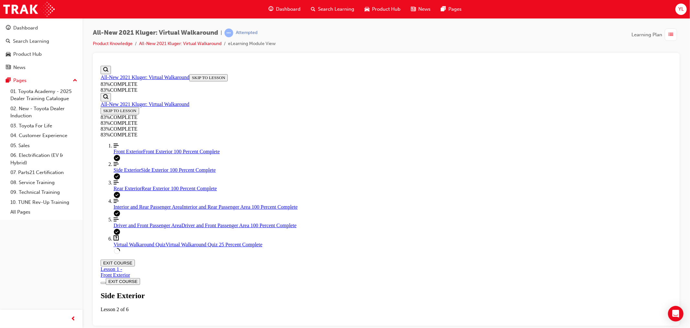
click at [193, 327] on img "Labeled Graphic" at bounding box center [153, 330] width 80 height 6
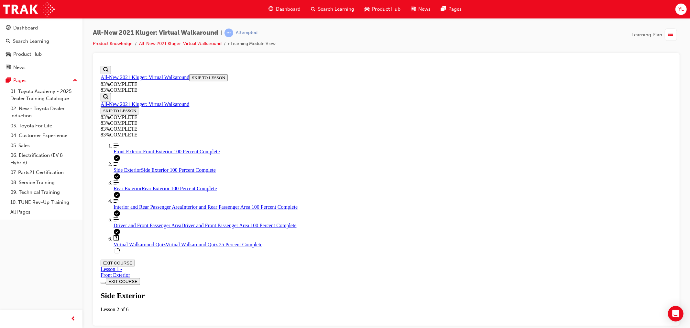
click at [193, 327] on img "Labeled Graphic" at bounding box center [153, 330] width 80 height 6
click at [153, 154] on div "Front Exterior Front Exterior 100 Percent Complete" at bounding box center [392, 151] width 559 height 6
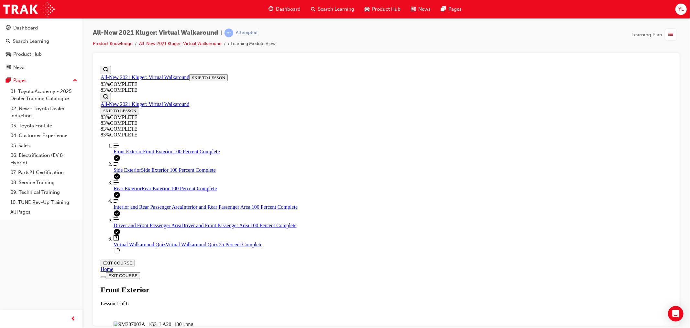
scroll to position [20, 0]
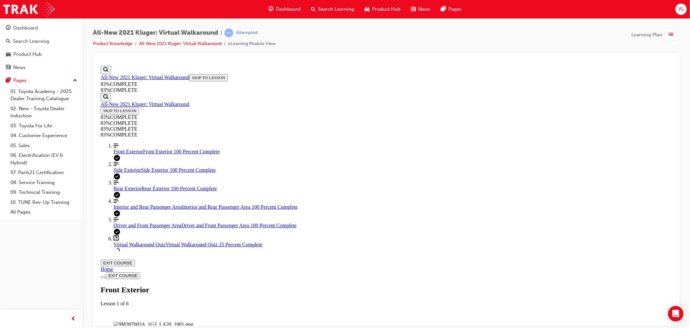
click at [193, 321] on img "Labeled Graphic" at bounding box center [153, 324] width 80 height 6
click at [113, 247] on link "Question box Question mark inside of a square Virtual Walkaround Quiz Virtual W…" at bounding box center [392, 241] width 559 height 12
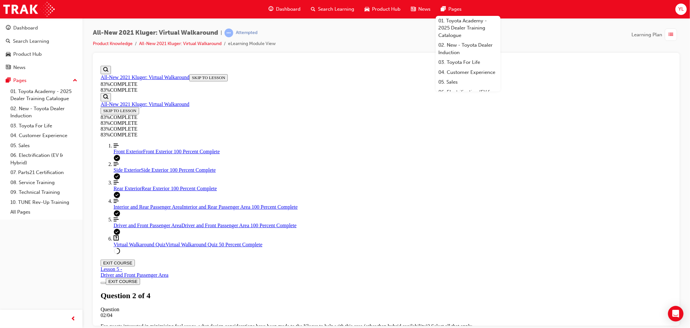
click at [138, 191] on div "Rear Exterior Rear Exterior 100 Percent Complete" at bounding box center [392, 188] width 559 height 6
click at [193, 327] on img "Labeled Graphic" at bounding box center [153, 330] width 80 height 6
drag, startPoint x: 457, startPoint y: 275, endPoint x: 444, endPoint y: 282, distance: 14.3
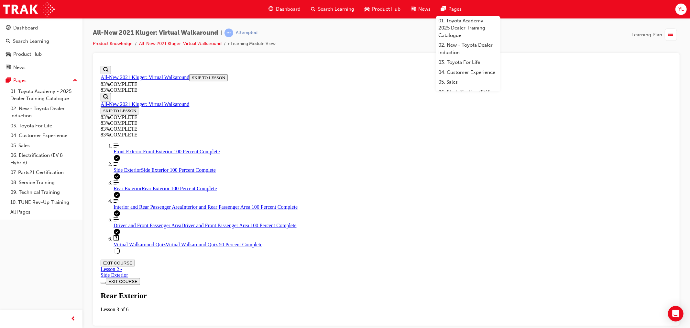
click at [193, 327] on img "Labeled Graphic" at bounding box center [153, 330] width 80 height 6
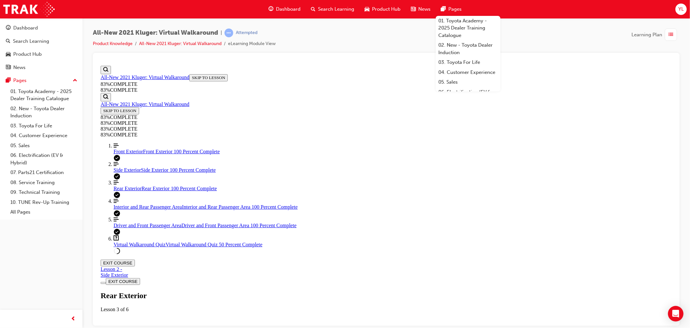
click at [193, 327] on img "Labeled Graphic" at bounding box center [153, 330] width 80 height 6
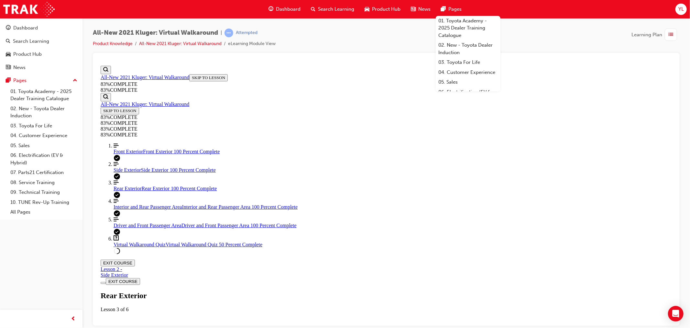
click at [157, 209] on span "Interior and Rear Passenger Area" at bounding box center [147, 207] width 68 height 6
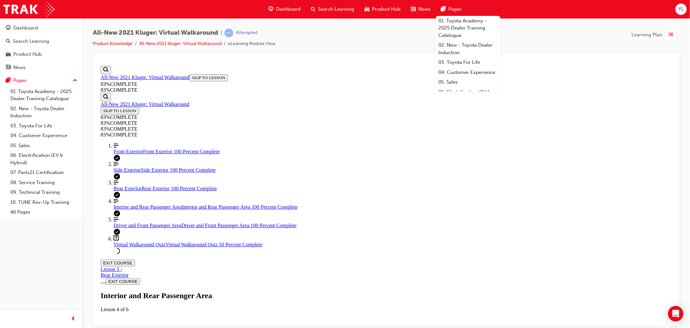
click at [161, 327] on img "Labeled Graphic" at bounding box center [137, 330] width 48 height 6
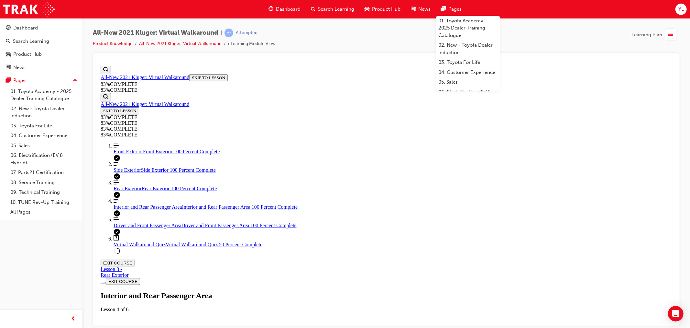
click at [158, 247] on span "Virtual Walkaround Quiz" at bounding box center [139, 244] width 52 height 6
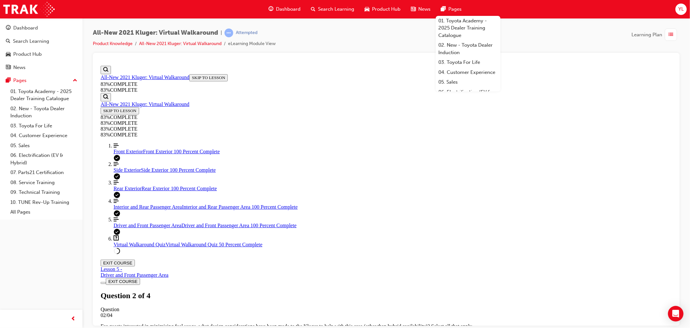
click at [159, 191] on div "Rear Exterior Rear Exterior 100 Percent Complete" at bounding box center [392, 188] width 559 height 6
click at [155, 209] on link "Align left Three vertical lines aligned to the left Interior and Rear Passenger…" at bounding box center [392, 204] width 559 height 12
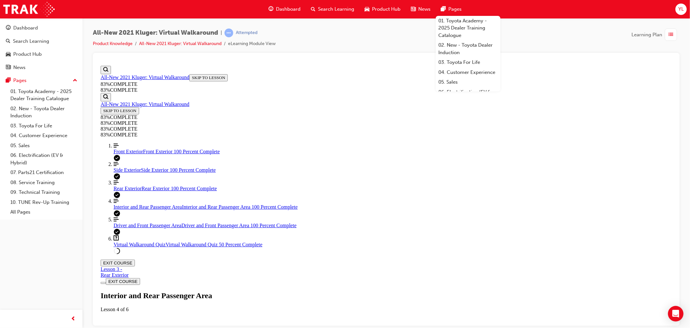
scroll to position [166, 0]
click at [163, 247] on div "Virtual Walkaround Quiz Virtual Walkaround Quiz 50 Percent Complete" at bounding box center [392, 244] width 559 height 6
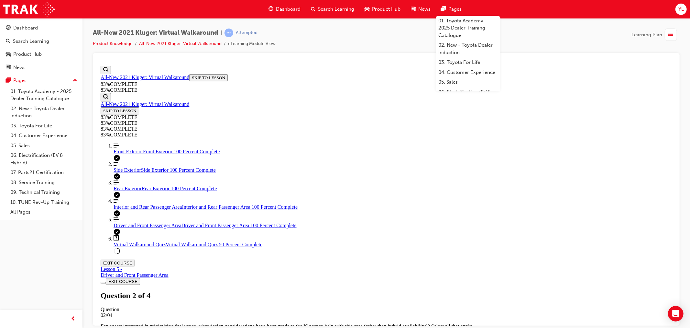
scroll to position [24, 0]
click at [148, 209] on span "Interior and Rear Passenger Area" at bounding box center [147, 207] width 68 height 6
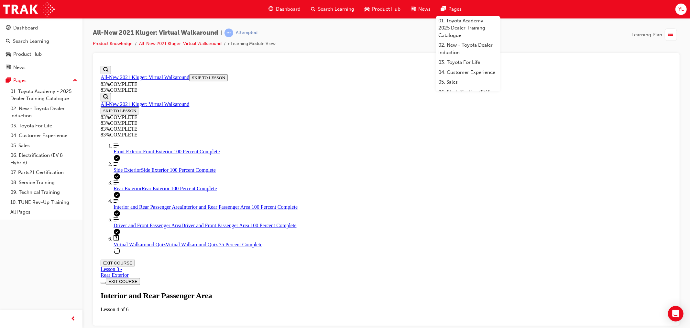
scroll to position [58, 0]
click at [156, 247] on link "Question box Question mark inside of a square Virtual Walkaround Quiz Virtual W…" at bounding box center [392, 241] width 559 height 12
click at [158, 209] on span "Interior and Rear Passenger Area" at bounding box center [147, 207] width 68 height 6
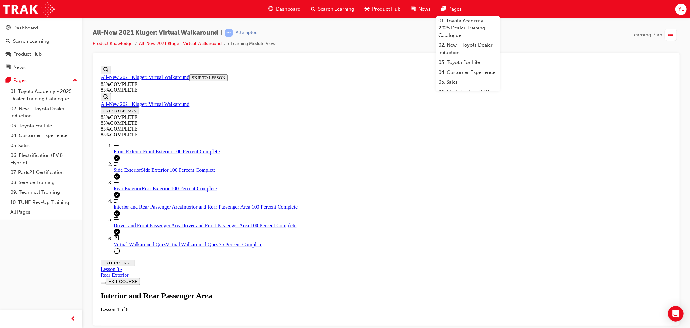
scroll to position [22, 0]
click at [161, 247] on div "Virtual Walkaround Quiz Virtual Walkaround Quiz 75 Percent Complete" at bounding box center [392, 244] width 559 height 6
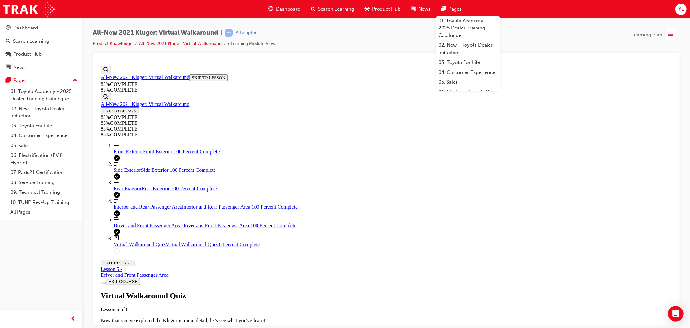
click at [129, 327] on span "TAKE AGAIN" at bounding box center [116, 331] width 26 height 5
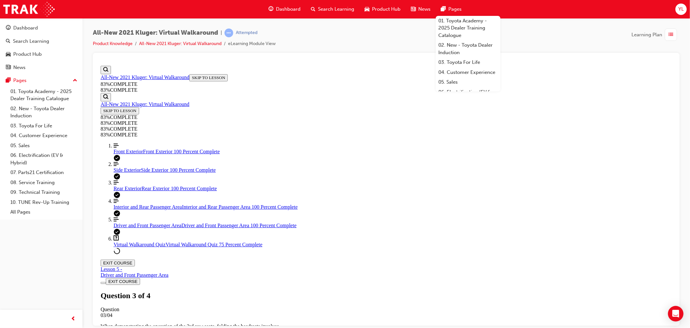
click at [670, 37] on span "list-icon" at bounding box center [671, 35] width 5 height 8
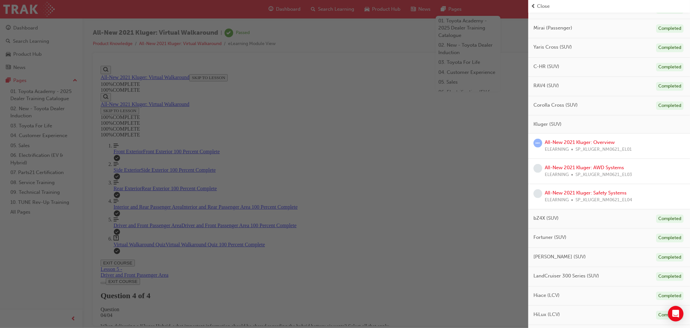
scroll to position [144, 0]
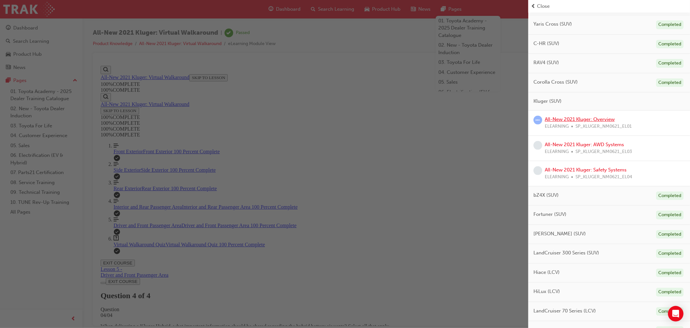
click at [581, 119] on link "All-New 2021 Kluger: Overview" at bounding box center [580, 119] width 70 height 6
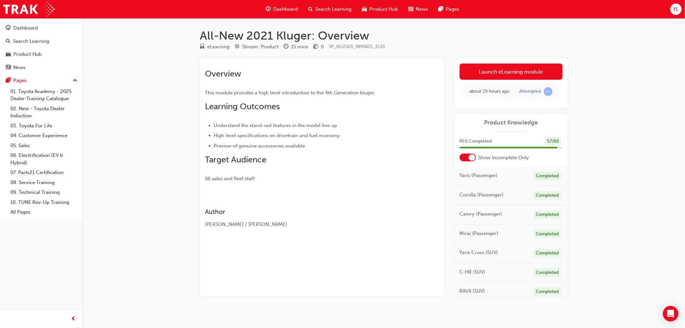
click at [509, 60] on div "Launch eLearning module Learning Plan about 19 hours ago Attempted" at bounding box center [510, 83] width 113 height 50
click at [517, 63] on link "Launch eLearning module" at bounding box center [511, 71] width 103 height 16
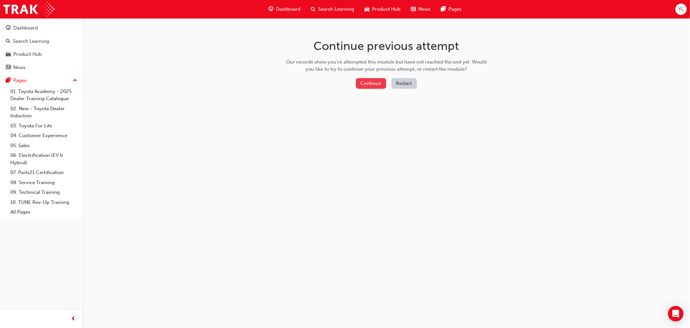
click at [371, 82] on button "Continue" at bounding box center [371, 83] width 30 height 11
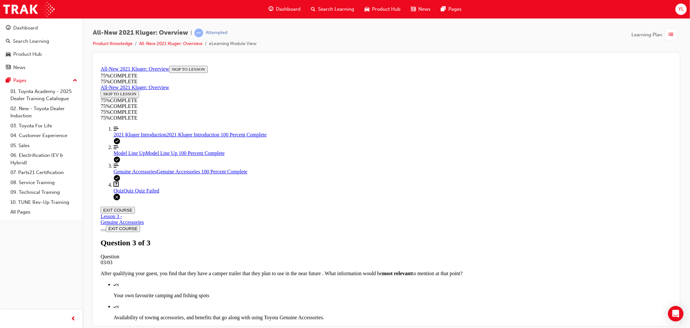
scroll to position [73, 0]
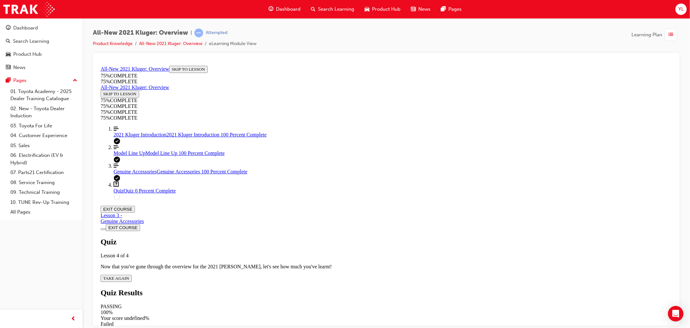
click at [348, 237] on div "Quiz Lesson 4 of 4 Now that you've gone through the overview for the 2021 Kluge…" at bounding box center [386, 259] width 572 height 44
click at [129, 275] on span "TAKE AGAIN" at bounding box center [116, 277] width 26 height 5
click at [159, 137] on span "2021 Kluger Introduction" at bounding box center [139, 134] width 53 height 6
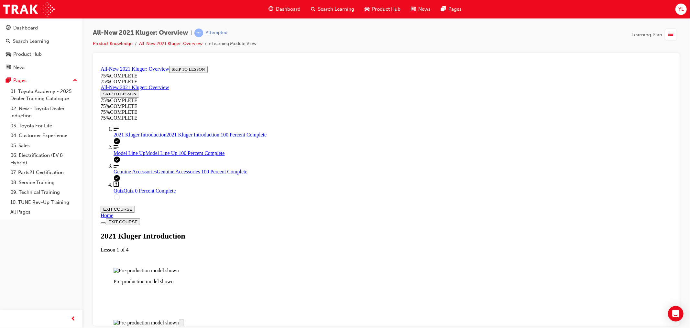
scroll to position [813, 0]
click at [146, 155] on link "Align left Three vertical lines aligned to the left Model Line Up Model Line Up…" at bounding box center [392, 150] width 559 height 12
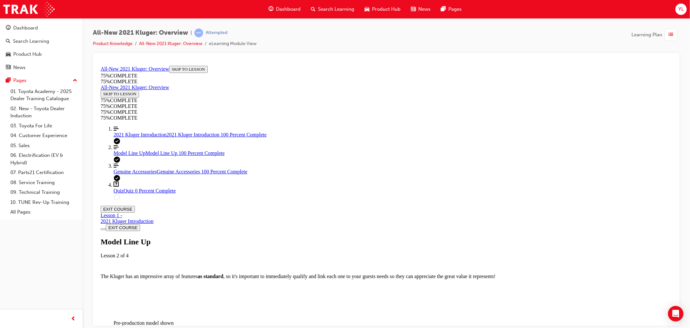
scroll to position [1076, 0]
click at [163, 174] on div "Genuine Accessories Genuine Accessories 100 Percent Complete" at bounding box center [392, 171] width 559 height 6
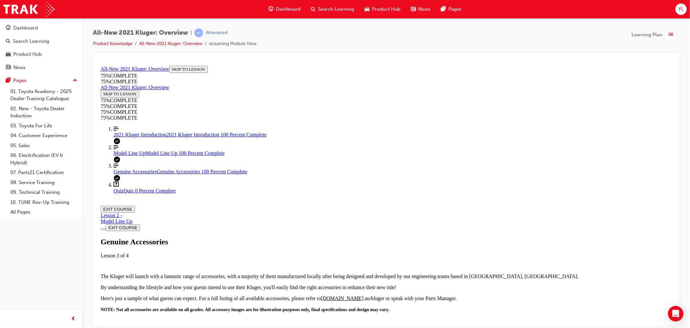
scroll to position [768, 0]
click at [149, 174] on link "Align left Three vertical lines aligned to the left Genuine Accessories Genuine…" at bounding box center [392, 168] width 559 height 12
click at [150, 193] on link "Question box Question mark inside of a square Quiz Quiz 0 Percent Complete" at bounding box center [392, 187] width 559 height 12
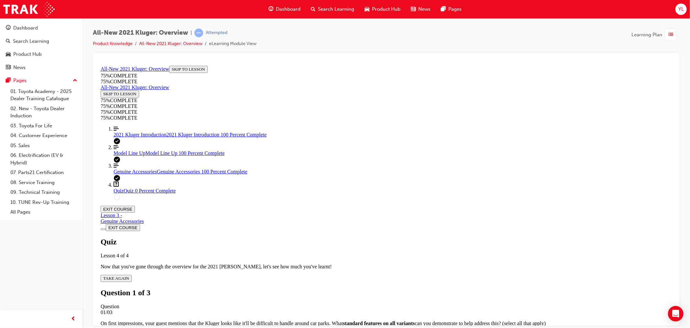
scroll to position [22, 0]
click at [340, 327] on div "Quiz" at bounding box center [392, 334] width 559 height 6
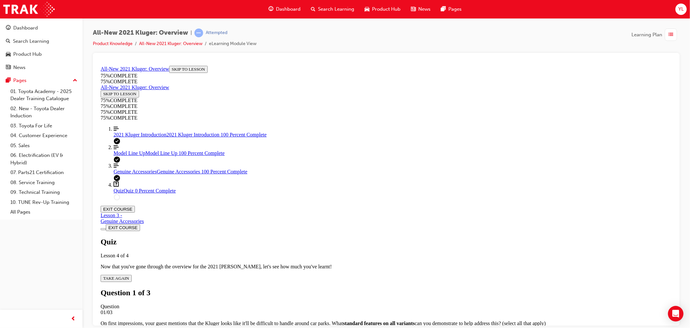
drag, startPoint x: 348, startPoint y: 288, endPoint x: 420, endPoint y: 288, distance: 72.2
click at [372, 327] on div "Quiz" at bounding box center [392, 334] width 559 height 6
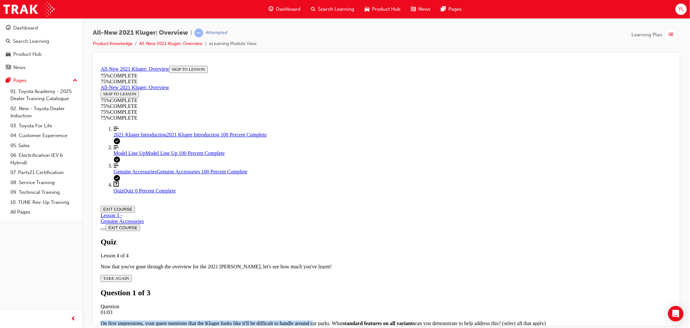
drag, startPoint x: 316, startPoint y: 156, endPoint x: 360, endPoint y: 169, distance: 46.1
click at [359, 320] on p "On first impressions, your guest mentions that the Kluger looks like it'll be d…" at bounding box center [386, 323] width 572 height 6
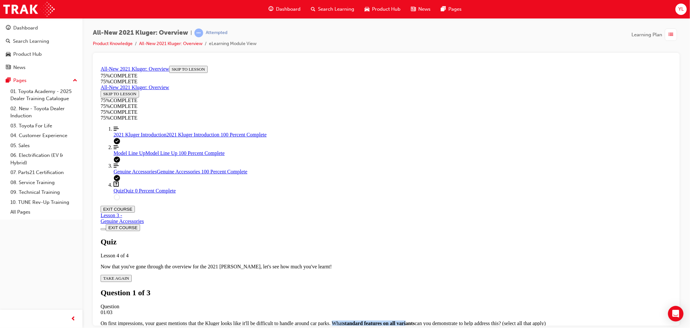
drag, startPoint x: 384, startPoint y: 171, endPoint x: 436, endPoint y: 166, distance: 51.7
click at [447, 320] on p "On first impressions, your guest mentions that the Kluger looks like it'll be d…" at bounding box center [386, 323] width 572 height 6
click at [403, 320] on p "On first impressions, your guest mentions that the Kluger looks like it'll be d…" at bounding box center [386, 323] width 572 height 6
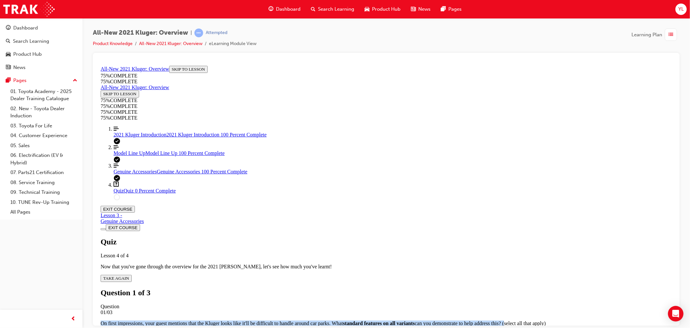
drag, startPoint x: 321, startPoint y: 159, endPoint x: 374, endPoint y: 182, distance: 56.7
copy p "On first impressions, your guest mentions that the Kluger looks like it'll be d…"
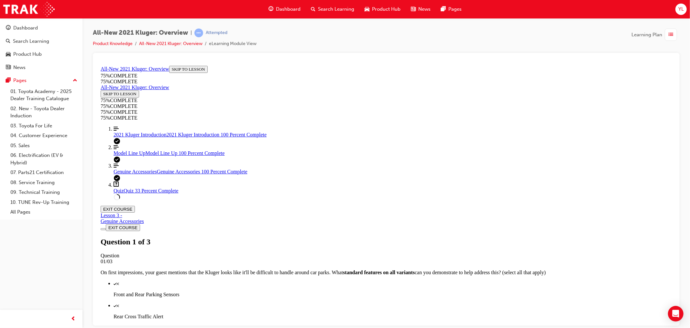
scroll to position [95, 0]
drag, startPoint x: 311, startPoint y: 80, endPoint x: 387, endPoint y: 111, distance: 82.6
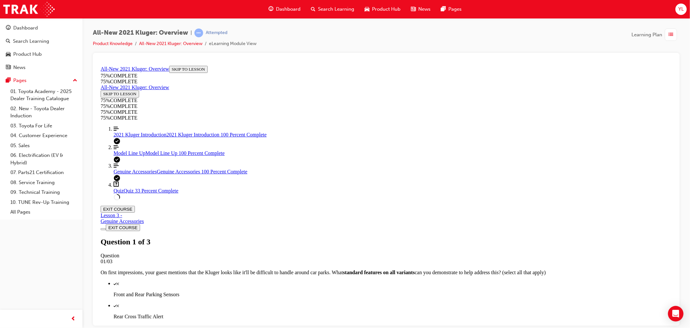
copy p "Besides it's exterior and interior looks, your guest is wondering what a the ma…"
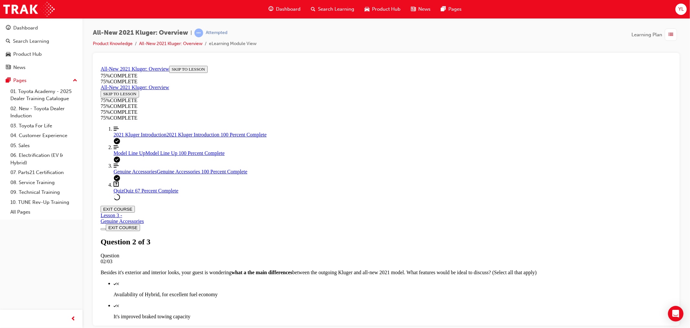
scroll to position [60, 0]
click at [152, 174] on div "Genuine Accessories Genuine Accessories 100 Percent Complete" at bounding box center [392, 171] width 559 height 6
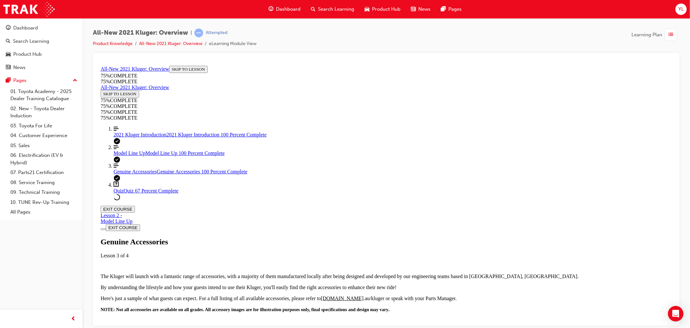
scroll to position [454, 0]
click at [144, 193] on link "Question box Question mark inside of a square Quiz Quiz 67 Percent Complete" at bounding box center [392, 187] width 559 height 12
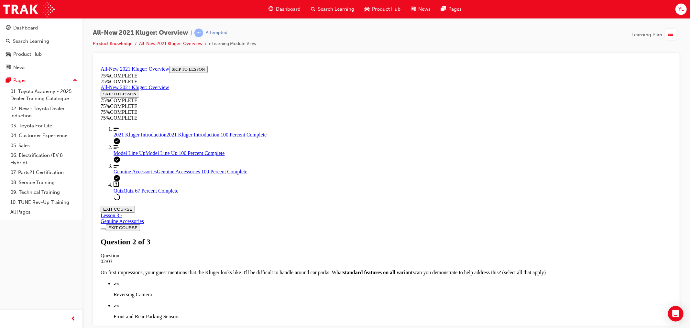
scroll to position [22, 0]
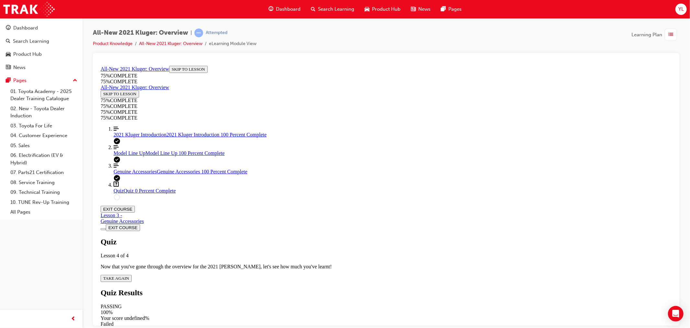
click at [131, 274] on button "TAKE AGAIN" at bounding box center [115, 277] width 31 height 7
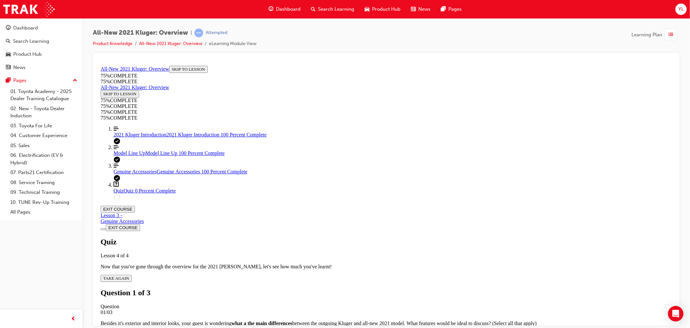
scroll to position [60, 0]
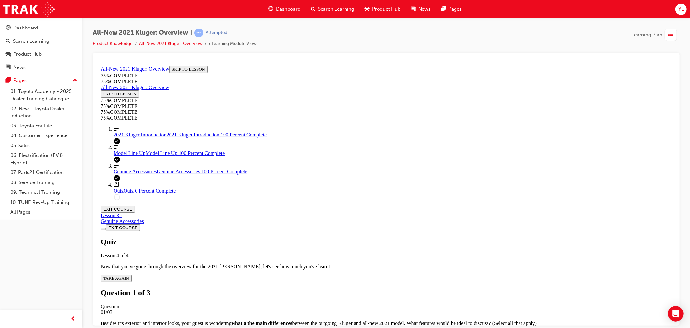
click at [454, 327] on div "Quiz" at bounding box center [392, 334] width 559 height 6
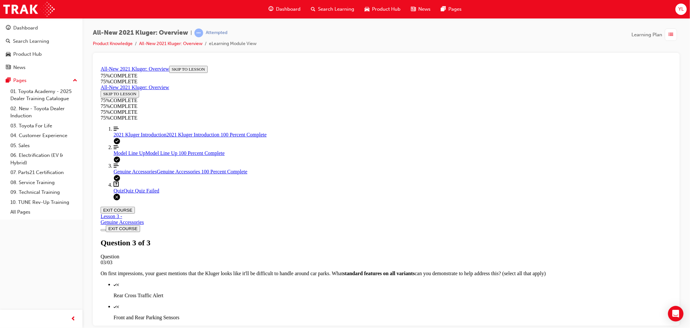
scroll to position [73, 0]
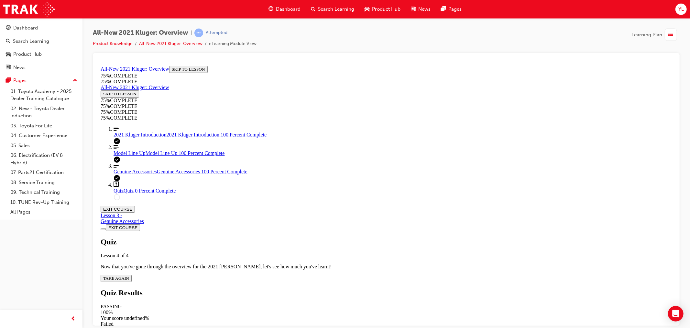
click at [348, 237] on div "Quiz Lesson 4 of 4 Now that you've gone through the overview for the 2021 Kluge…" at bounding box center [386, 259] width 572 height 44
click at [331, 237] on div "Quiz Lesson 4 of 4 Now that you've gone through the overview for the 2021 Kluge…" at bounding box center [386, 259] width 572 height 44
click at [129, 275] on span "TAKE AGAIN" at bounding box center [116, 277] width 26 height 5
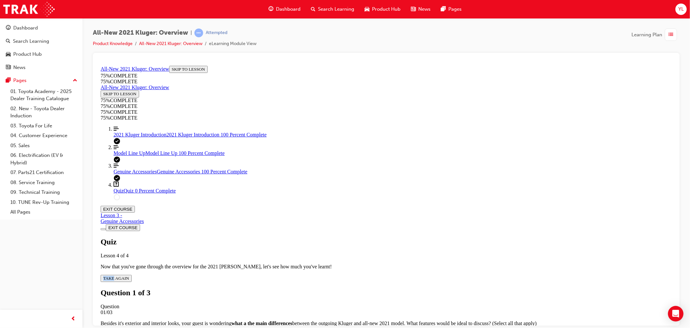
scroll to position [95, 0]
click at [333, 327] on div "Quiz" at bounding box center [392, 334] width 559 height 6
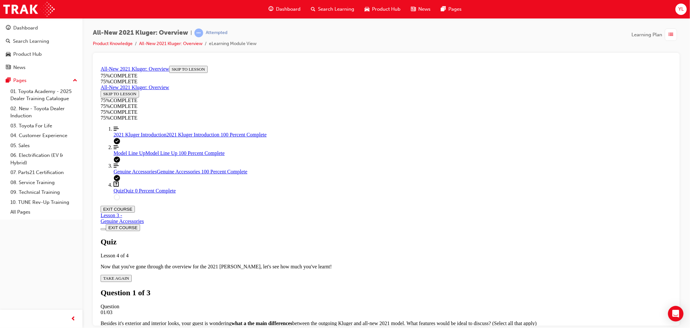
scroll to position [24, 0]
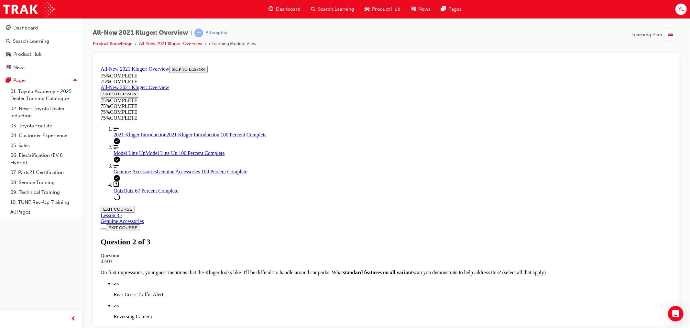
scroll to position [24, 0]
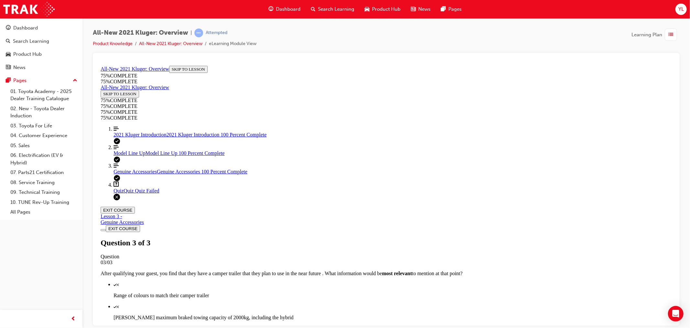
scroll to position [23, 0]
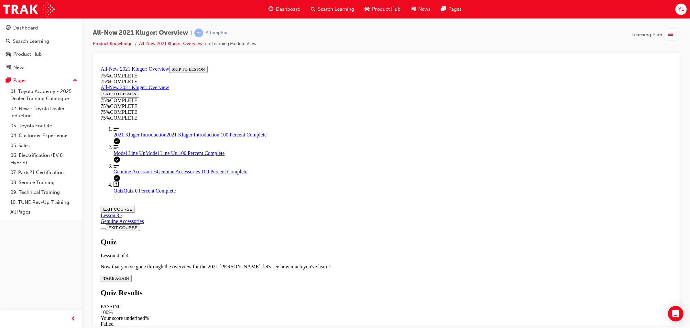
drag, startPoint x: 356, startPoint y: 231, endPoint x: 350, endPoint y: 230, distance: 5.9
click at [351, 237] on div "Quiz Lesson 4 of 4 Now that you've gone through the overview for the 2021 Kluge…" at bounding box center [386, 259] width 572 height 44
click at [129, 275] on icon "Quiz" at bounding box center [129, 277] width 0 height 5
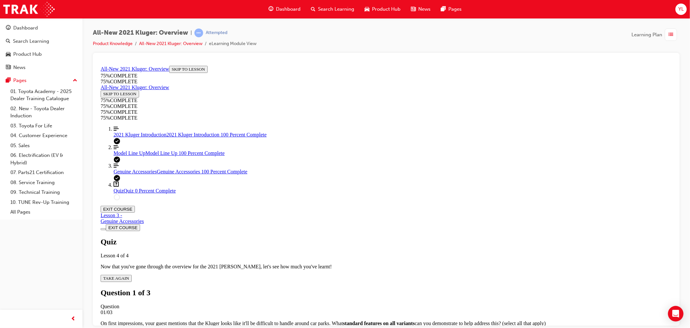
scroll to position [24, 0]
drag, startPoint x: 384, startPoint y: 288, endPoint x: 389, endPoint y: 290, distance: 6.1
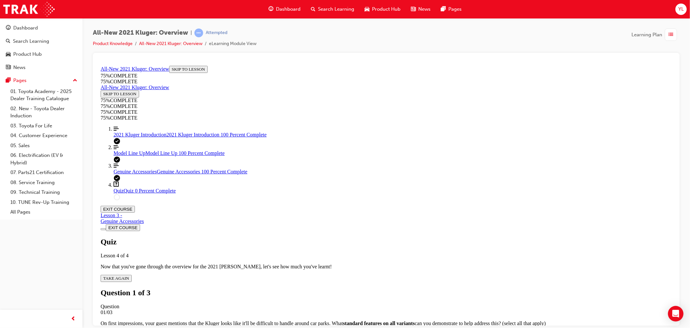
scroll to position [60, 0]
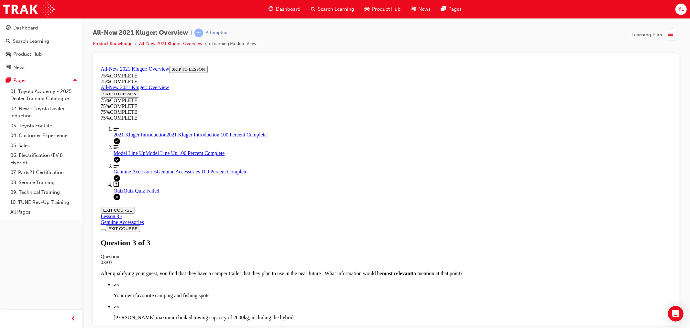
scroll to position [23, 0]
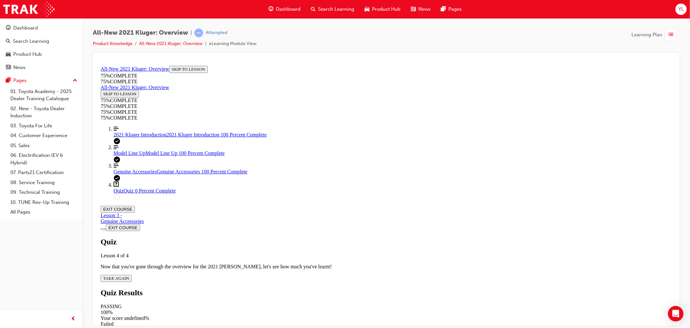
click at [335, 237] on div "Quiz Lesson 4 of 4 Now that you've gone through the overview for the 2021 Kluge…" at bounding box center [386, 259] width 572 height 44
drag, startPoint x: 345, startPoint y: 235, endPoint x: 342, endPoint y: 231, distance: 5.1
click at [343, 237] on div "Quiz Lesson 4 of 4 Now that you've gone through the overview for the 2021 Kluge…" at bounding box center [386, 259] width 572 height 44
click at [129, 275] on span "TAKE AGAIN" at bounding box center [116, 277] width 26 height 5
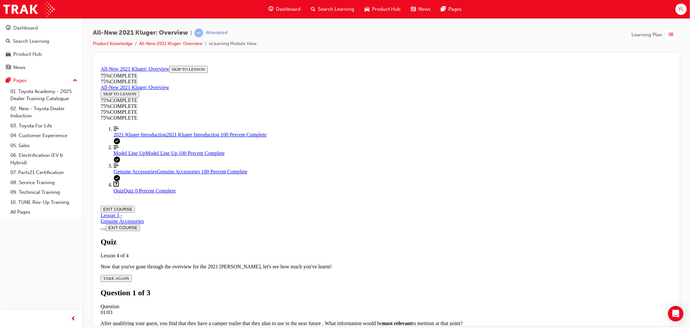
drag, startPoint x: 388, startPoint y: 218, endPoint x: 386, endPoint y: 224, distance: 6.7
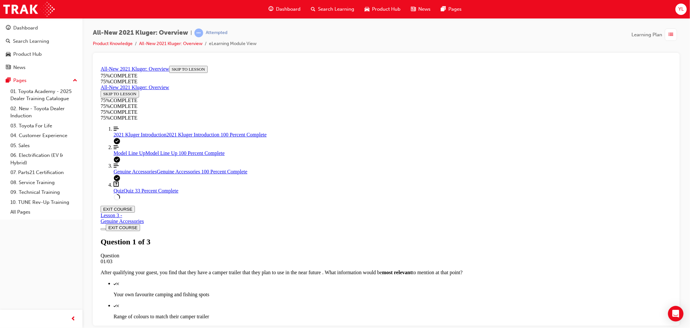
scroll to position [60, 0]
click at [162, 137] on link "Align left Three vertical lines aligned to the left 2021 Kluger Introduction 20…" at bounding box center [392, 132] width 559 height 12
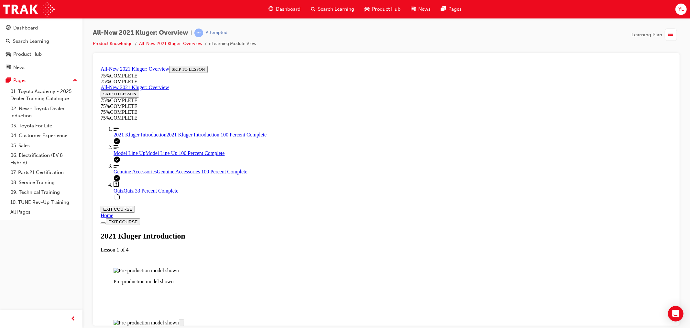
scroll to position [742, 0]
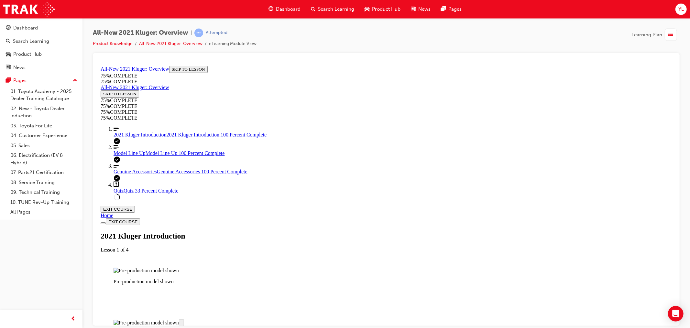
drag, startPoint x: 435, startPoint y: 195, endPoint x: 431, endPoint y: 203, distance: 9.1
click at [145, 193] on link "Question box Question mark inside of a square Quiz Quiz 33 Percent Complete" at bounding box center [392, 187] width 559 height 12
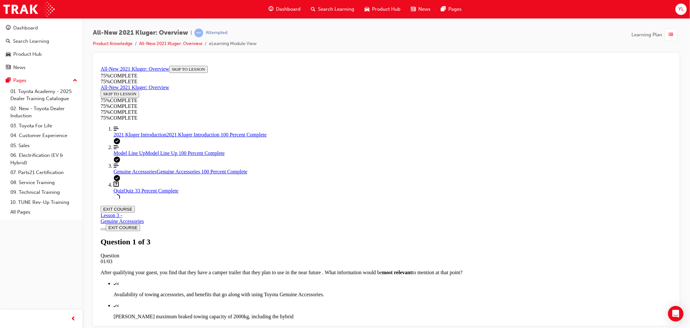
scroll to position [22, 0]
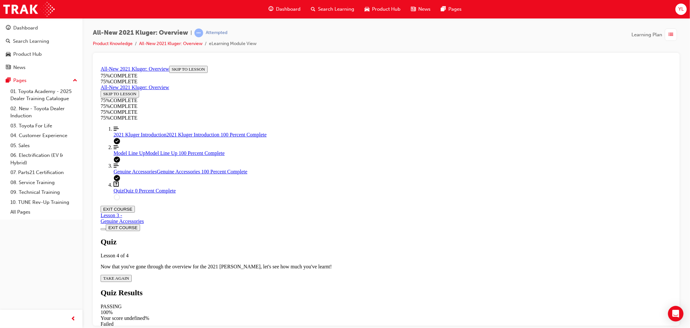
click at [129, 275] on span "TAKE AGAIN" at bounding box center [116, 277] width 26 height 5
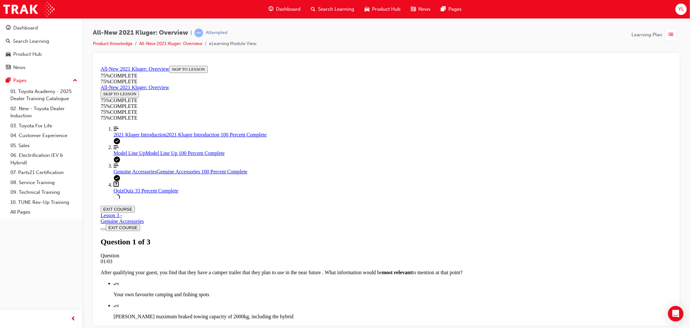
scroll to position [60, 0]
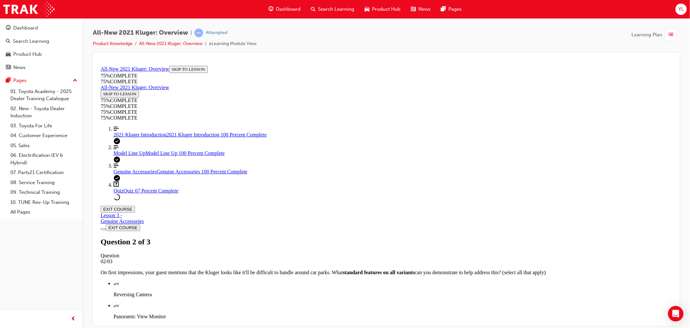
scroll to position [95, 0]
drag, startPoint x: 389, startPoint y: 188, endPoint x: 386, endPoint y: 195, distance: 8.0
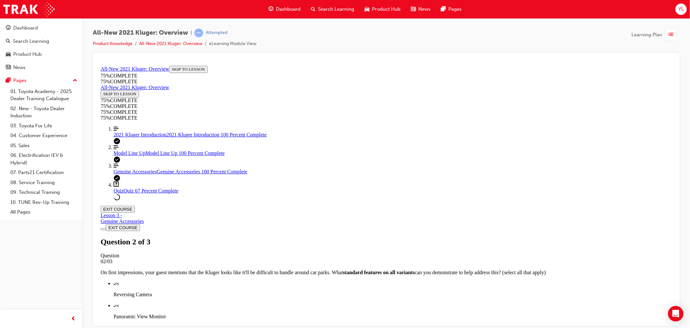
click at [140, 174] on span "Genuine Accessories" at bounding box center [134, 171] width 43 height 6
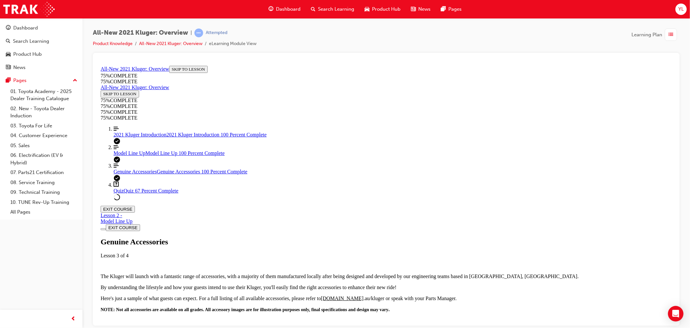
scroll to position [562, 0]
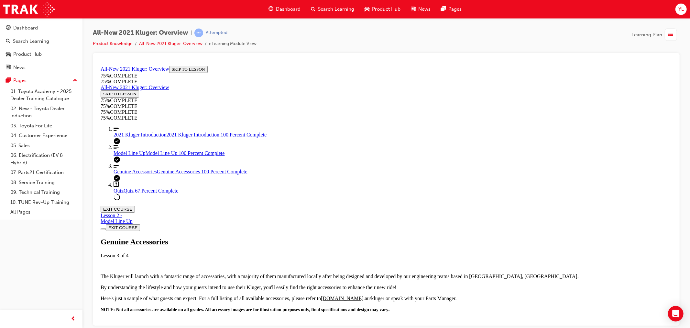
click at [142, 156] on link "Align left Three vertical lines aligned to the left Model Line Up Model Line Up…" at bounding box center [392, 150] width 559 height 12
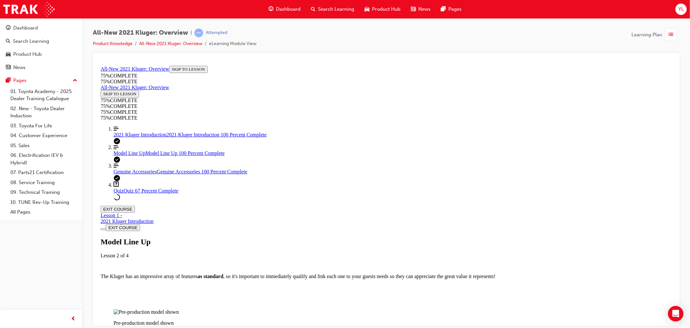
scroll to position [885, 0]
click at [174, 152] on ol "Align left Three vertical lines aligned to the left 2021 Kluger Introduction 20…" at bounding box center [386, 163] width 572 height 74
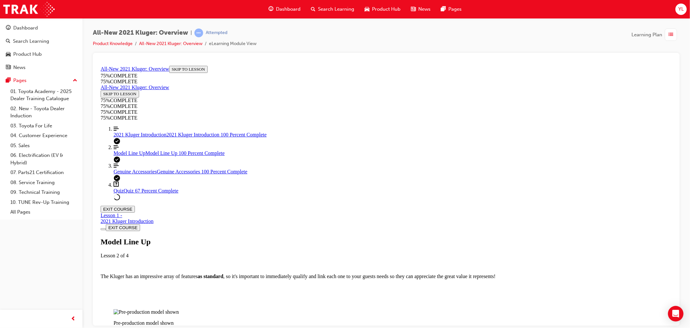
click at [170, 137] on link "Align left Three vertical lines aligned to the left 2021 Kluger Introduction 20…" at bounding box center [392, 132] width 559 height 12
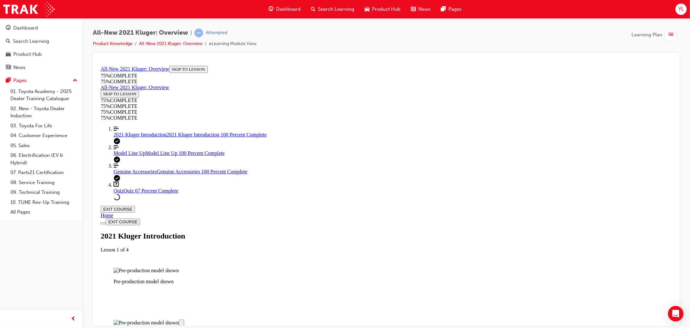
scroll to position [706, 0]
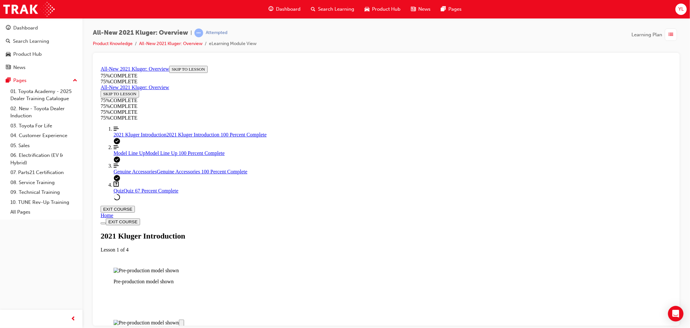
drag, startPoint x: 419, startPoint y: 263, endPoint x: 419, endPoint y: 268, distance: 5.5
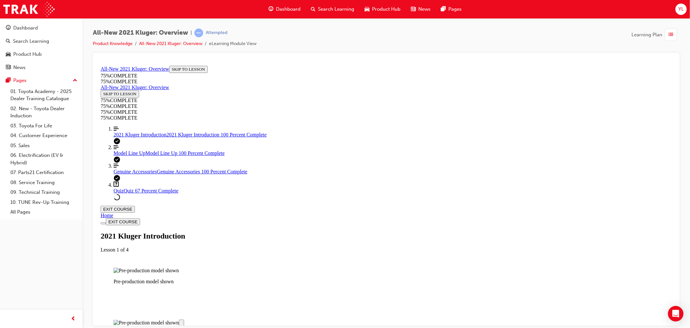
click at [153, 193] on link "Question box Question mark inside of a square Quiz Quiz 67 Percent Complete" at bounding box center [392, 187] width 559 height 12
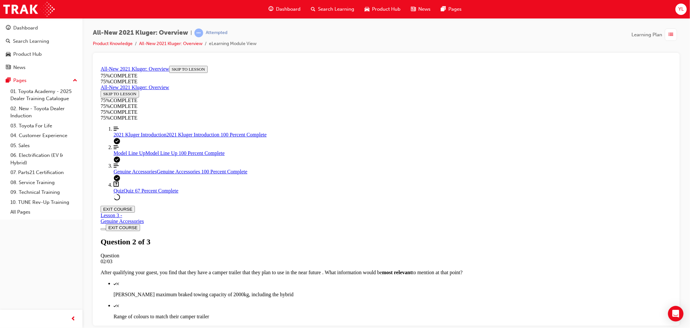
scroll to position [58, 0]
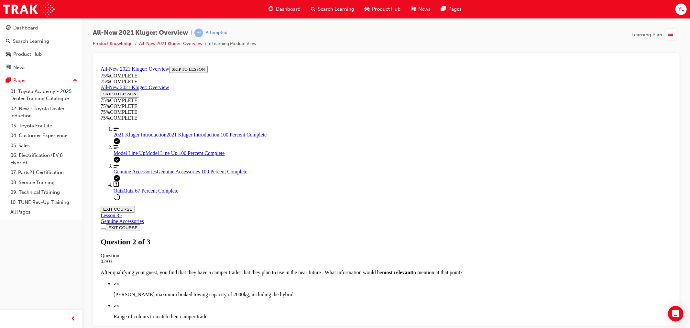
drag, startPoint x: 423, startPoint y: 282, endPoint x: 344, endPoint y: 286, distance: 79.1
drag, startPoint x: 437, startPoint y: 287, endPoint x: 334, endPoint y: 264, distance: 105.5
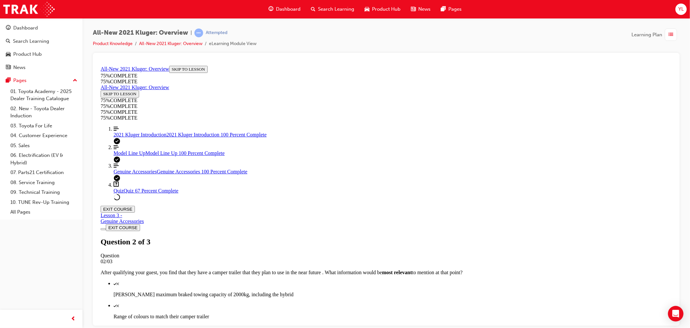
click at [135, 137] on link "Align left Three vertical lines aligned to the left 2021 Kluger Introduction 20…" at bounding box center [392, 132] width 559 height 12
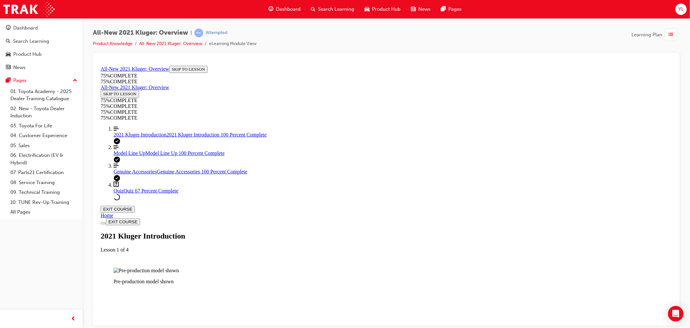
scroll to position [310, 0]
drag, startPoint x: 509, startPoint y: 149, endPoint x: 573, endPoint y: 151, distance: 64.1
copy p "4th generation Kluger"
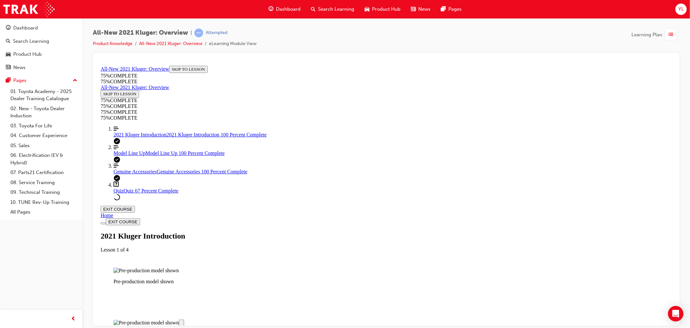
click at [150, 192] on ol "Align left Three vertical lines aligned to the left 2021 Kluger Introduction 20…" at bounding box center [386, 163] width 572 height 74
click at [150, 193] on link "Question box Question mark inside of a square Quiz Quiz 67 Percent Complete" at bounding box center [392, 187] width 559 height 12
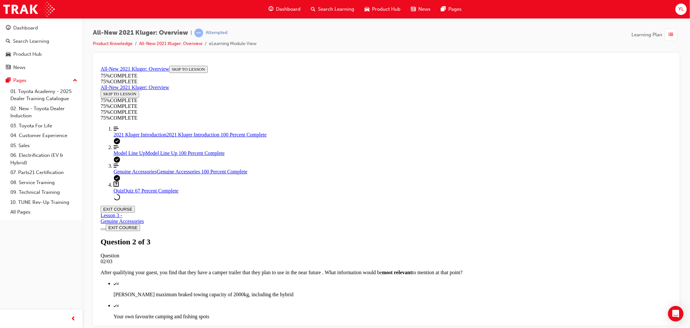
scroll to position [22, 0]
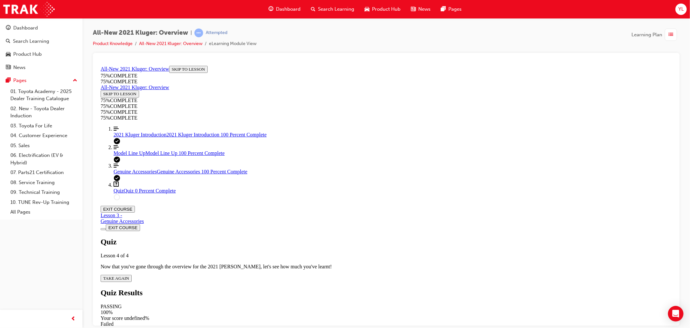
click at [338, 237] on div "Quiz Lesson 4 of 4 Now that you've gone through the overview for the 2021 Kluge…" at bounding box center [386, 259] width 572 height 44
click at [129, 275] on span "TAKE AGAIN" at bounding box center [116, 277] width 26 height 5
click at [345, 327] on div "Quiz" at bounding box center [392, 334] width 559 height 6
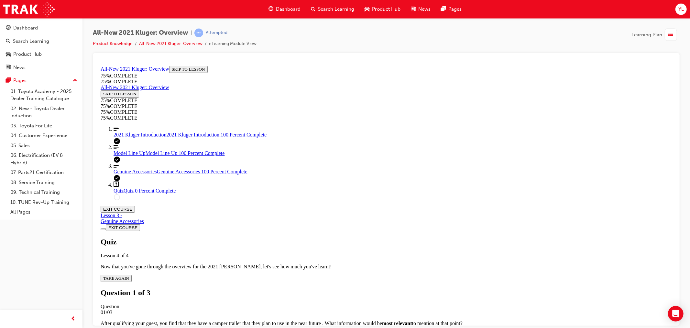
scroll to position [76, 0]
drag, startPoint x: 131, startPoint y: 179, endPoint x: 135, endPoint y: 180, distance: 4.2
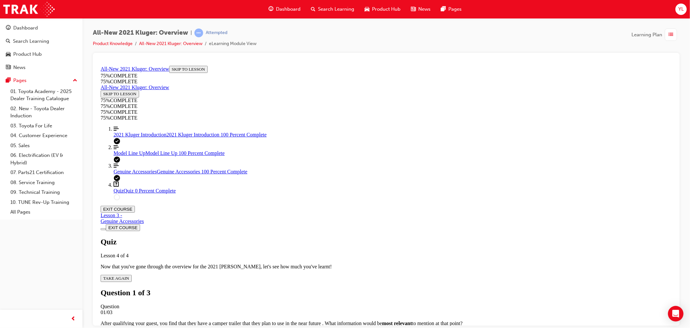
click at [131, 174] on link "Align left Three vertical lines aligned to the left Genuine Accessories Genuine…" at bounding box center [392, 168] width 559 height 12
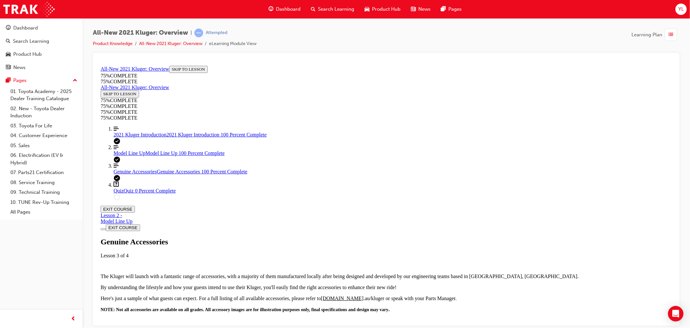
scroll to position [418, 0]
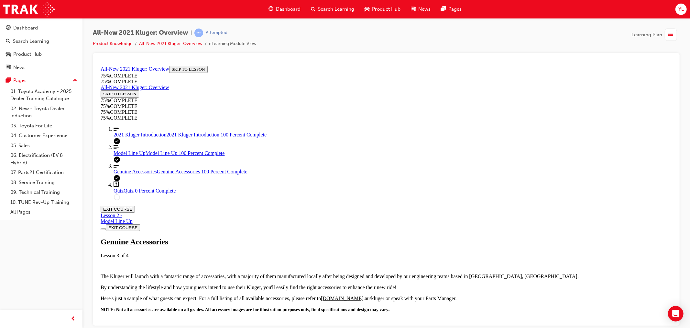
click at [143, 193] on link "Question box Question mark inside of a square Quiz Quiz 0 Percent Complete" at bounding box center [392, 187] width 559 height 12
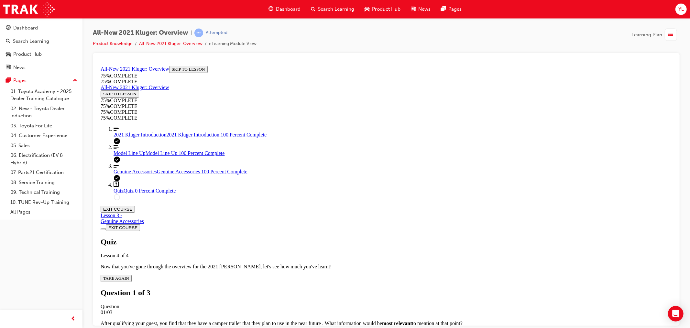
scroll to position [22, 0]
click at [390, 327] on div "Quiz" at bounding box center [392, 334] width 559 height 6
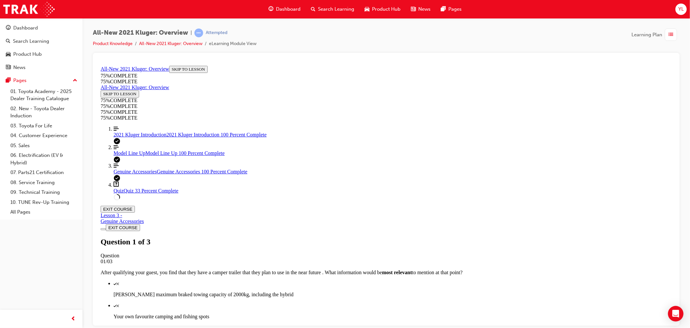
scroll to position [24, 0]
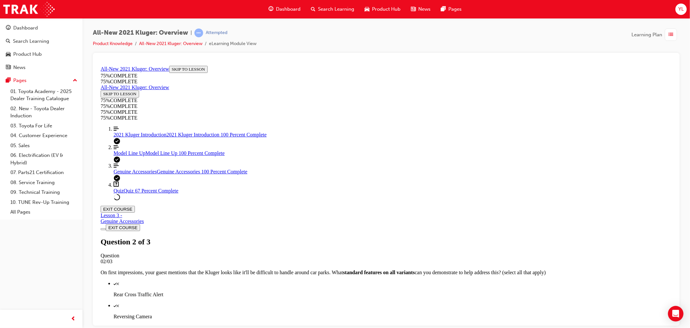
scroll to position [60, 0]
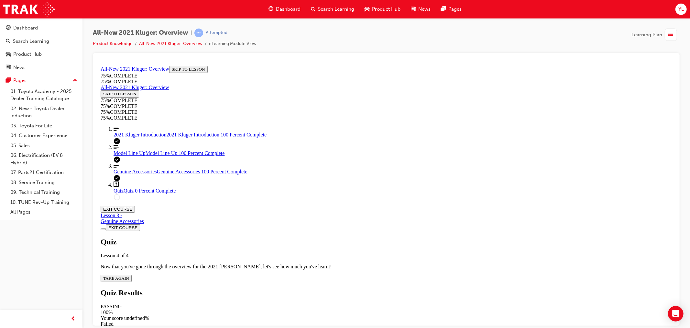
click at [354, 237] on div "Quiz Lesson 4 of 4 Now that you've gone through the overview for the 2021 Kluge…" at bounding box center [386, 259] width 572 height 44
click at [129, 275] on span "TAKE AGAIN" at bounding box center [116, 277] width 26 height 5
click at [387, 327] on div "Quiz" at bounding box center [392, 334] width 559 height 6
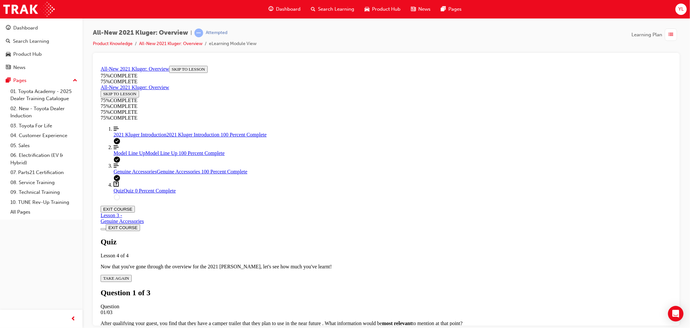
scroll to position [76, 0]
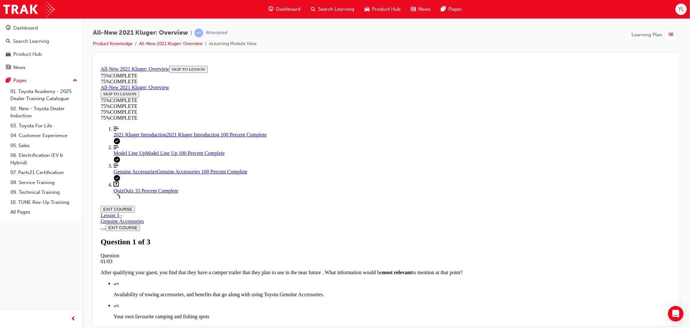
scroll to position [60, 0]
drag, startPoint x: 479, startPoint y: 122, endPoint x: 489, endPoint y: 134, distance: 14.7
copy p "what a the main differences between the outgoing Kluger and all-new 2021 model."
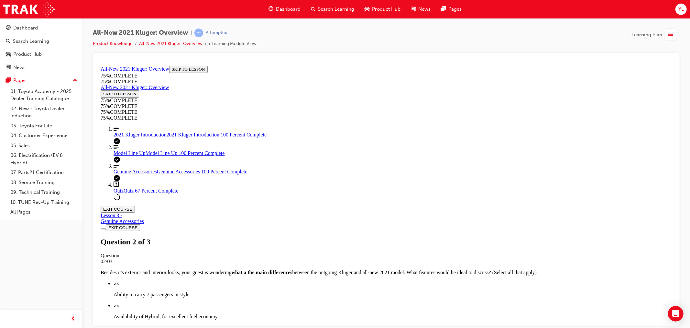
drag, startPoint x: 359, startPoint y: 218, endPoint x: 668, endPoint y: 38, distance: 357.3
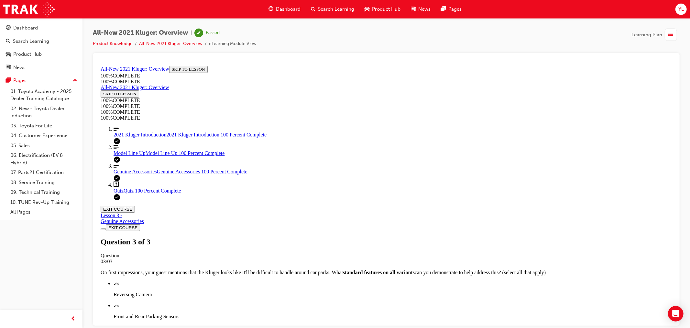
click at [668, 38] on div "button" at bounding box center [671, 34] width 12 height 12
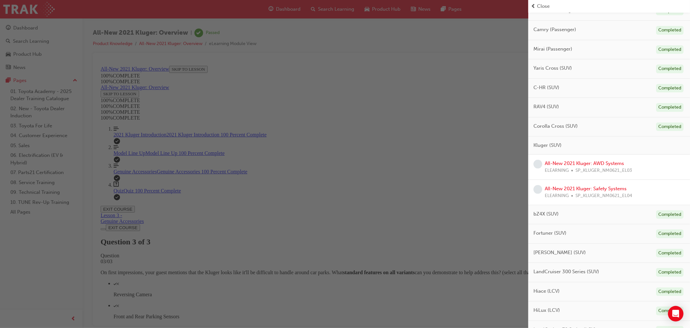
scroll to position [108, 0]
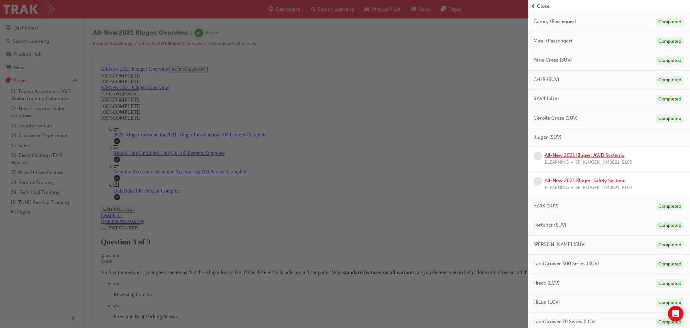
click at [624, 156] on link "All-New 2021 Kluger: AWD Systems" at bounding box center [584, 155] width 79 height 6
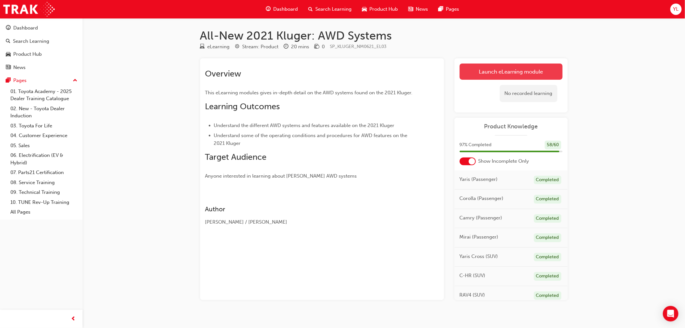
click at [470, 72] on link "Launch eLearning module" at bounding box center [511, 71] width 103 height 16
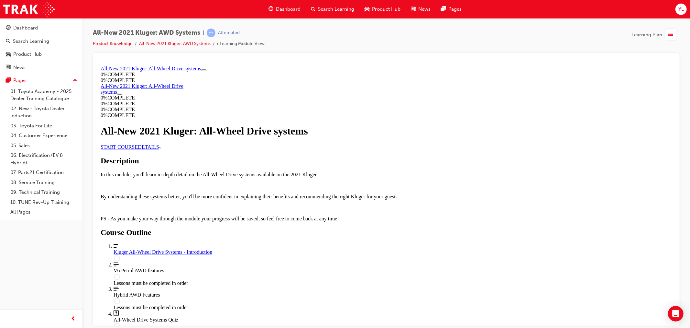
click at [324, 249] on div "Kluger All-Wheel Drive Systems - Introduction" at bounding box center [392, 252] width 559 height 6
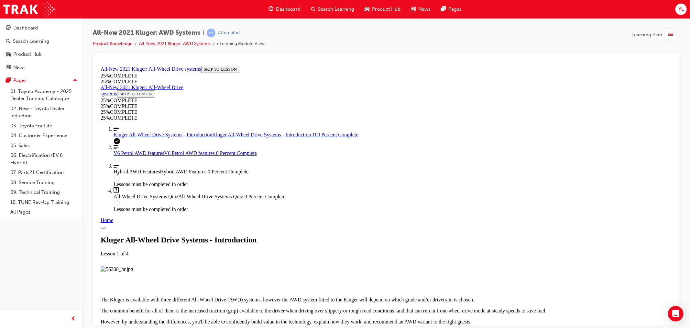
scroll to position [649, 0]
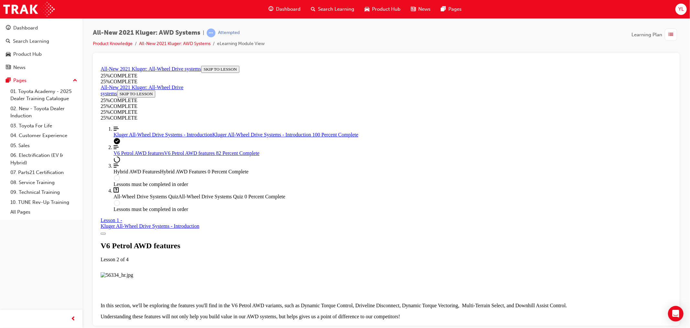
scroll to position [2994, 0]
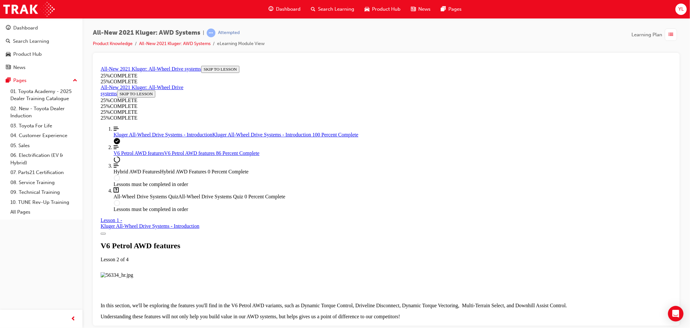
click at [143, 84] on div "25 % COMPLETE" at bounding box center [386, 81] width 572 height 6
click at [144, 137] on link "Align left Three vertical lines aligned to the left Kluger All-Wheel Drive Syst…" at bounding box center [392, 132] width 559 height 12
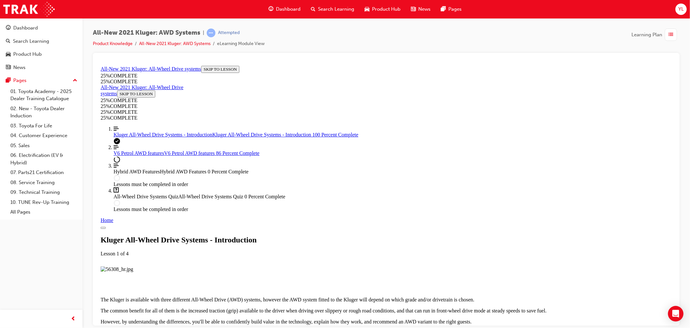
scroll to position [649, 0]
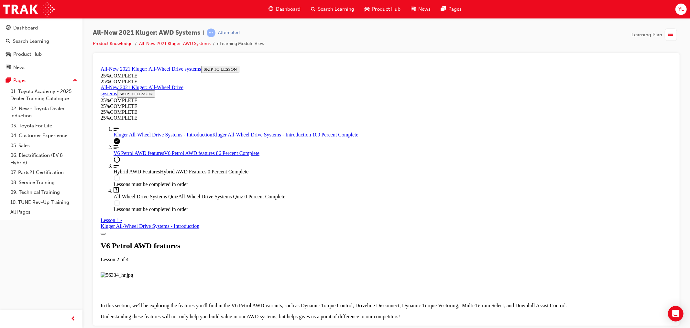
scroll to position [490, 0]
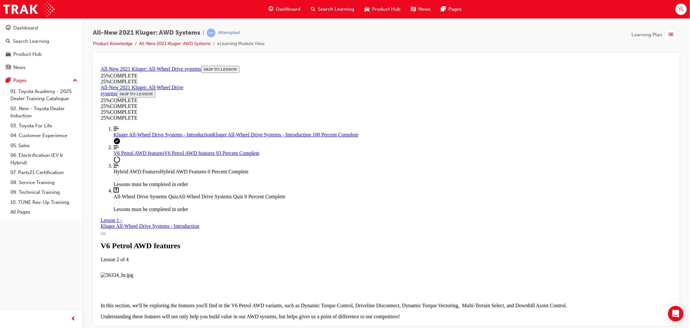
drag, startPoint x: 500, startPoint y: 288, endPoint x: 497, endPoint y: 278, distance: 10.8
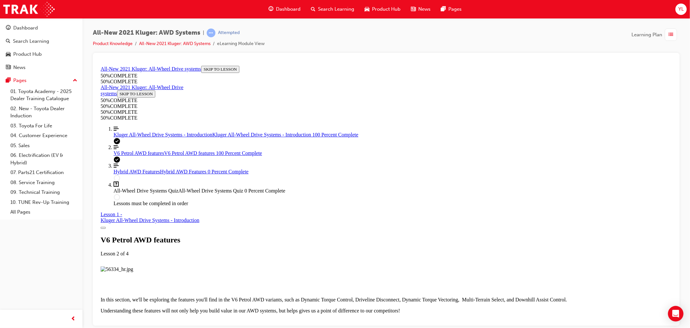
scroll to position [3186, 0]
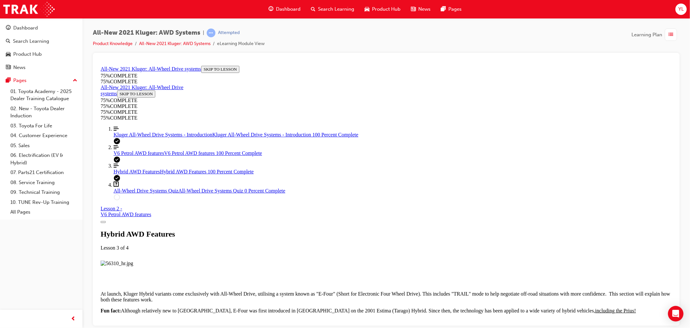
scroll to position [1712, 0]
drag, startPoint x: 429, startPoint y: 142, endPoint x: 428, endPoint y: 147, distance: 4.4
drag, startPoint x: 434, startPoint y: 233, endPoint x: 433, endPoint y: 242, distance: 9.4
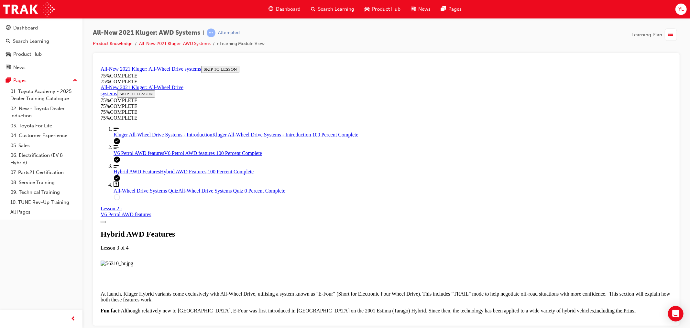
scroll to position [1764, 0]
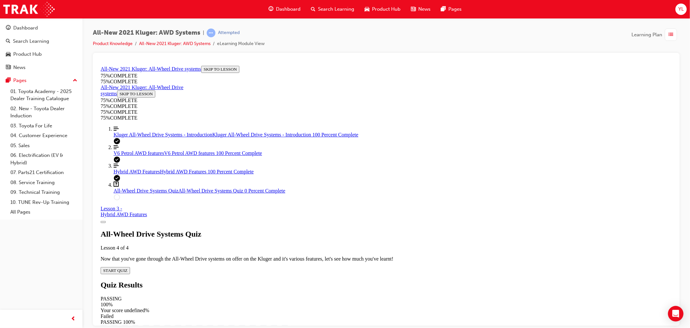
scroll to position [22, 0]
click at [127, 267] on span "START QUIZ" at bounding box center [115, 269] width 24 height 5
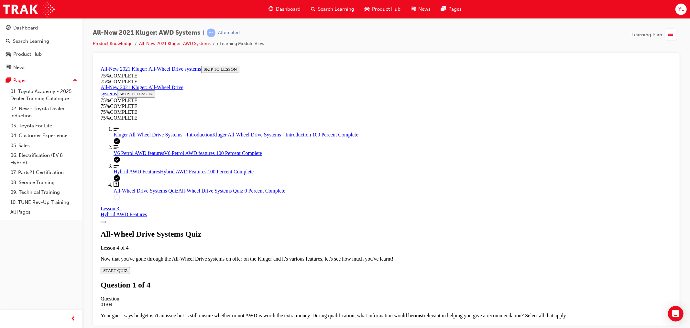
scroll to position [24, 0]
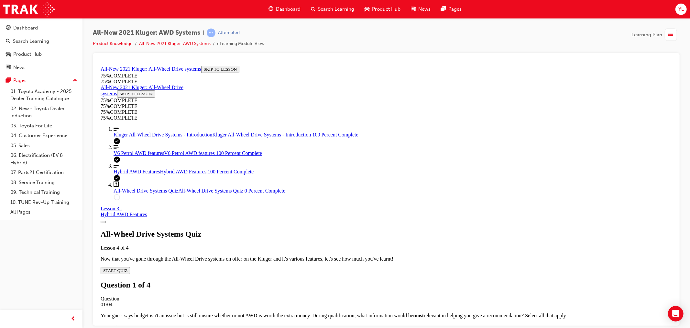
click at [413, 323] on div "Quiz" at bounding box center [392, 326] width 559 height 6
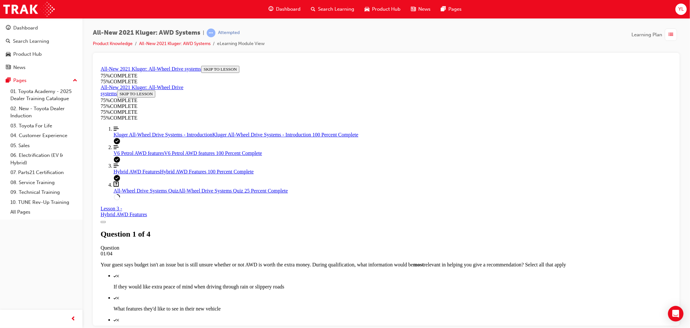
scroll to position [95, 0]
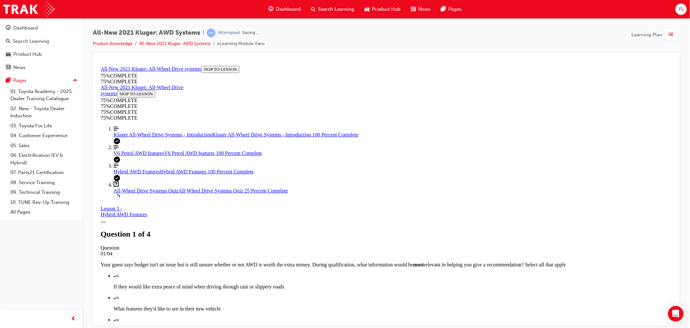
scroll to position [24, 0]
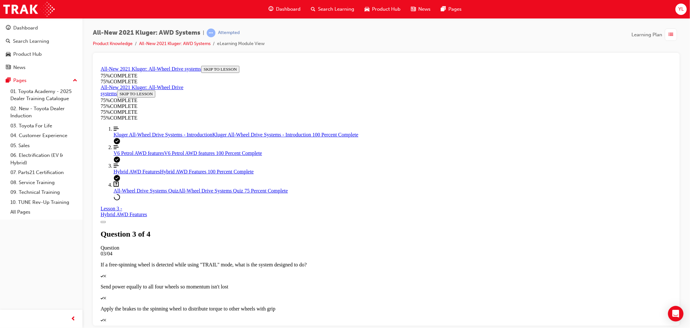
scroll to position [52, 0]
click at [157, 174] on div "Hybrid AWD Features Hybrid AWD Features 100 Percent Complete" at bounding box center [392, 171] width 559 height 6
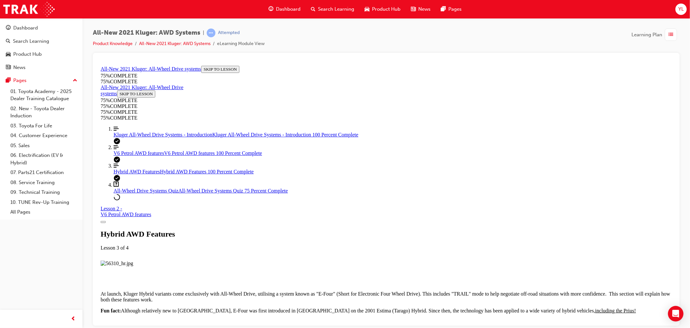
scroll to position [1720, 0]
click at [159, 156] on div "V6 Petrol AWD features V6 Petrol AWD features 100 Percent Complete" at bounding box center [392, 153] width 559 height 6
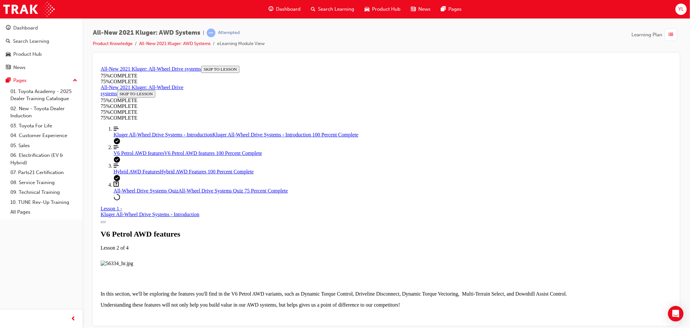
scroll to position [1065, 0]
click at [156, 193] on link "Question box Question mark inside of a square All-Wheel Drive Systems Quiz All-…" at bounding box center [392, 187] width 559 height 12
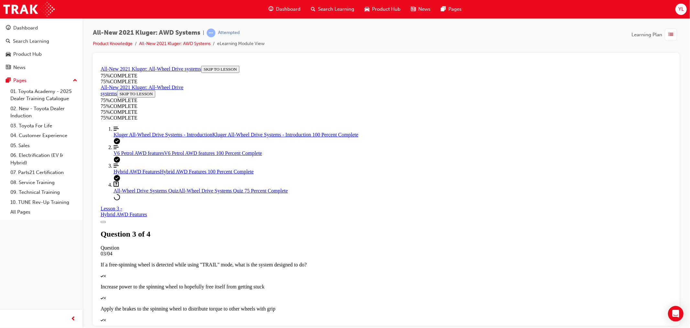
scroll to position [22, 0]
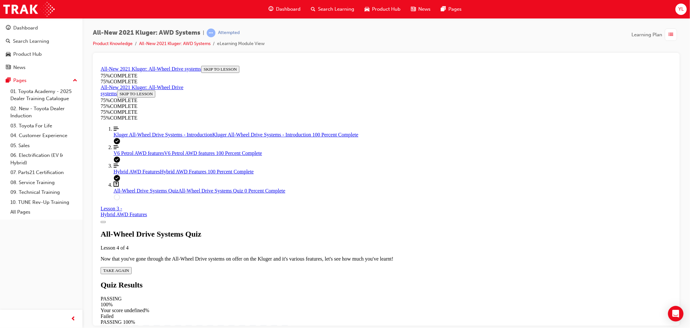
click at [324, 229] on div "All-Wheel Drive Systems Quiz Lesson 4 of 4 Now that you've gone through the All…" at bounding box center [386, 251] width 572 height 44
click at [129, 267] on span "TAKE AGAIN" at bounding box center [116, 269] width 26 height 5
click at [157, 174] on link "Align left Three vertical lines aligned to the left Hybrid AWD Features Hybrid …" at bounding box center [392, 168] width 559 height 12
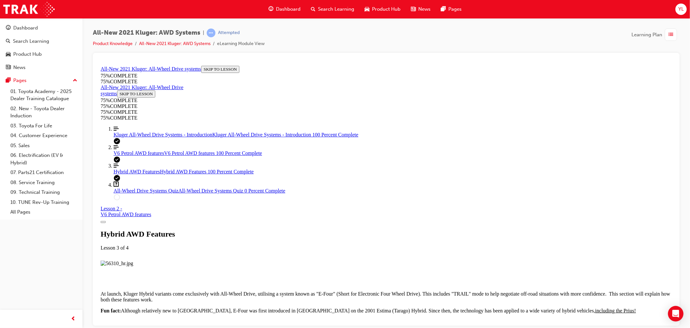
scroll to position [1720, 0]
click at [119, 156] on link "Align left Three vertical lines aligned to the left V6 Petrol AWD features V6 P…" at bounding box center [392, 150] width 559 height 12
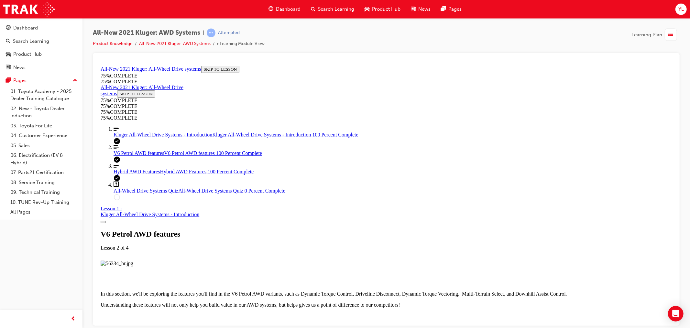
scroll to position [1856, 0]
click at [162, 193] on link "Question box Question mark inside of a square All-Wheel Drive Systems Quiz All-…" at bounding box center [392, 187] width 559 height 12
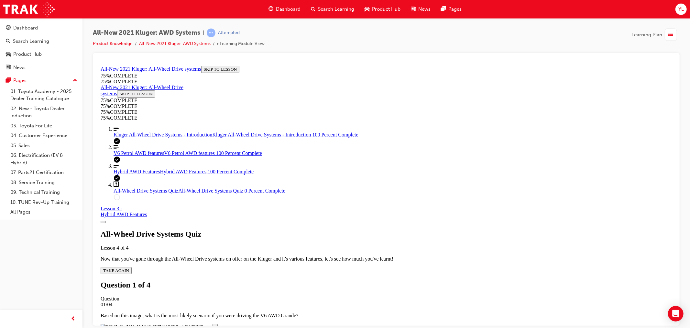
scroll to position [94, 0]
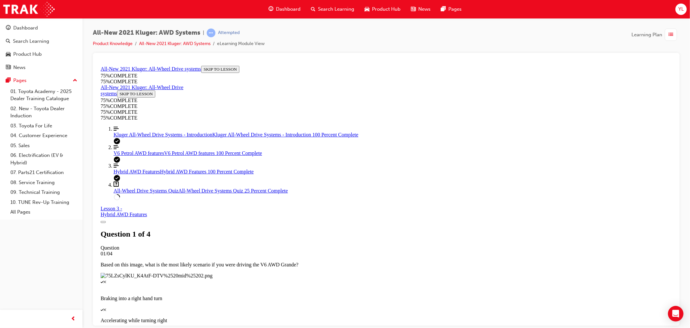
scroll to position [24, 0]
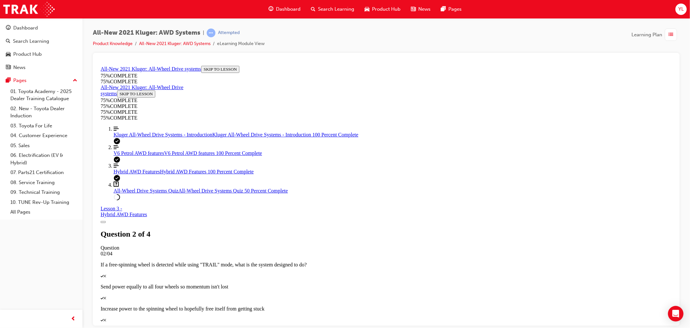
scroll to position [52, 0]
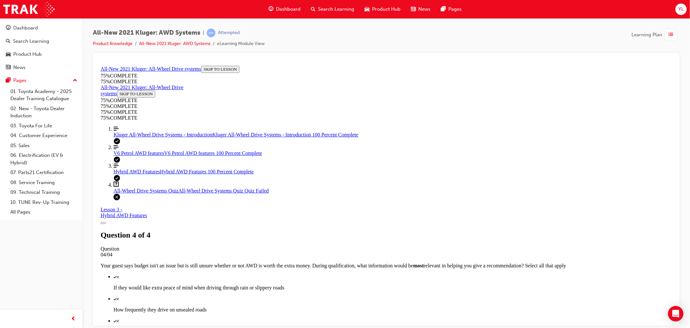
scroll to position [73, 0]
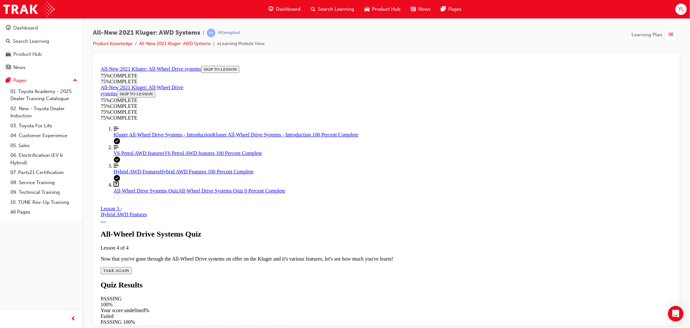
click at [131, 266] on button "TAKE AGAIN" at bounding box center [115, 269] width 31 height 7
drag, startPoint x: 431, startPoint y: 201, endPoint x: 447, endPoint y: 269, distance: 69.2
click at [431, 323] on div "Quiz" at bounding box center [392, 326] width 559 height 6
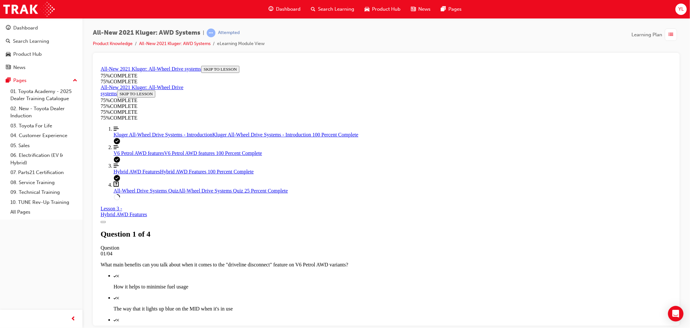
scroll to position [95, 0]
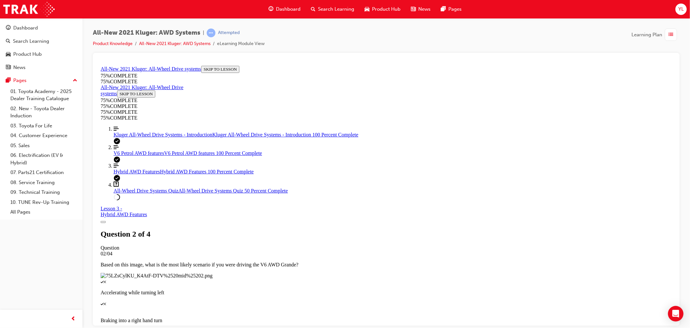
scroll to position [69, 0]
drag, startPoint x: 416, startPoint y: 192, endPoint x: 423, endPoint y: 215, distance: 24.3
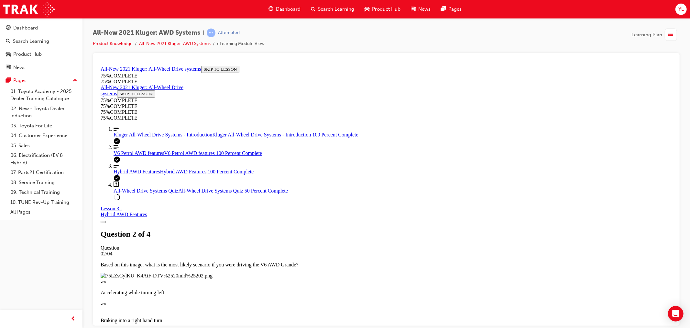
drag, startPoint x: 427, startPoint y: 245, endPoint x: 429, endPoint y: 252, distance: 7.5
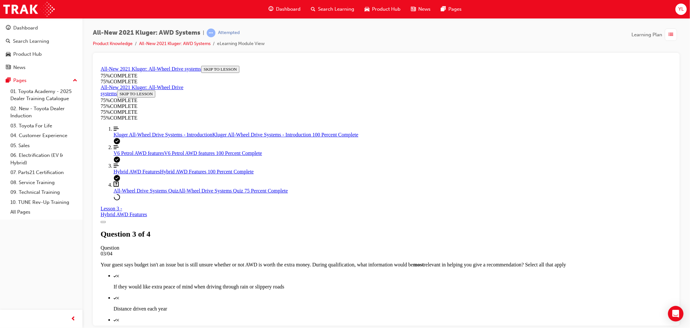
scroll to position [60, 0]
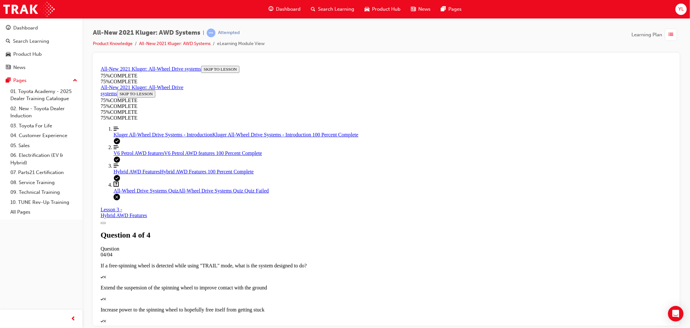
scroll to position [73, 0]
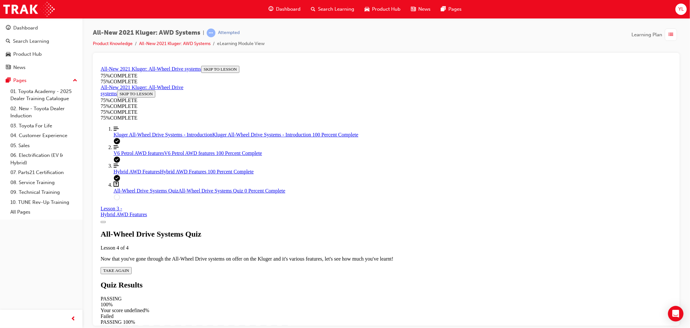
click at [129, 267] on span "TAKE AGAIN" at bounding box center [116, 269] width 26 height 5
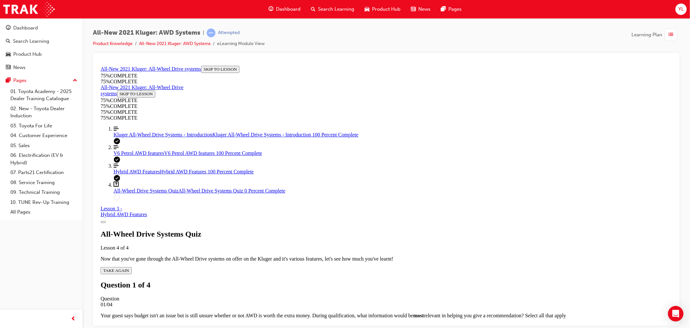
scroll to position [24, 0]
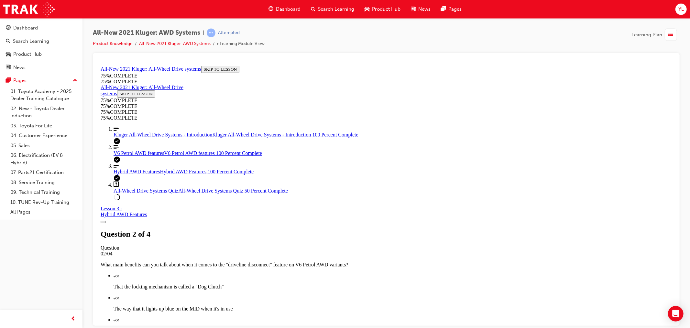
scroll to position [95, 0]
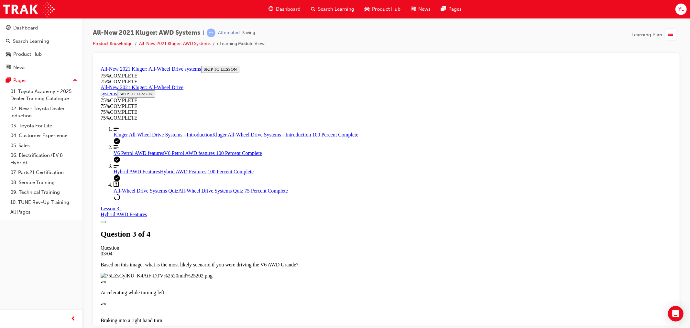
scroll to position [24, 0]
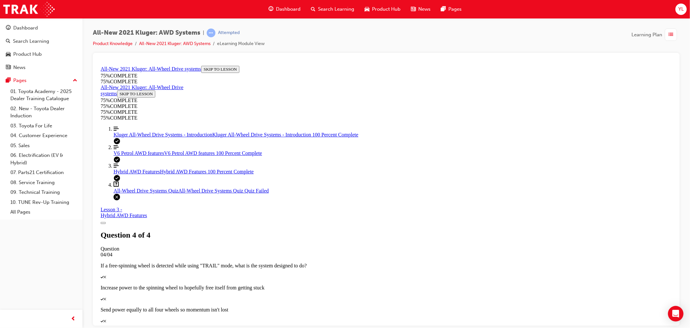
scroll to position [73, 0]
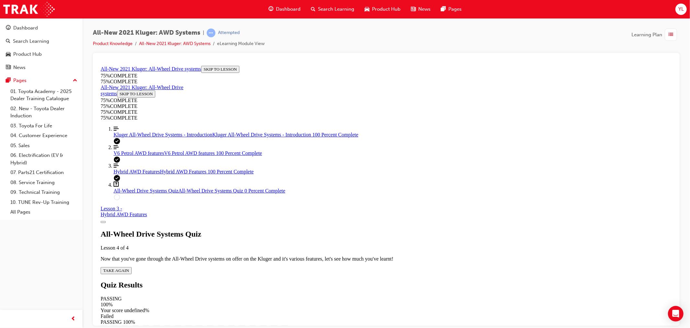
click at [129, 267] on span "TAKE AGAIN" at bounding box center [116, 269] width 26 height 5
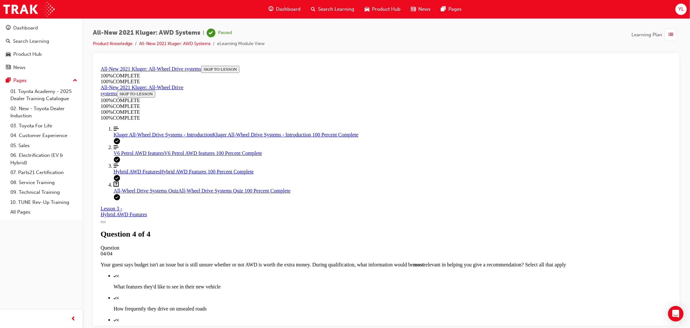
scroll to position [73, 0]
click at [668, 34] on div "button" at bounding box center [671, 34] width 12 height 12
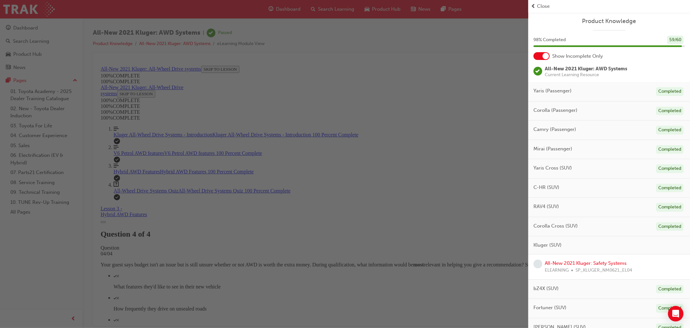
scroll to position [144, 0]
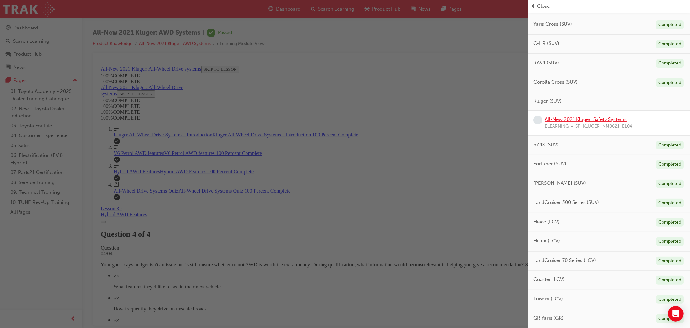
click at [595, 119] on link "All-New 2021 Kluger: Safety Systems" at bounding box center [586, 119] width 82 height 6
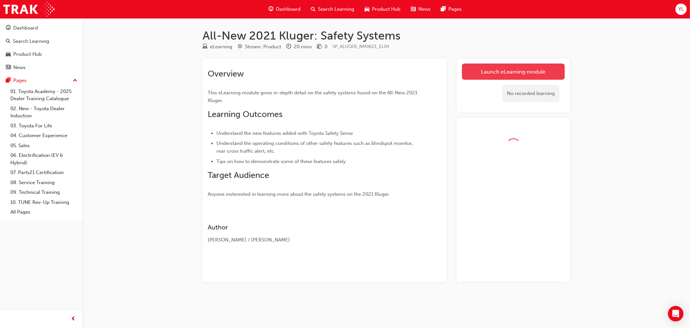
click at [498, 74] on link "Launch eLearning module" at bounding box center [513, 71] width 103 height 16
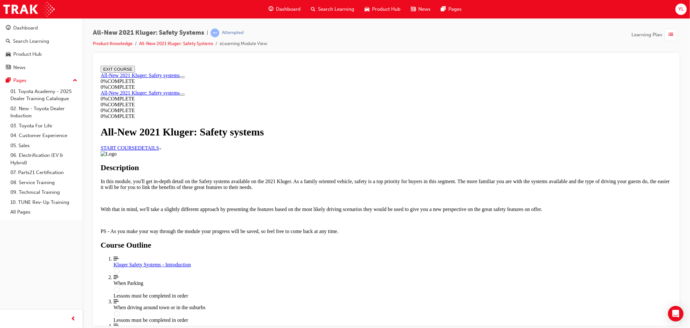
click at [342, 261] on div "Kluger Safety Systems - Introduction" at bounding box center [392, 264] width 559 height 6
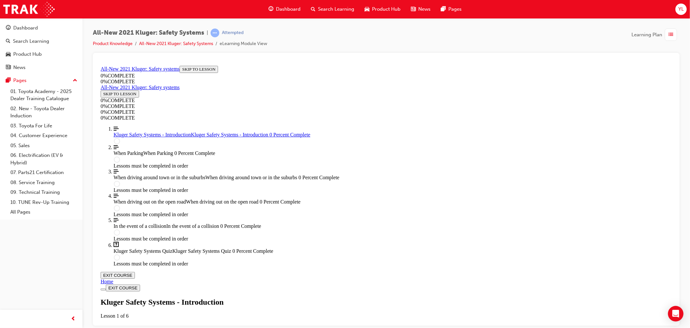
scroll to position [22, 0]
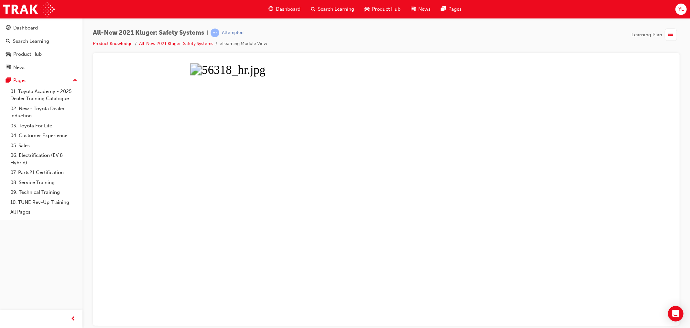
click at [408, 180] on button "Unzoom image" at bounding box center [386, 194] width 577 height 262
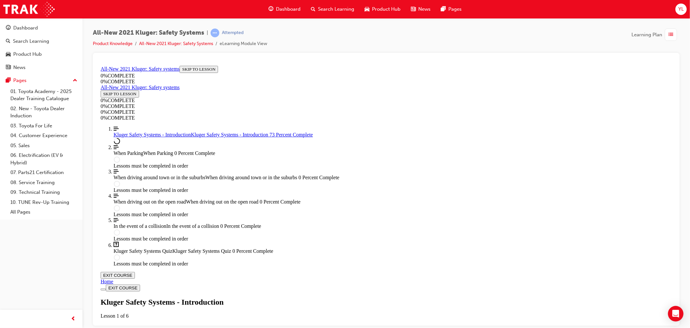
scroll to position [194, 0]
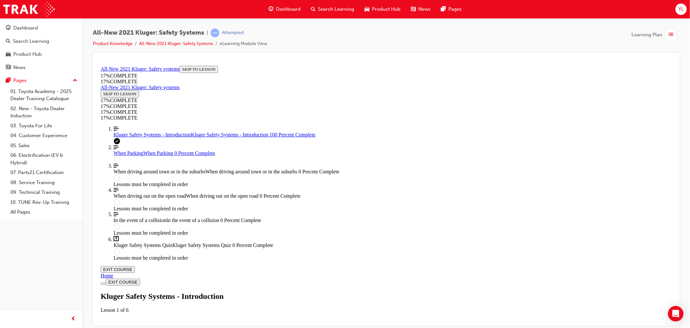
scroll to position [923, 0]
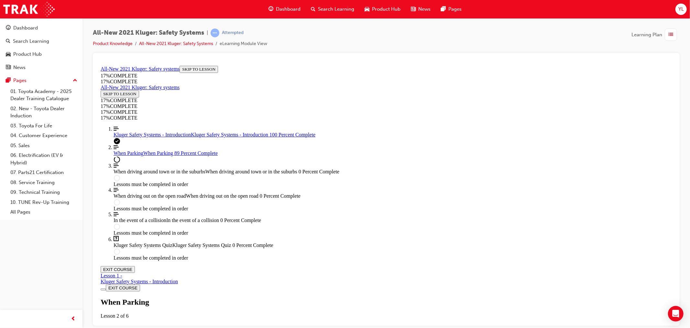
scroll to position [2147, 0]
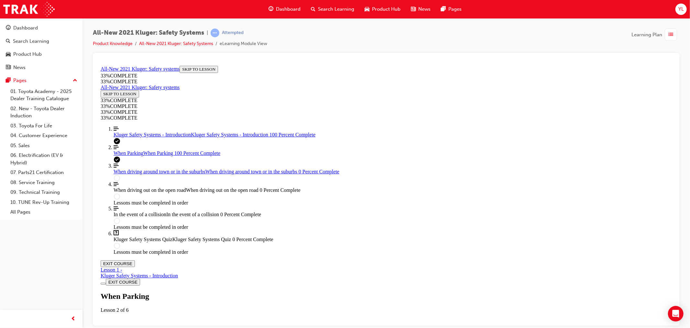
scroll to position [2346, 0]
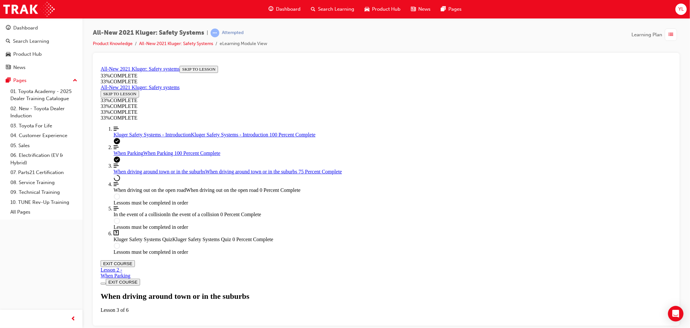
scroll to position [1106, 0]
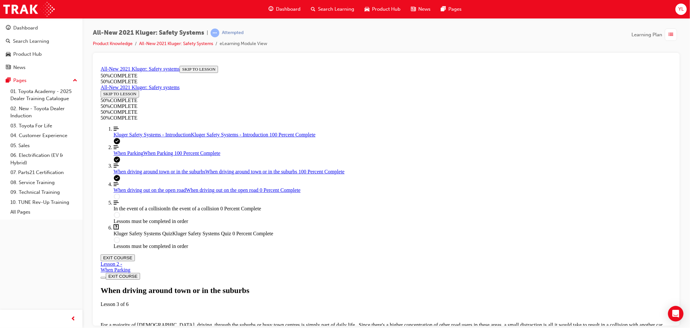
scroll to position [1336, 0]
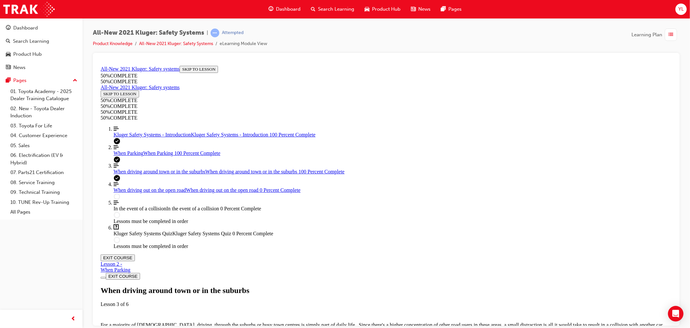
drag, startPoint x: 426, startPoint y: 289, endPoint x: 427, endPoint y: 263, distance: 26.2
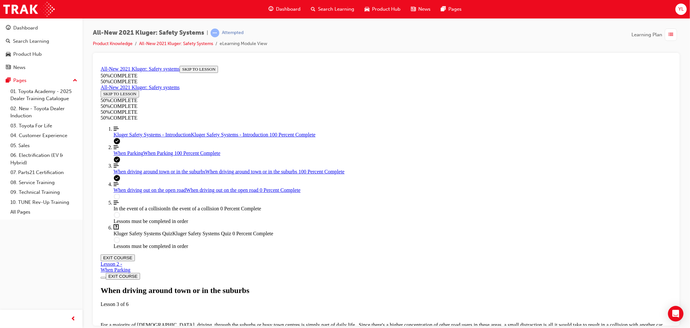
drag, startPoint x: 411, startPoint y: 162, endPoint x: 411, endPoint y: 169, distance: 6.5
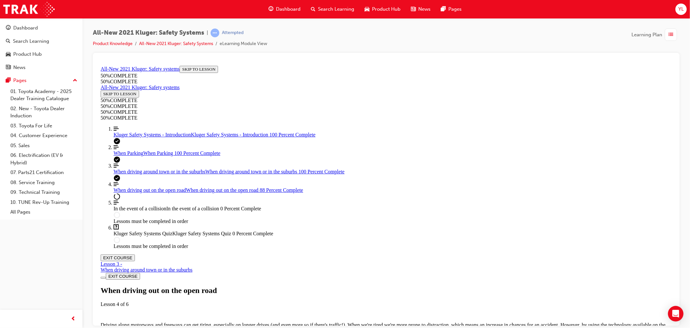
scroll to position [3082, 0]
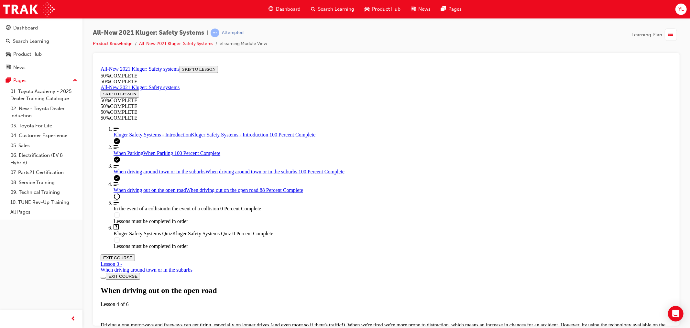
scroll to position [1630, 0]
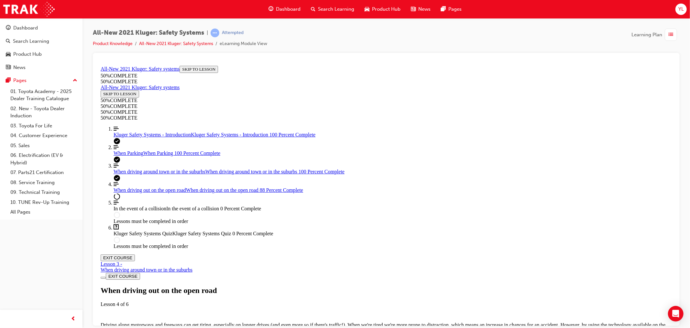
drag, startPoint x: 427, startPoint y: 129, endPoint x: 432, endPoint y: 109, distance: 20.9
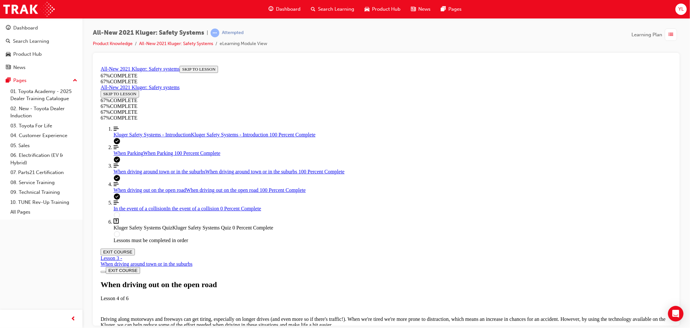
scroll to position [3554, 0]
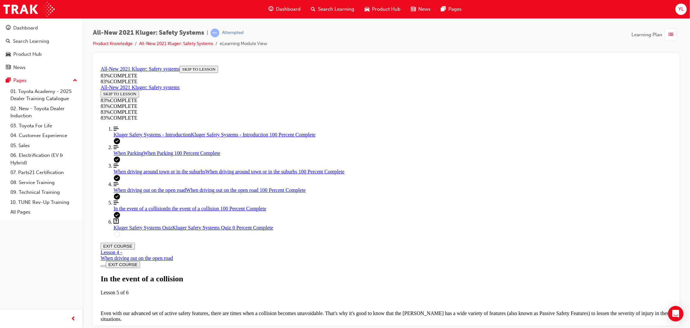
scroll to position [1532, 0]
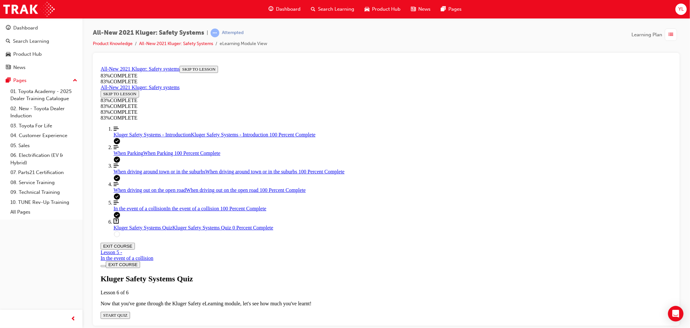
scroll to position [22, 0]
click at [351, 274] on div "Kluger Safety Systems Quiz Lesson 6 of 6 Now that you've gone through the Kluge…" at bounding box center [386, 296] width 572 height 44
click at [127, 312] on icon "Quiz" at bounding box center [127, 314] width 0 height 5
drag, startPoint x: 314, startPoint y: 156, endPoint x: 319, endPoint y: 162, distance: 7.9
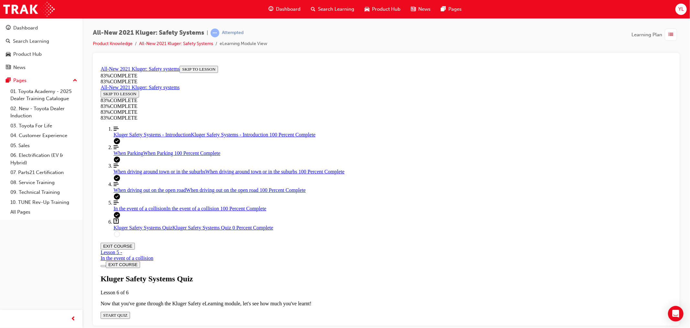
drag, startPoint x: 317, startPoint y: 100, endPoint x: 433, endPoint y: 127, distance: 118.8
copy p "Besides automatically keeping a safe following distance between you and the veh…"
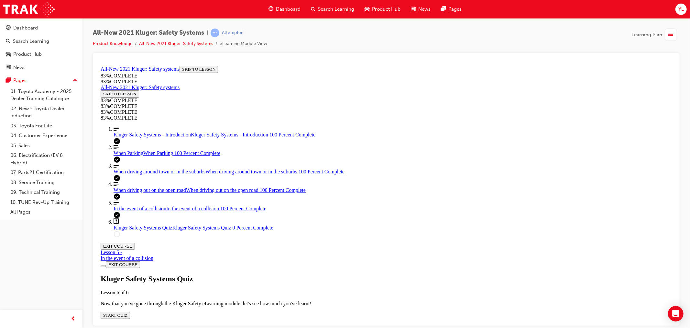
click at [137, 193] on div "When driving out on the open road When driving out on the open road 100 Percent…" at bounding box center [392, 190] width 559 height 6
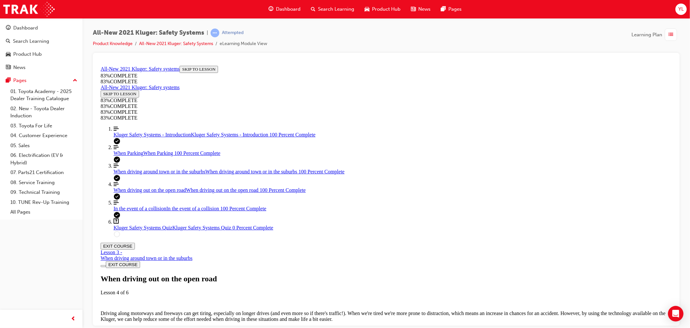
scroll to position [742, 0]
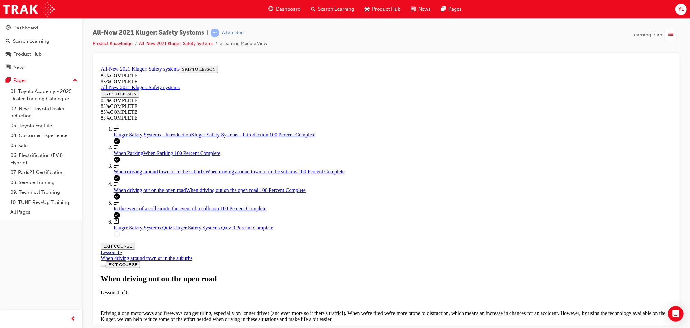
click at [139, 230] on link "Question box Question mark inside of a square Kluger Safety Systems Quiz Kluger…" at bounding box center [392, 224] width 559 height 12
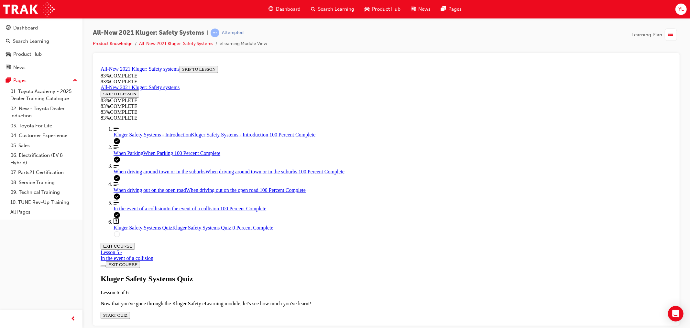
scroll to position [130, 0]
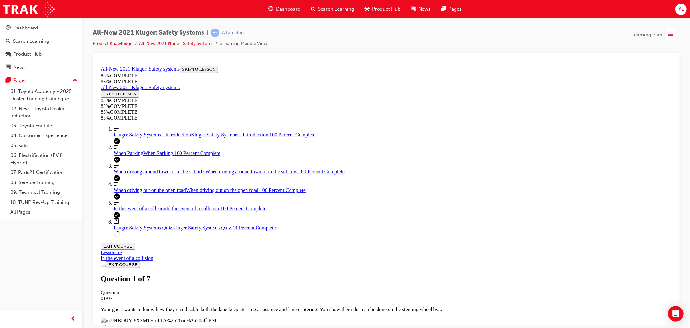
scroll to position [157, 0]
click at [154, 137] on link "Align left Three vertical lines aligned to the left Kluger Safety Systems - Int…" at bounding box center [392, 132] width 559 height 12
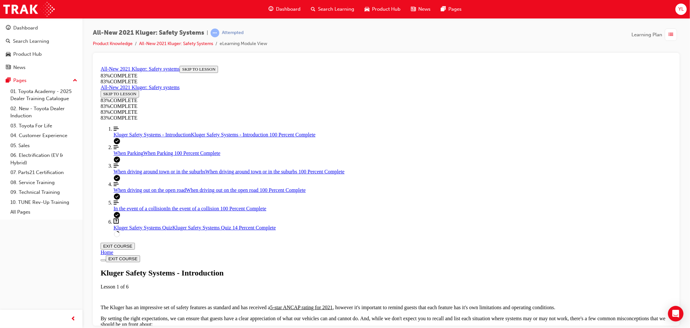
scroll to position [143, 0]
click at [134, 189] on ol "Align left Three vertical lines aligned to the left Kluger Safety Systems - Int…" at bounding box center [386, 181] width 572 height 111
click at [130, 174] on span "When driving around town or in the suburbs" at bounding box center [159, 171] width 92 height 6
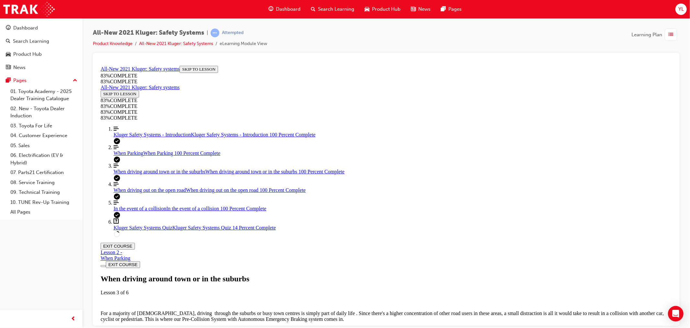
scroll to position [813, 0]
click at [135, 230] on link "Question box Question mark inside of a square Kluger Safety Systems Quiz Kluger…" at bounding box center [392, 224] width 559 height 12
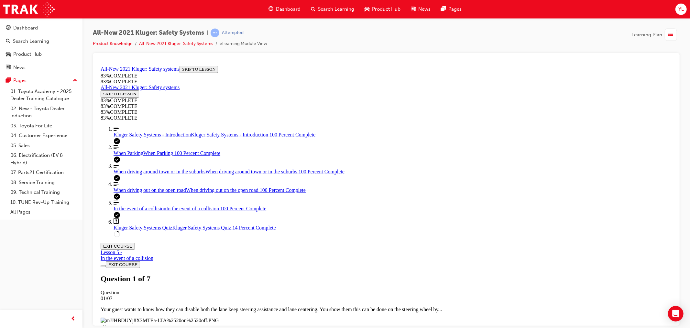
scroll to position [22, 0]
click at [140, 211] on span "In the event of a collision" at bounding box center [139, 208] width 53 height 6
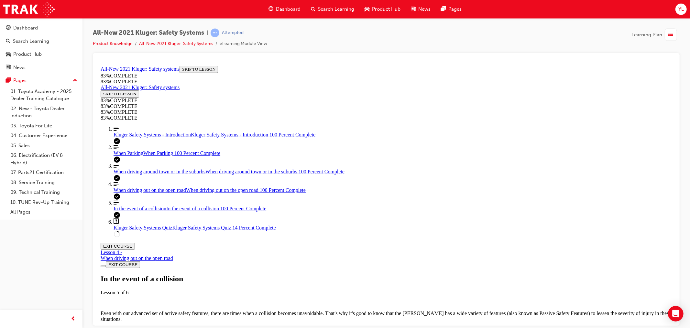
click at [142, 230] on link "Question box Question mark inside of a square Kluger Safety Systems Quiz Kluger…" at bounding box center [392, 224] width 559 height 12
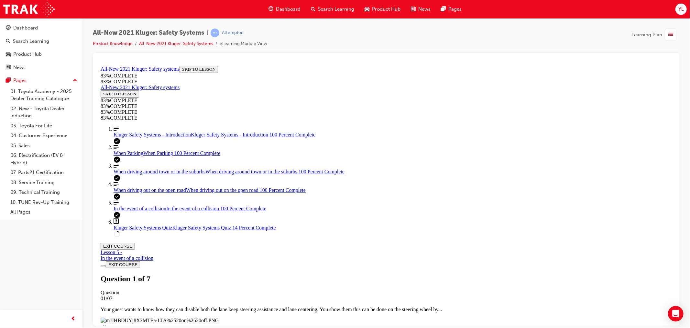
scroll to position [130, 0]
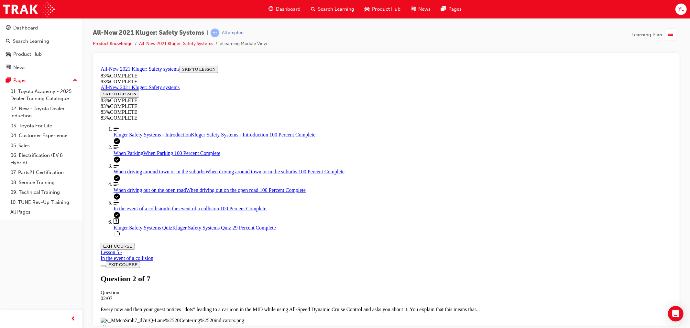
drag, startPoint x: 401, startPoint y: 175, endPoint x: 344, endPoint y: 172, distance: 57.4
copy p "Traffic Following"
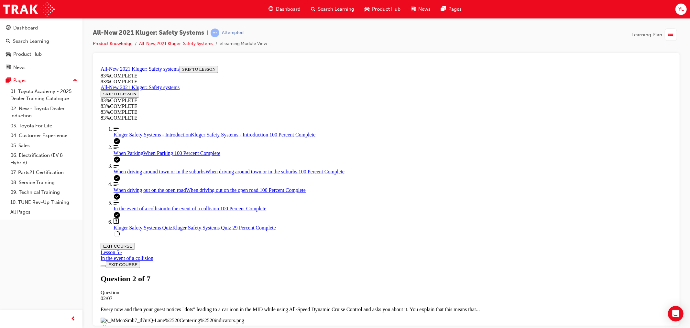
drag, startPoint x: 418, startPoint y: 203, endPoint x: 446, endPoint y: 197, distance: 28.8
copy p "Curve Speed Reduction"
drag, startPoint x: 510, startPoint y: 249, endPoint x: 343, endPoint y: 249, distance: 167.0
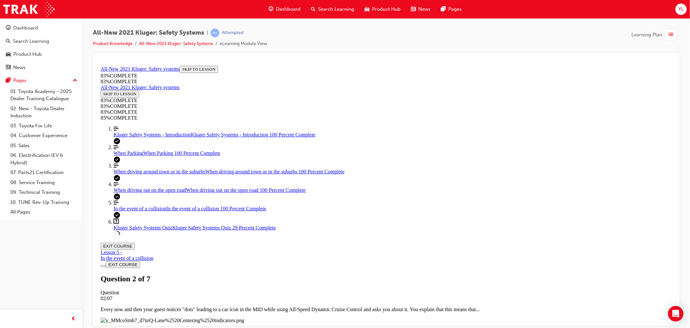
drag, startPoint x: 381, startPoint y: 257, endPoint x: 400, endPoint y: 256, distance: 18.8
drag, startPoint x: 401, startPoint y: 254, endPoint x: 400, endPoint y: 251, distance: 3.6
copy p "Speed Limit Matching"
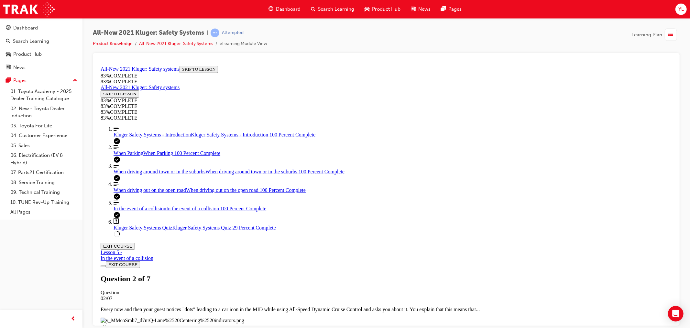
click at [149, 174] on link "Align left Three vertical lines aligned to the left When driving around town or…" at bounding box center [392, 168] width 559 height 12
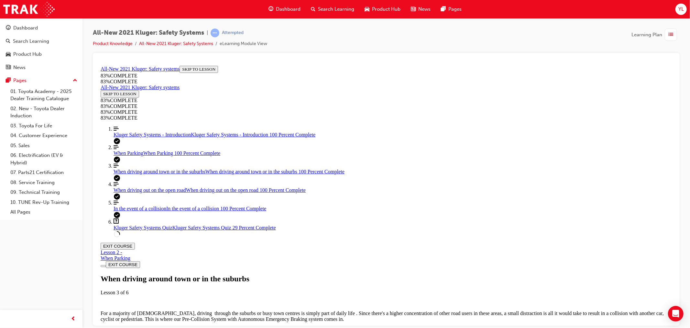
scroll to position [1344, 0]
click at [156, 193] on div "When driving out on the open road When driving out on the open road 100 Percent…" at bounding box center [392, 190] width 559 height 6
click at [124, 188] on ol "Align left Three vertical lines aligned to the left Kluger Safety Systems - Int…" at bounding box center [386, 181] width 572 height 111
click at [129, 174] on span "When driving around town or in the suburbs" at bounding box center [159, 171] width 92 height 6
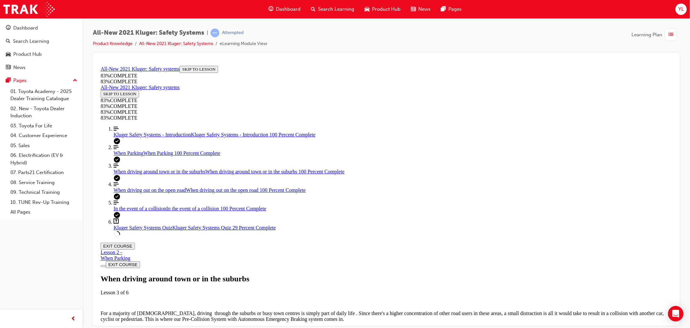
scroll to position [1344, 0]
click at [135, 156] on link "Align left Three vertical lines aligned to the left When Parking When Parking 1…" at bounding box center [392, 150] width 559 height 12
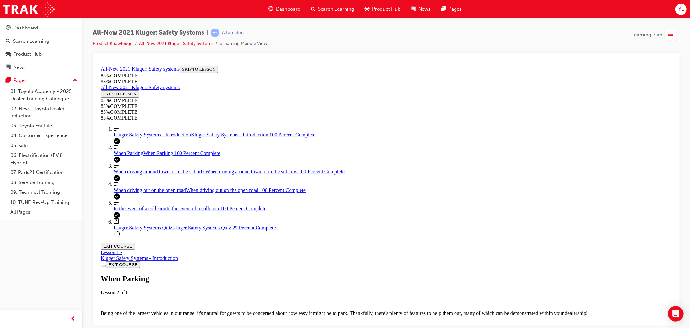
scroll to position [0, 0]
click at [135, 193] on div "When driving out on the open road When driving out on the open road 100 Percent…" at bounding box center [392, 190] width 559 height 6
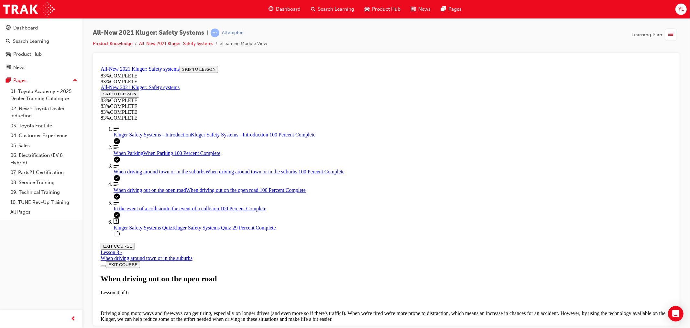
scroll to position [1798, 0]
click at [124, 230] on link "Question box Question mark inside of a square Kluger Safety Systems Quiz Kluger…" at bounding box center [392, 224] width 559 height 12
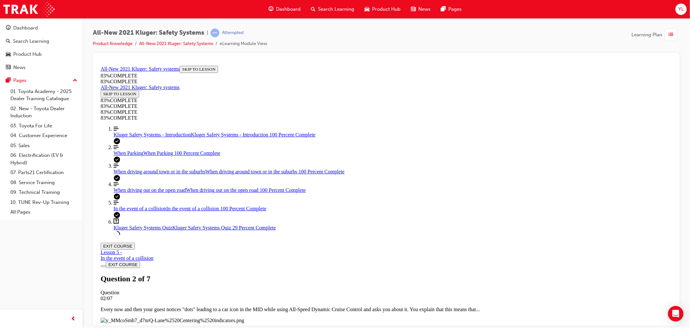
scroll to position [58, 0]
drag, startPoint x: 371, startPoint y: 248, endPoint x: 493, endPoint y: 172, distance: 143.5
drag, startPoint x: 404, startPoint y: 204, endPoint x: 527, endPoint y: 251, distance: 132.3
drag, startPoint x: 394, startPoint y: 211, endPoint x: 447, endPoint y: 209, distance: 53.1
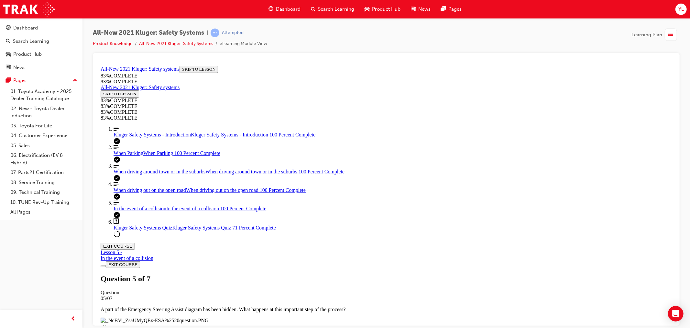
scroll to position [95, 0]
drag, startPoint x: 354, startPoint y: 262, endPoint x: 342, endPoint y: 245, distance: 21.1
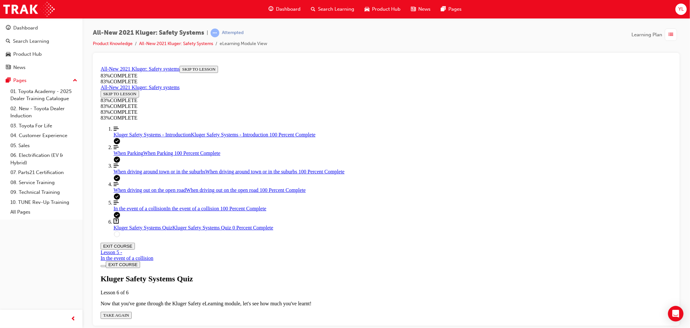
scroll to position [23, 0]
click at [348, 274] on div "Kluger Safety Systems Quiz Lesson 6 of 6 Now that you've gone through the Kluge…" at bounding box center [386, 296] width 572 height 44
click at [129, 312] on span "TAKE AGAIN" at bounding box center [116, 314] width 26 height 5
drag, startPoint x: 386, startPoint y: 219, endPoint x: 526, endPoint y: 196, distance: 141.1
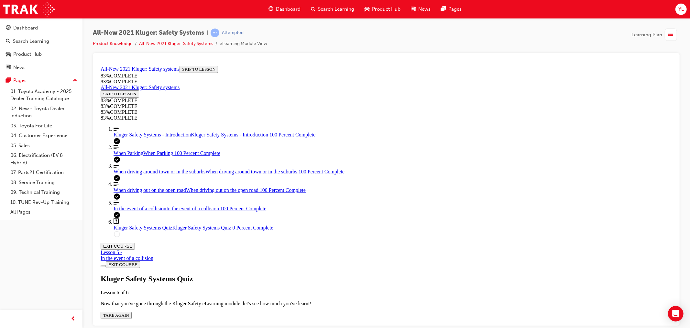
drag, startPoint x: 386, startPoint y: 230, endPoint x: 486, endPoint y: 229, distance: 99.7
drag, startPoint x: 402, startPoint y: 253, endPoint x: 480, endPoint y: 256, distance: 78.4
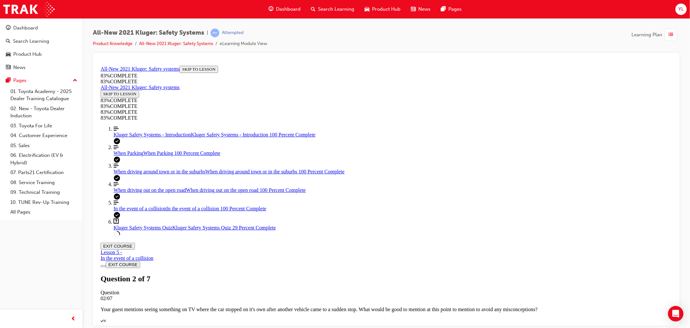
scroll to position [95, 0]
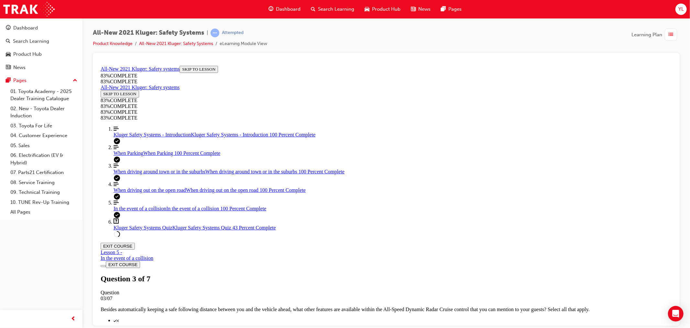
drag, startPoint x: 139, startPoint y: 220, endPoint x: 138, endPoint y: 224, distance: 4.1
click at [139, 193] on link "Align left Three vertical lines aligned to the left When driving out on the ope…" at bounding box center [392, 187] width 559 height 12
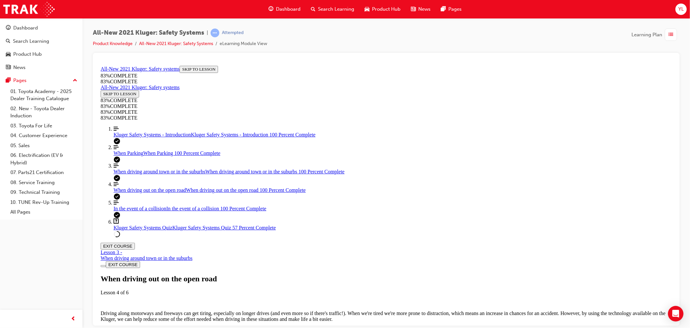
scroll to position [778, 0]
click at [147, 230] on link "Question box Question mark inside of a square Kluger Safety Systems Quiz Kluger…" at bounding box center [392, 224] width 559 height 12
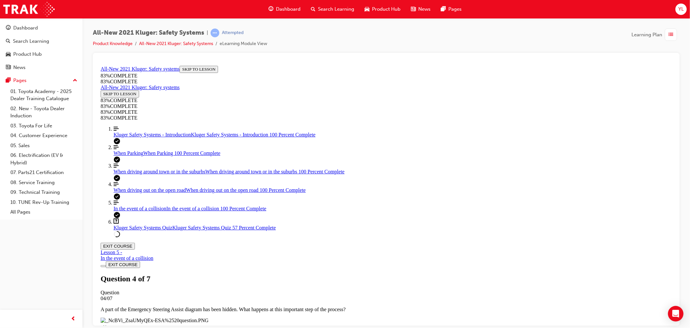
scroll to position [166, 0]
click at [152, 174] on span "When driving around town or in the suburbs" at bounding box center [159, 171] width 92 height 6
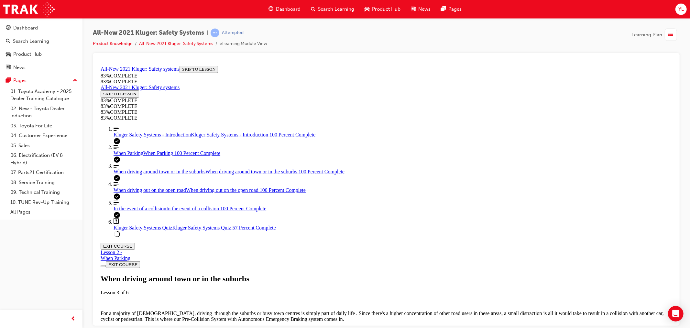
scroll to position [1344, 0]
drag, startPoint x: 126, startPoint y: 183, endPoint x: 131, endPoint y: 183, distance: 5.2
click at [126, 156] on link "Align left Three vertical lines aligned to the left When Parking When Parking 1…" at bounding box center [392, 150] width 559 height 12
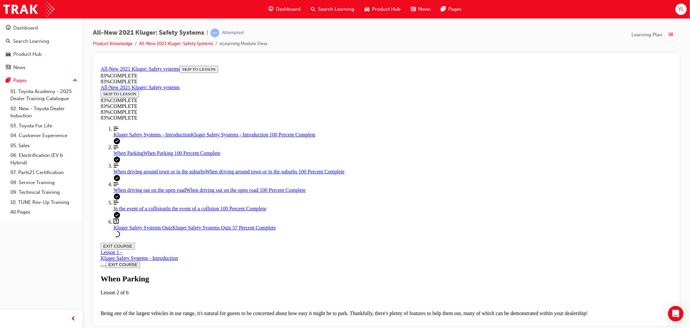
scroll to position [22, 0]
click at [137, 192] on span "When driving out on the open road" at bounding box center [149, 190] width 73 height 6
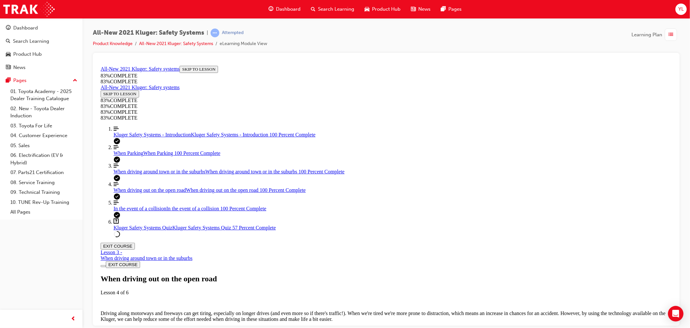
scroll to position [1154, 0]
drag, startPoint x: 490, startPoint y: 213, endPoint x: 471, endPoint y: 199, distance: 22.9
drag, startPoint x: 506, startPoint y: 202, endPoint x: 458, endPoint y: 163, distance: 62.1
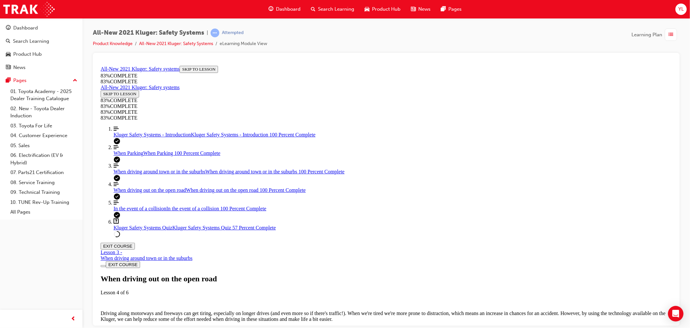
drag, startPoint x: 452, startPoint y: 168, endPoint x: 493, endPoint y: 208, distance: 57.5
click at [156, 230] on span "Kluger Safety Systems Quiz" at bounding box center [142, 227] width 59 height 6
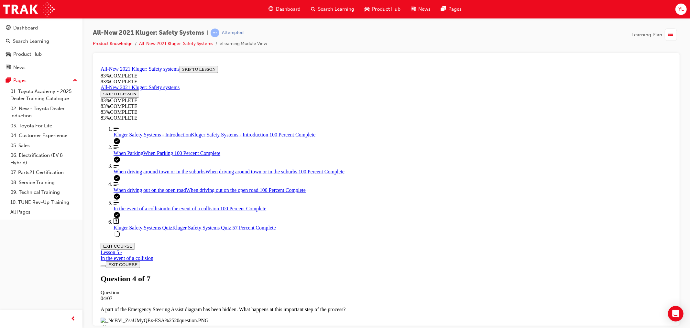
scroll to position [83, 0]
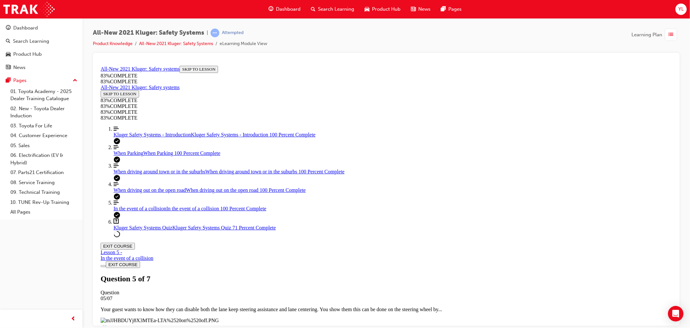
scroll to position [24, 0]
click at [135, 242] on button "EXIT COURSE" at bounding box center [117, 245] width 34 height 7
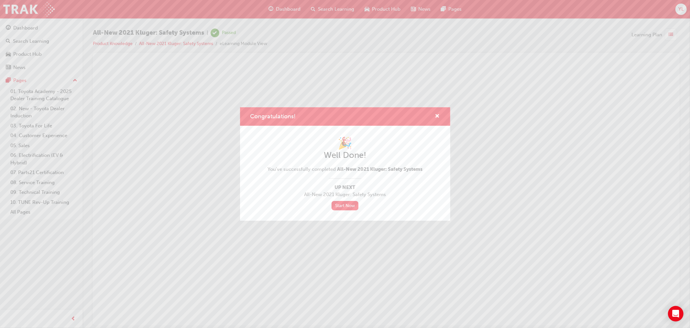
scroll to position [0, 0]
click at [438, 114] on span "cross-icon" at bounding box center [437, 117] width 5 height 6
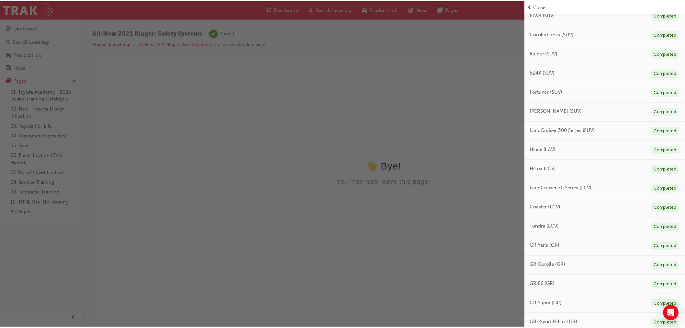
scroll to position [198, 0]
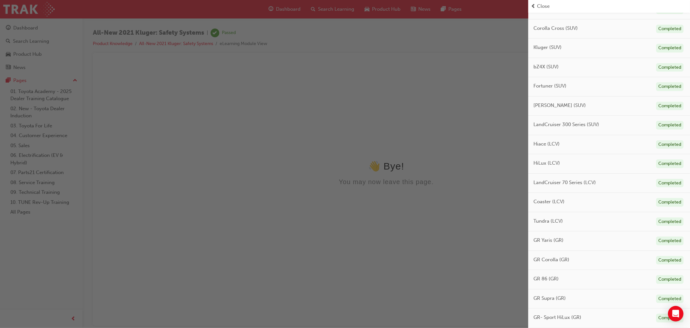
drag, startPoint x: 378, startPoint y: 150, endPoint x: 288, endPoint y: 89, distance: 108.2
click at [378, 150] on div "button" at bounding box center [264, 164] width 529 height 328
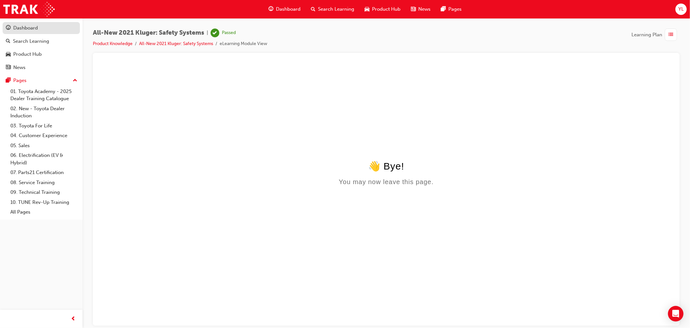
click at [39, 27] on div "Dashboard" at bounding box center [41, 28] width 71 height 8
